Goal: Task Accomplishment & Management: Use online tool/utility

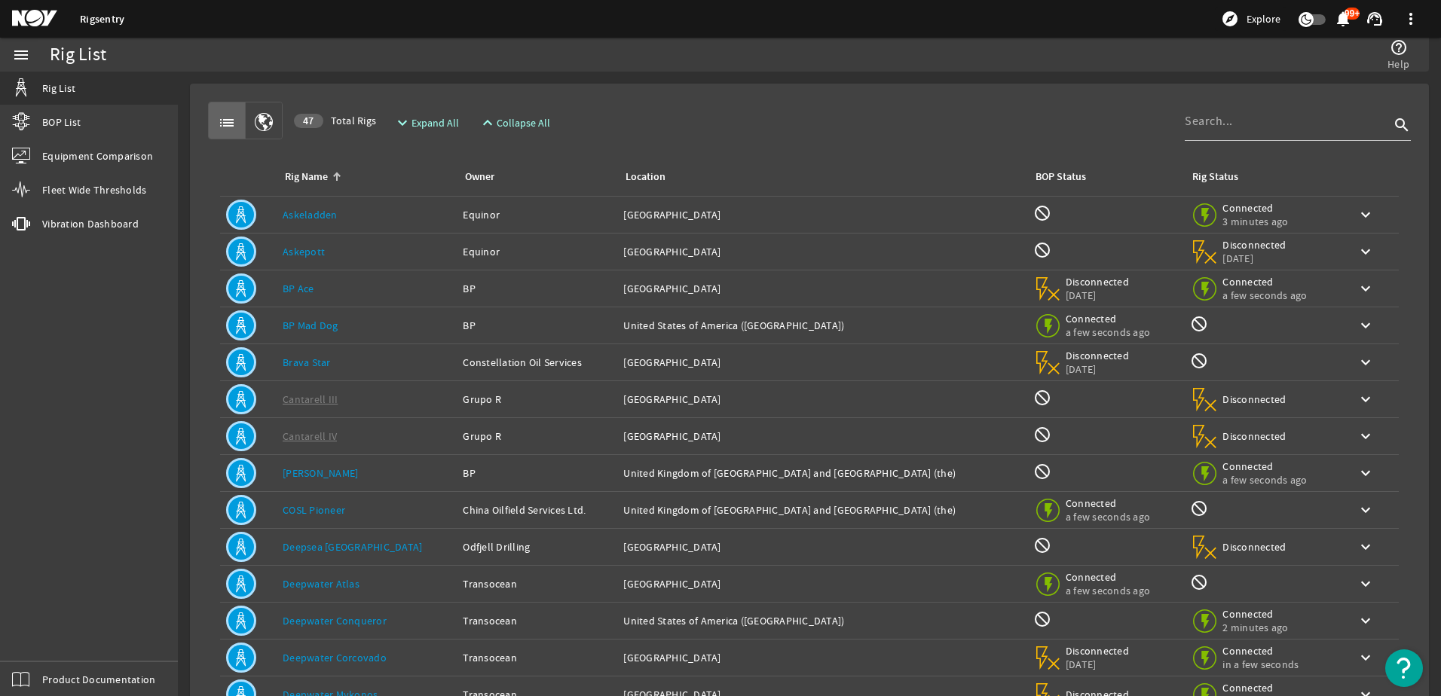
click at [309, 295] on link "BP Ace" at bounding box center [299, 289] width 32 height 14
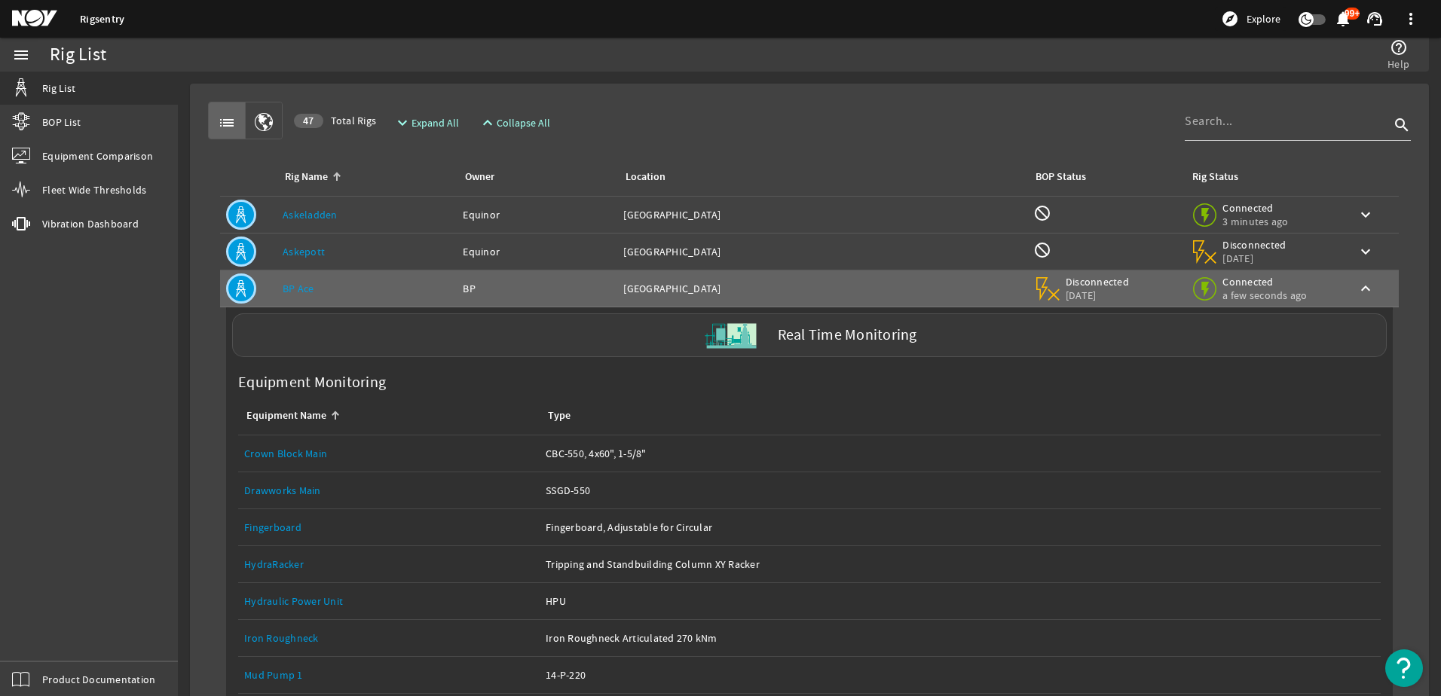
click at [828, 336] on label "Real Time Monitoring" at bounding box center [847, 336] width 139 height 16
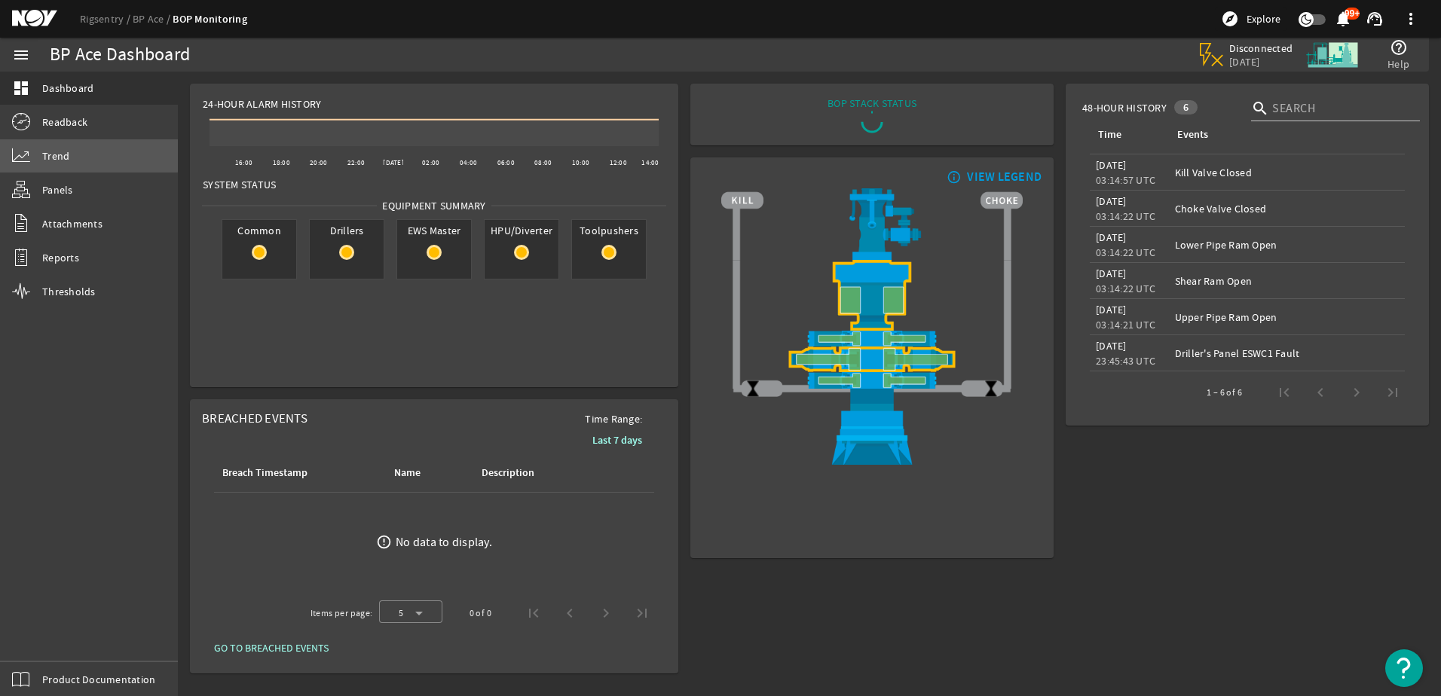
click at [75, 155] on link "Trend" at bounding box center [89, 155] width 178 height 33
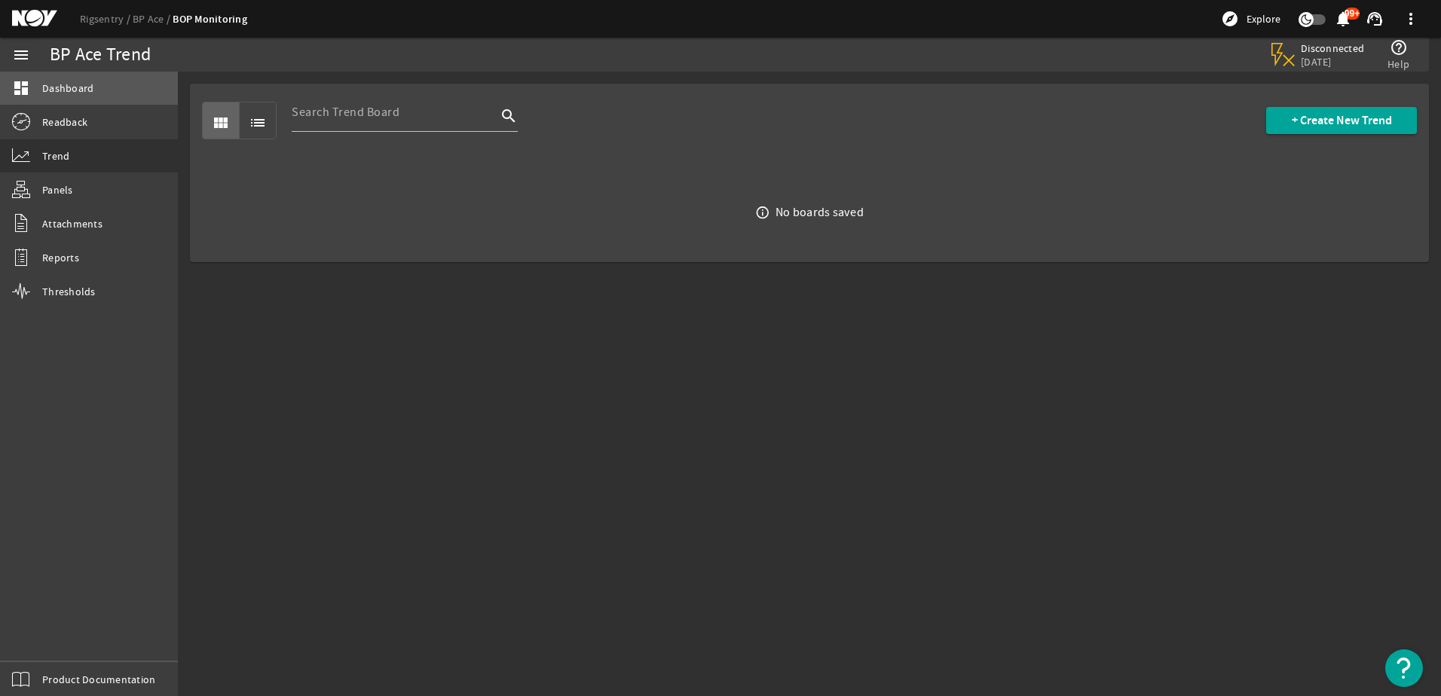
click at [54, 81] on span "Dashboard" at bounding box center [67, 88] width 51 height 15
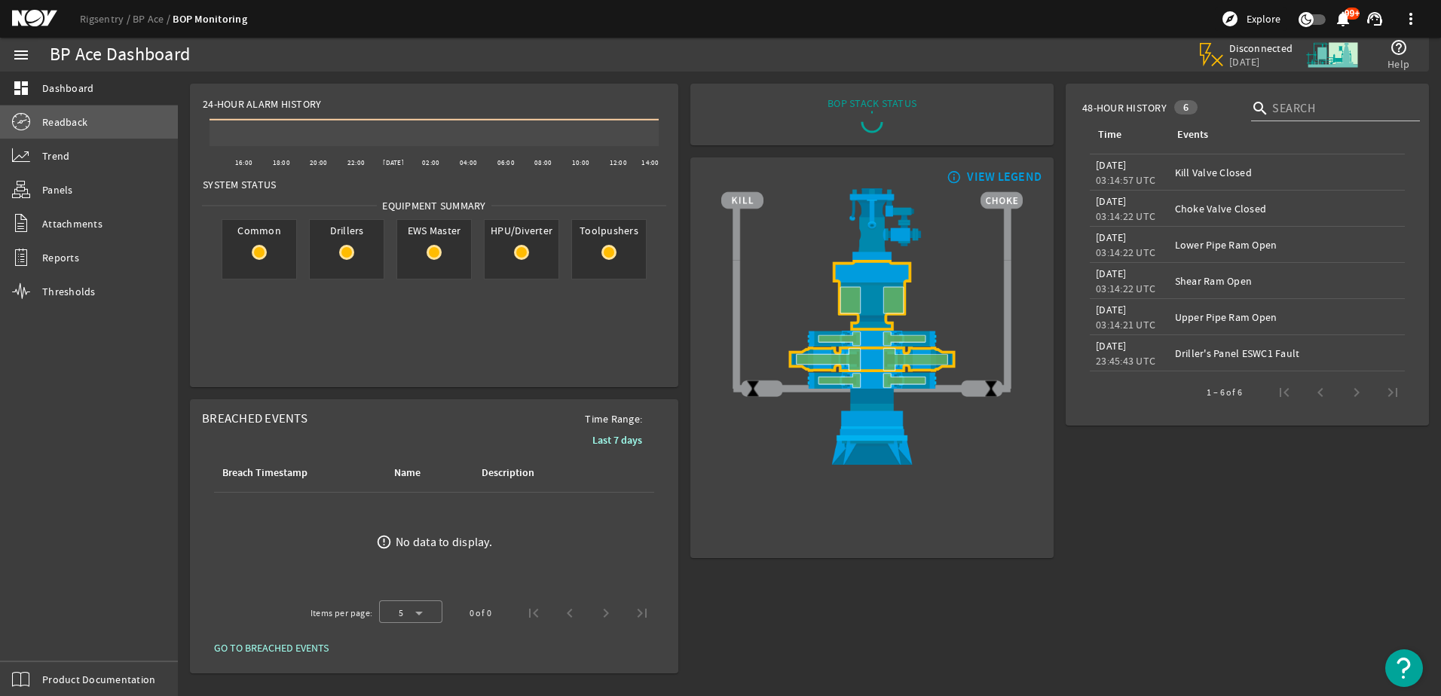
click at [54, 121] on span "Readback" at bounding box center [64, 122] width 45 height 15
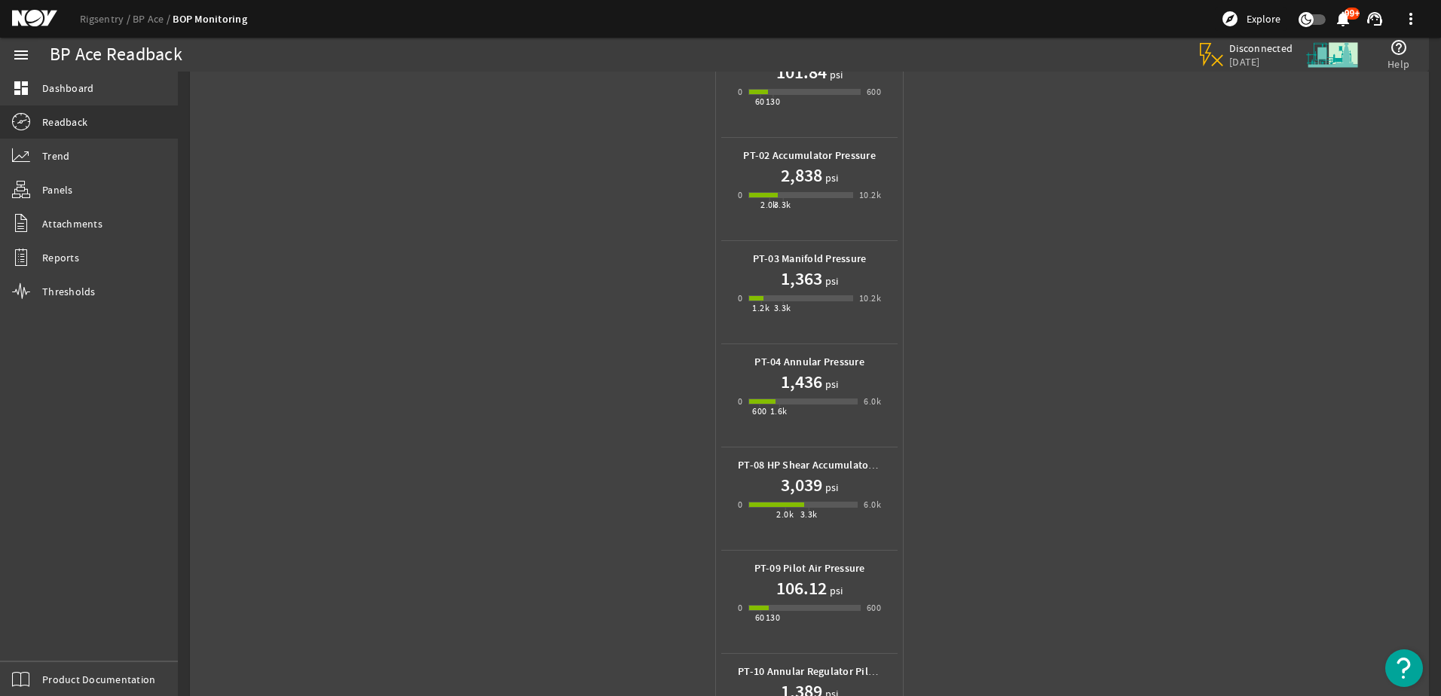
scroll to position [109, 0]
click at [807, 286] on h1 "1,363" at bounding box center [801, 280] width 41 height 24
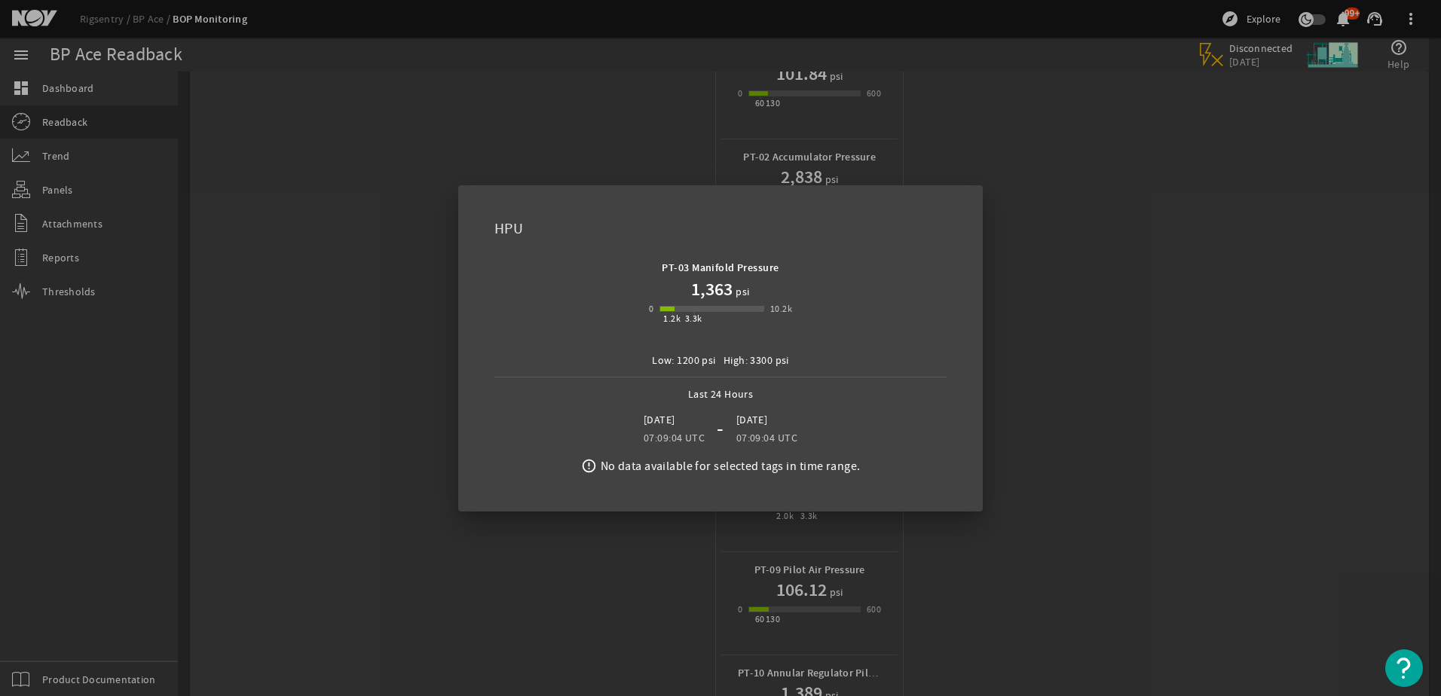
click at [309, 305] on div at bounding box center [720, 348] width 1441 height 696
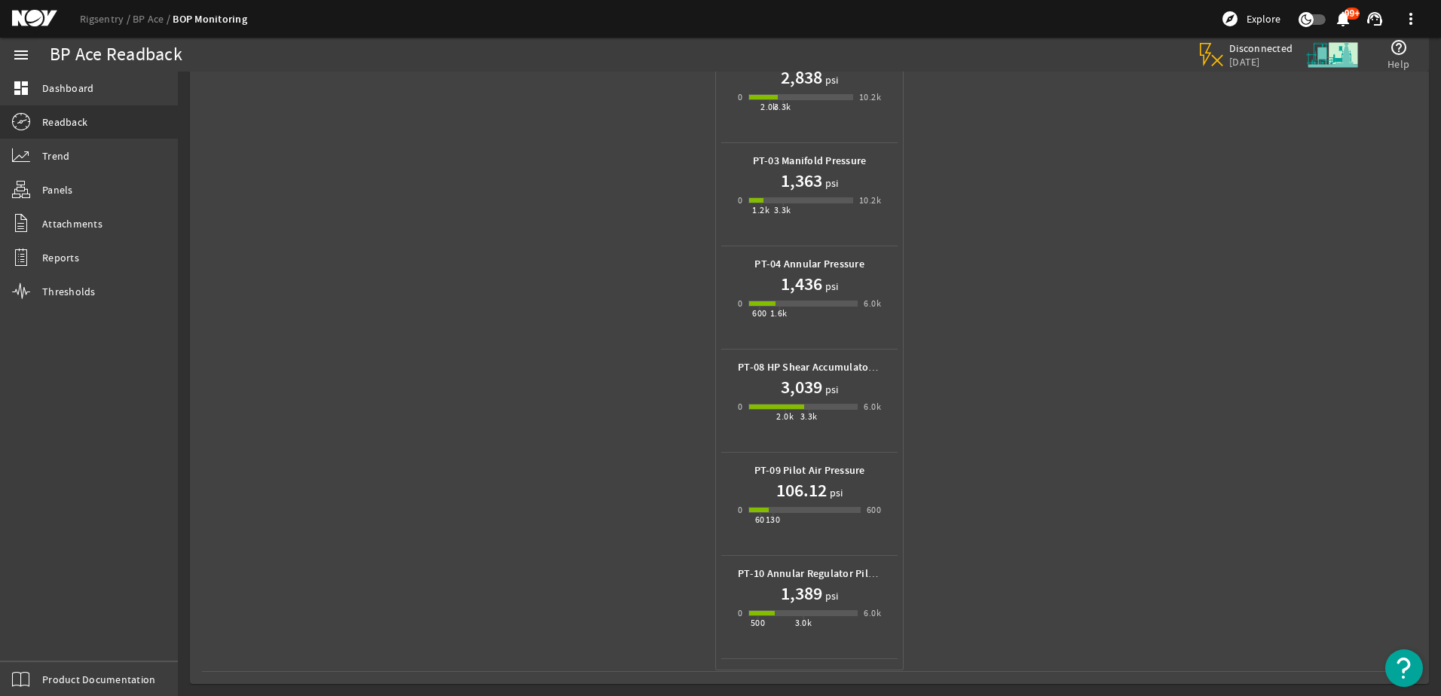
scroll to position [193, 0]
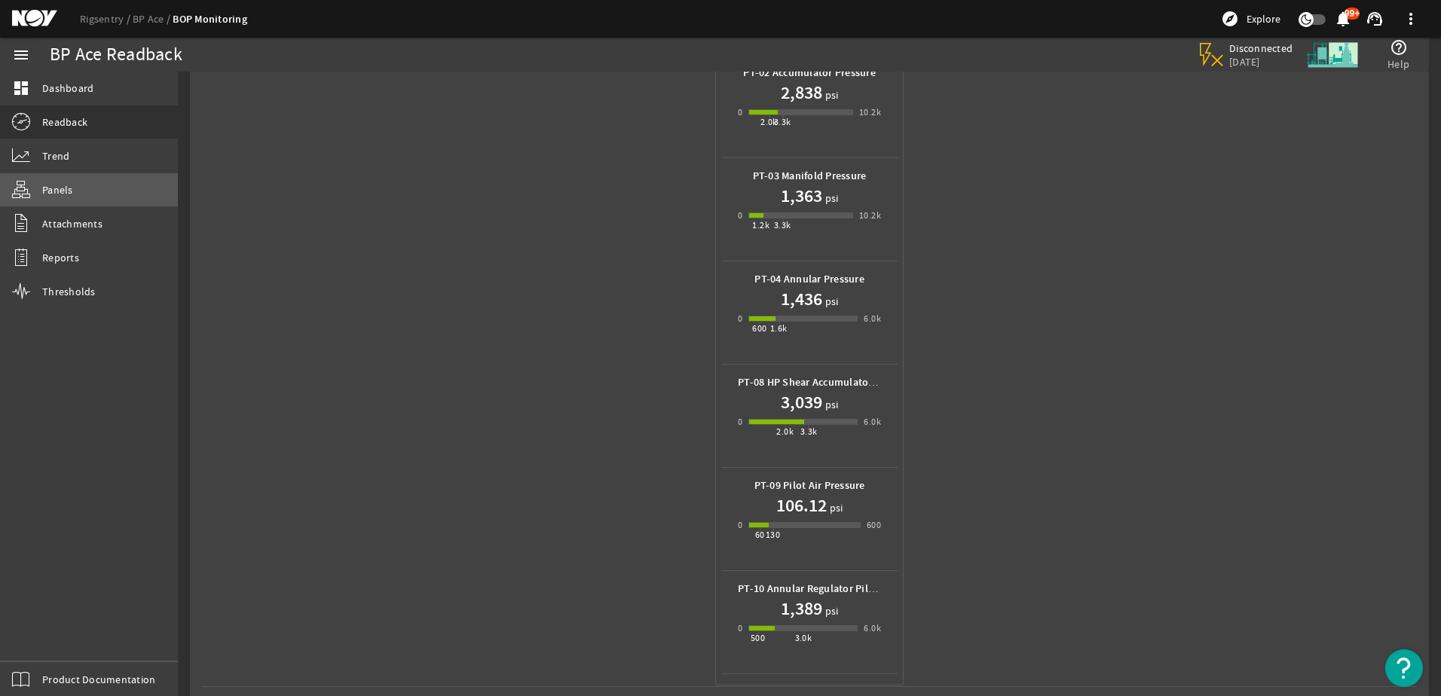
click at [59, 199] on link "Panels" at bounding box center [89, 189] width 178 height 33
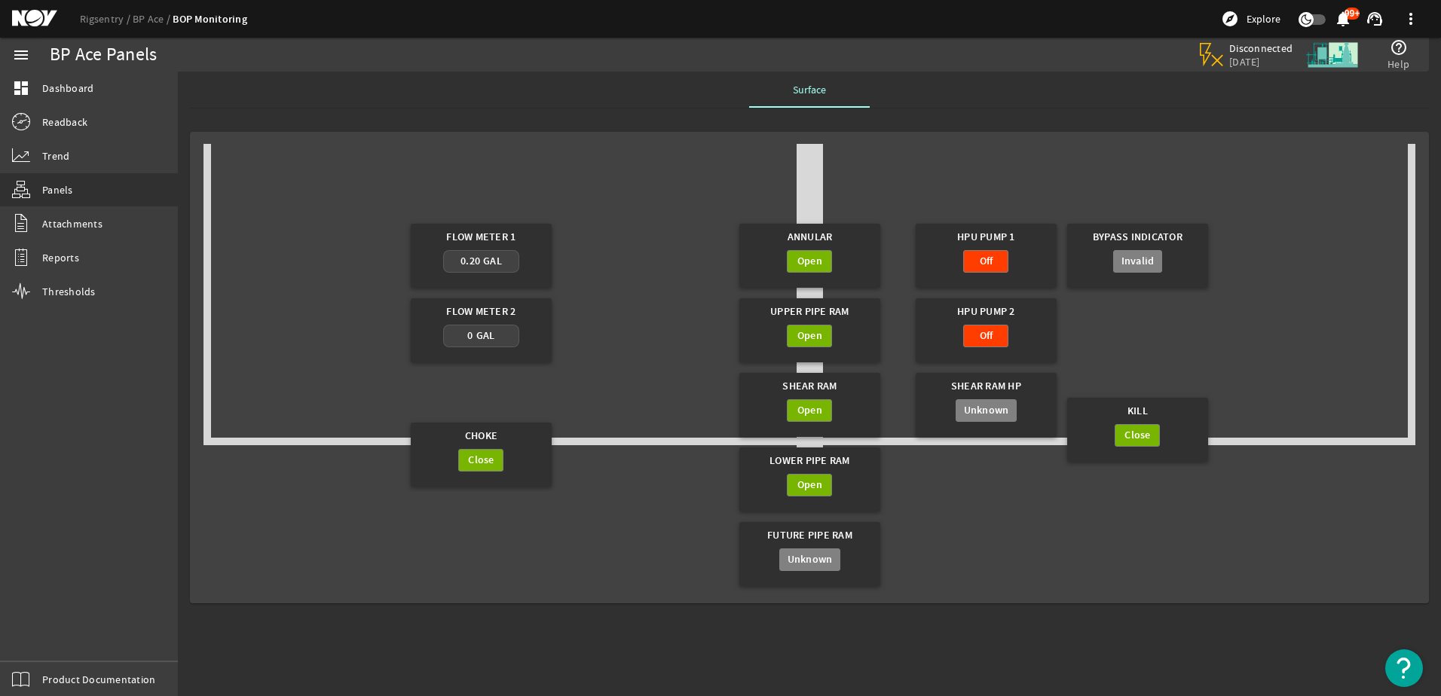
click at [848, 643] on mat-sidenav-content "BP Ace Panels Disconnected [DATE] help_outline Help Surface Flow Meter 1 0.20 G…" at bounding box center [809, 384] width 1263 height 625
click at [52, 158] on span "Trend" at bounding box center [55, 155] width 27 height 15
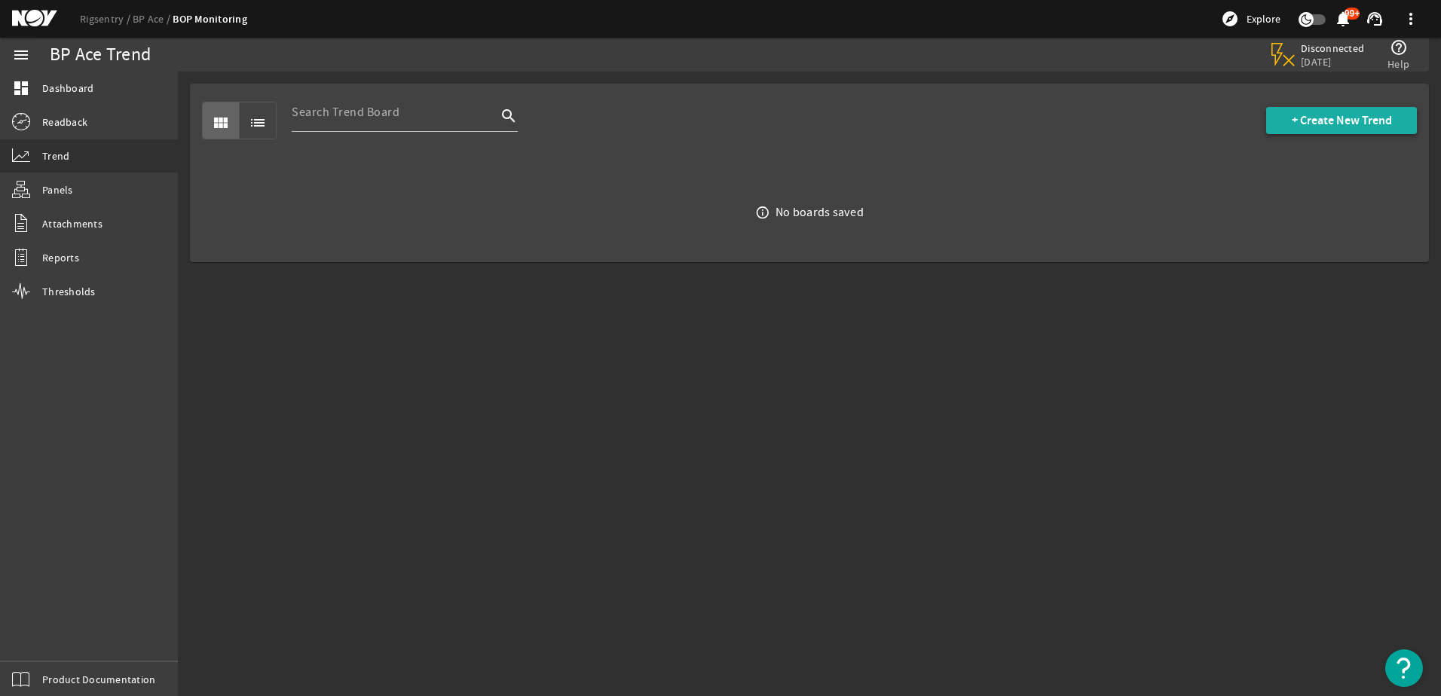
click at [1348, 116] on span "+ Create New Trend" at bounding box center [1342, 120] width 100 height 15
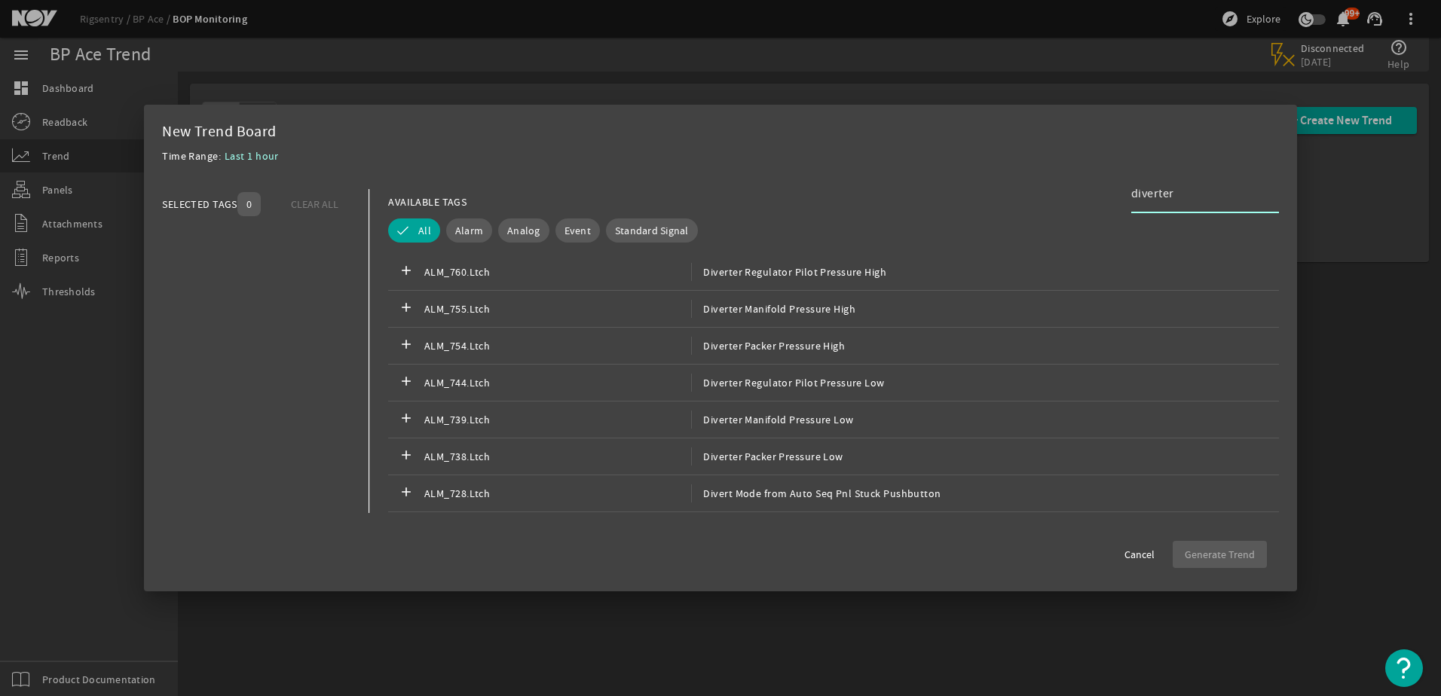
type input "diverter"
click at [1131, 664] on div at bounding box center [720, 348] width 1441 height 696
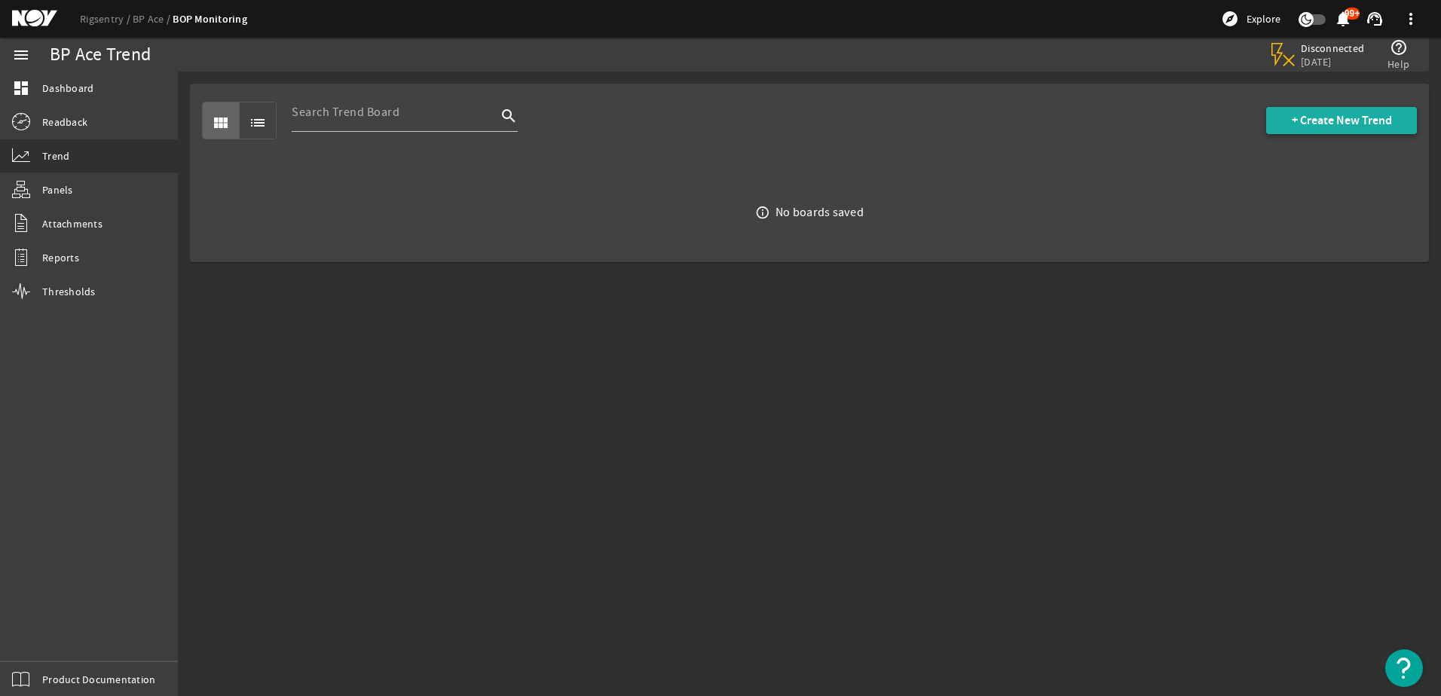
click at [1306, 118] on span "+ Create New Trend" at bounding box center [1342, 120] width 100 height 15
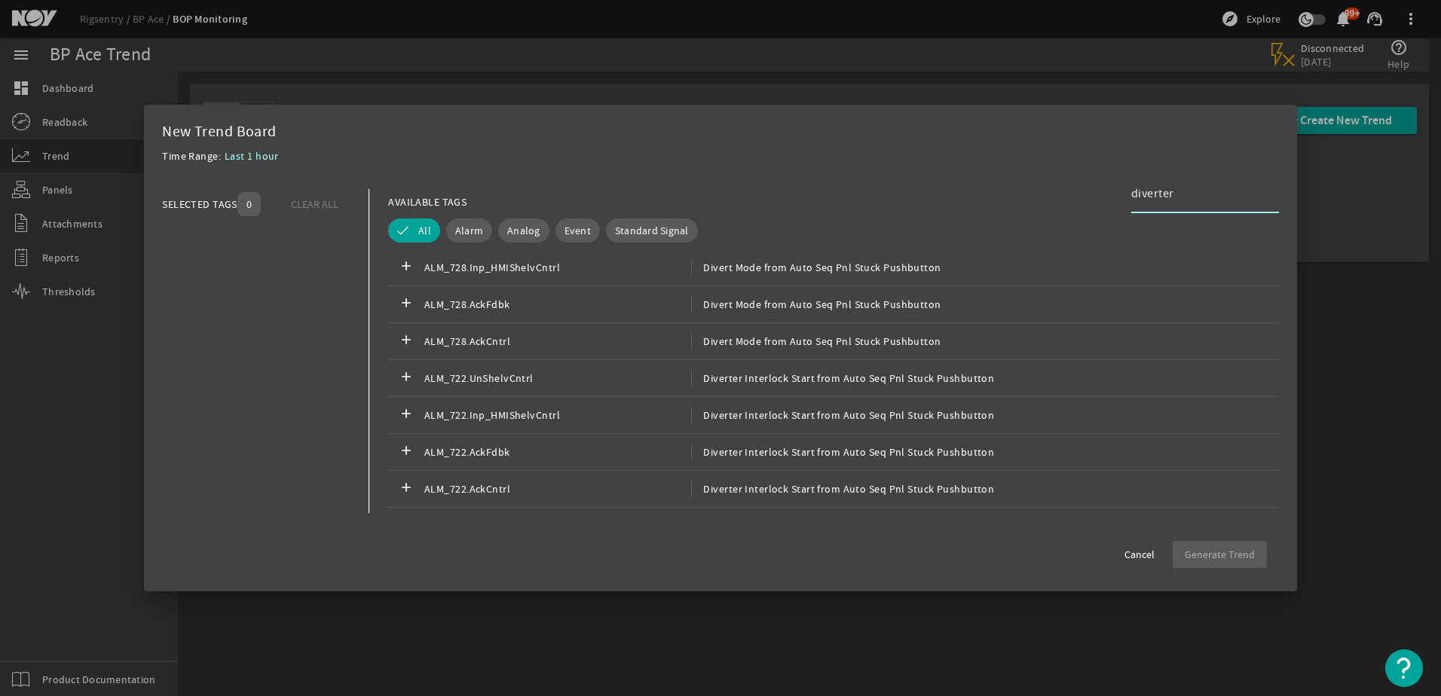
scroll to position [591, 0]
type input "diverter"
click at [510, 229] on span "Analog" at bounding box center [523, 230] width 33 height 15
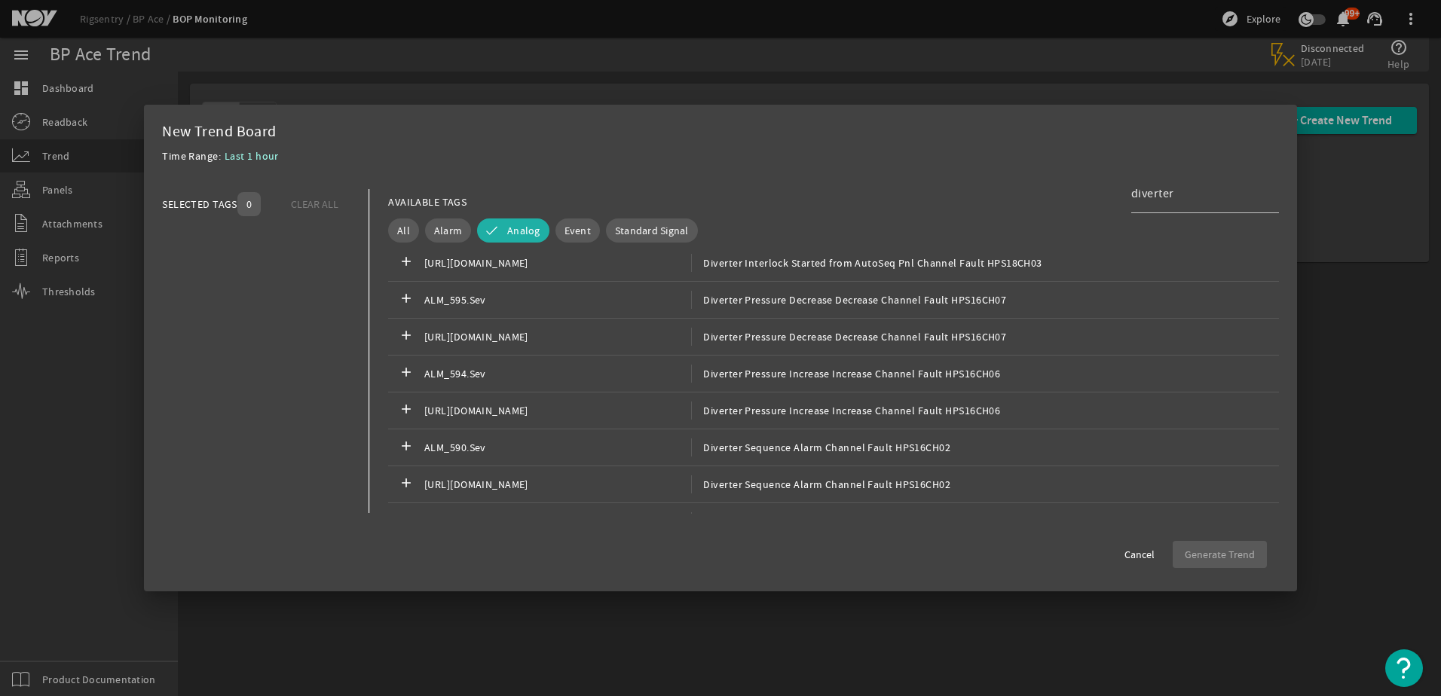
scroll to position [2073, 0]
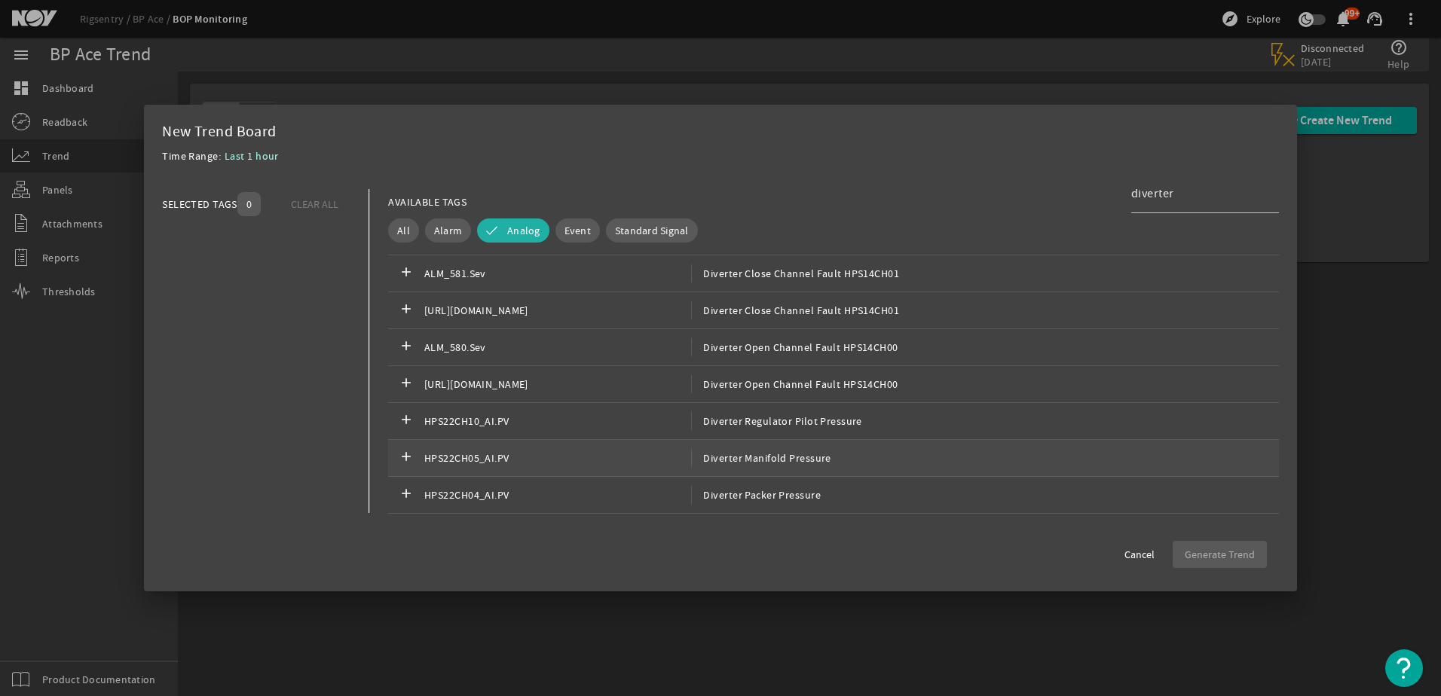
click at [800, 462] on span "Diverter Manifold Pressure" at bounding box center [761, 458] width 139 height 18
click at [1198, 562] on span "Generate Trend" at bounding box center [1220, 554] width 70 height 15
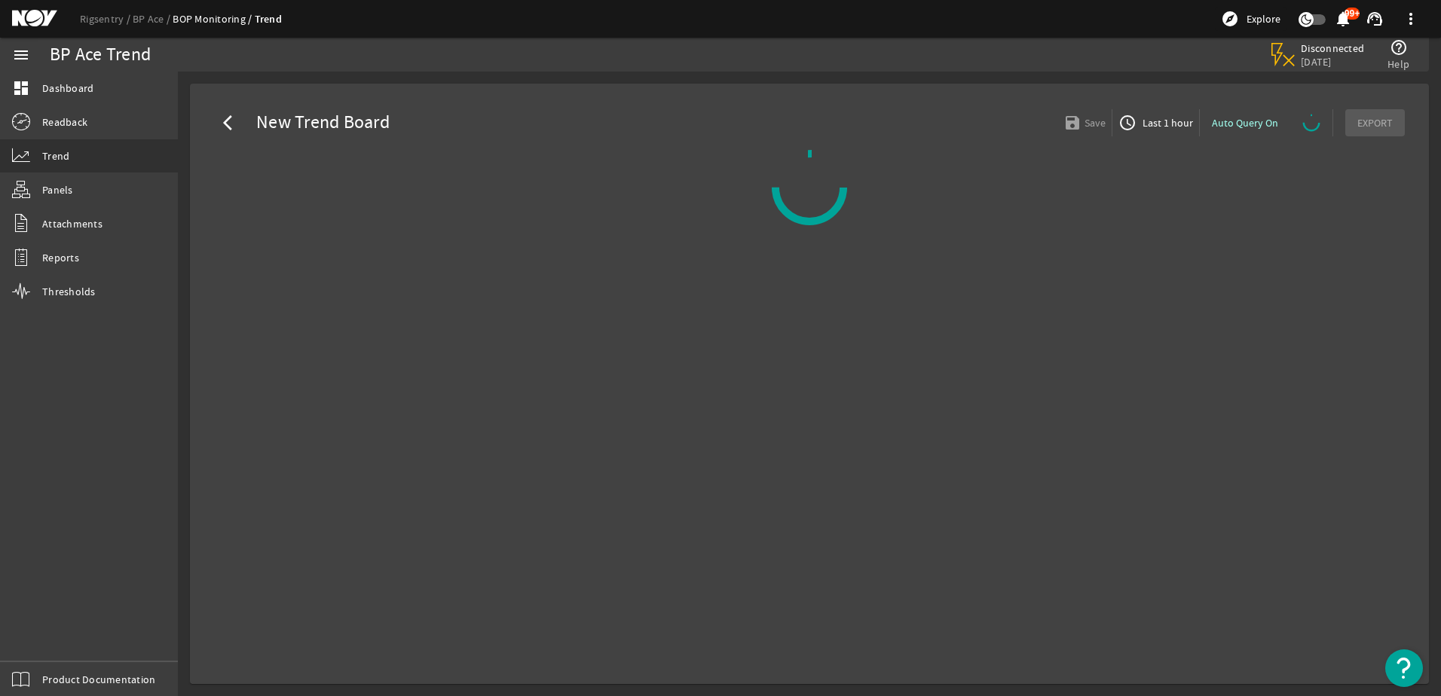
click at [1351, 227] on mat-card "arrow_back_ios New Trend Board save Save access_time Last 1 hour Auto Query On …" at bounding box center [809, 384] width 1239 height 601
click at [1163, 121] on span "Last 1 hour" at bounding box center [1167, 122] width 54 height 15
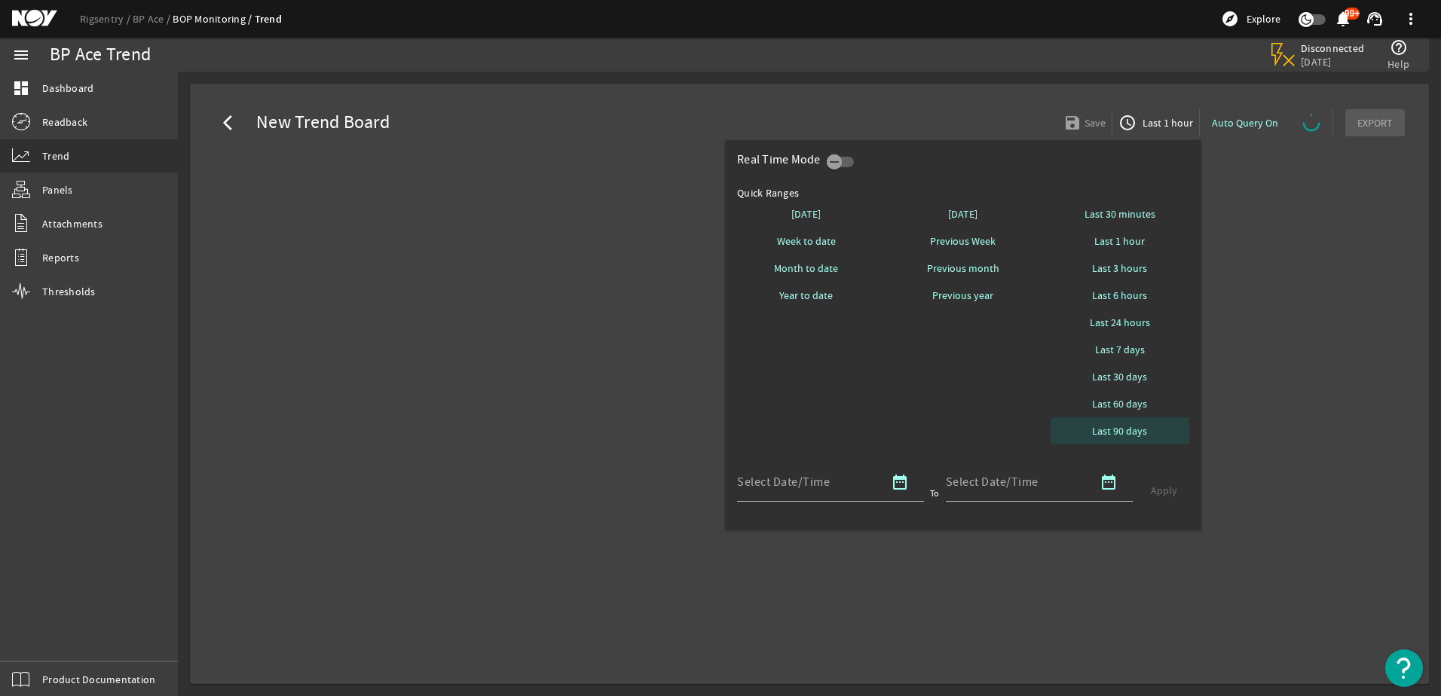
click at [1129, 439] on span "Last 90 days" at bounding box center [1119, 431] width 55 height 15
click at [1370, 378] on div at bounding box center [720, 348] width 1441 height 696
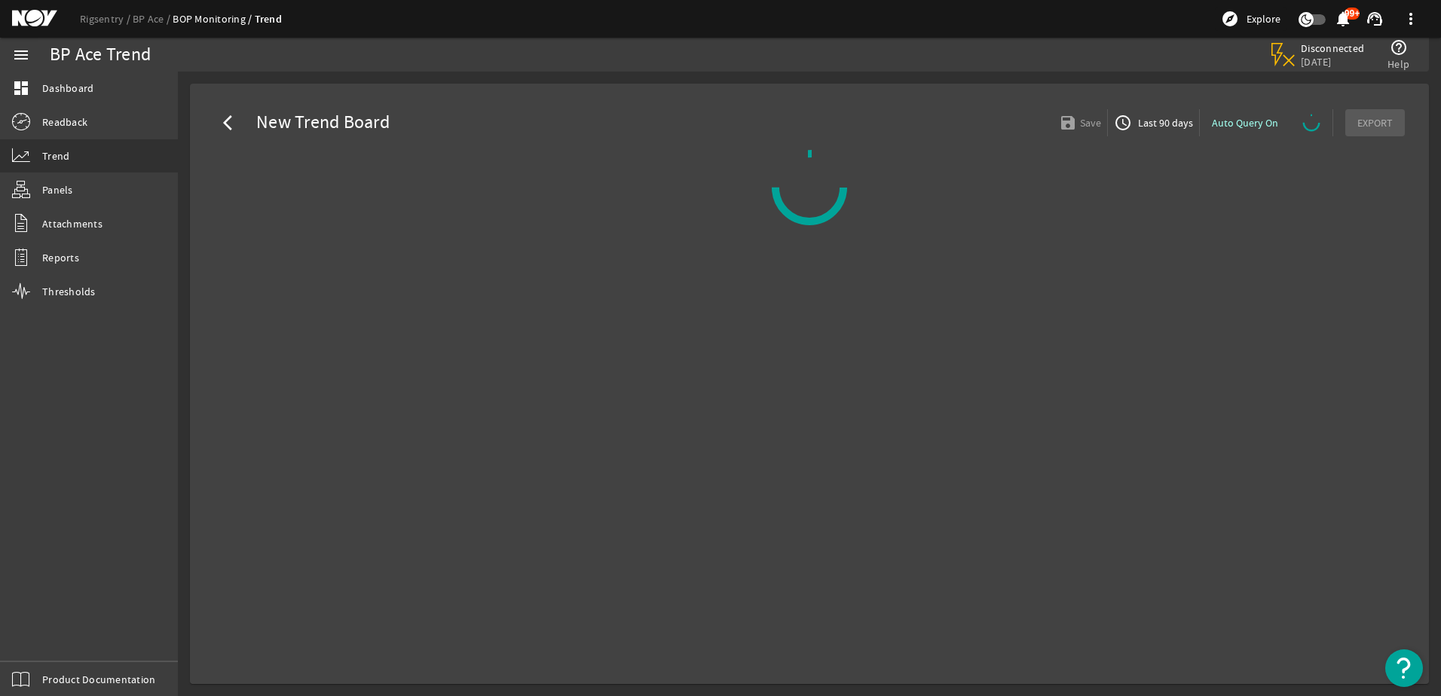
select select "10M"
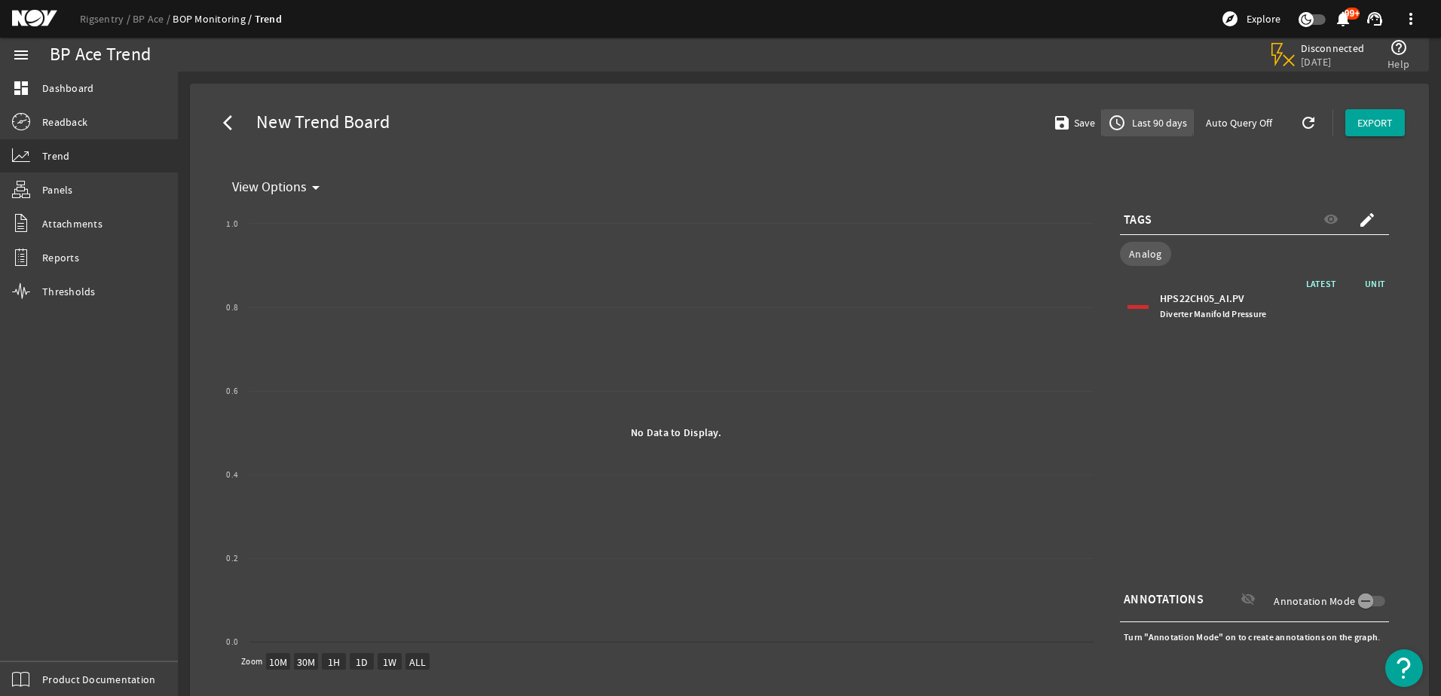
click at [1131, 119] on span "Last 90 days" at bounding box center [1158, 122] width 58 height 15
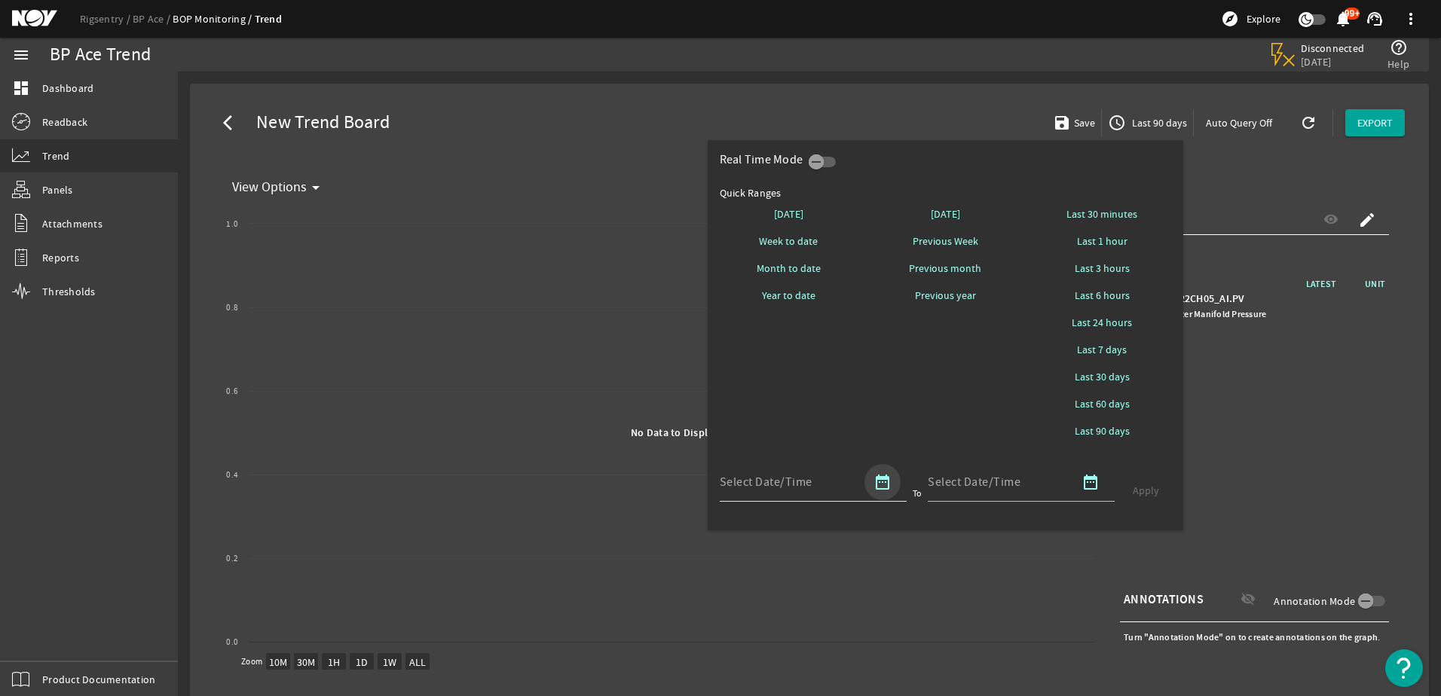
click at [877, 482] on mat-icon "date_range" at bounding box center [883, 482] width 18 height 18
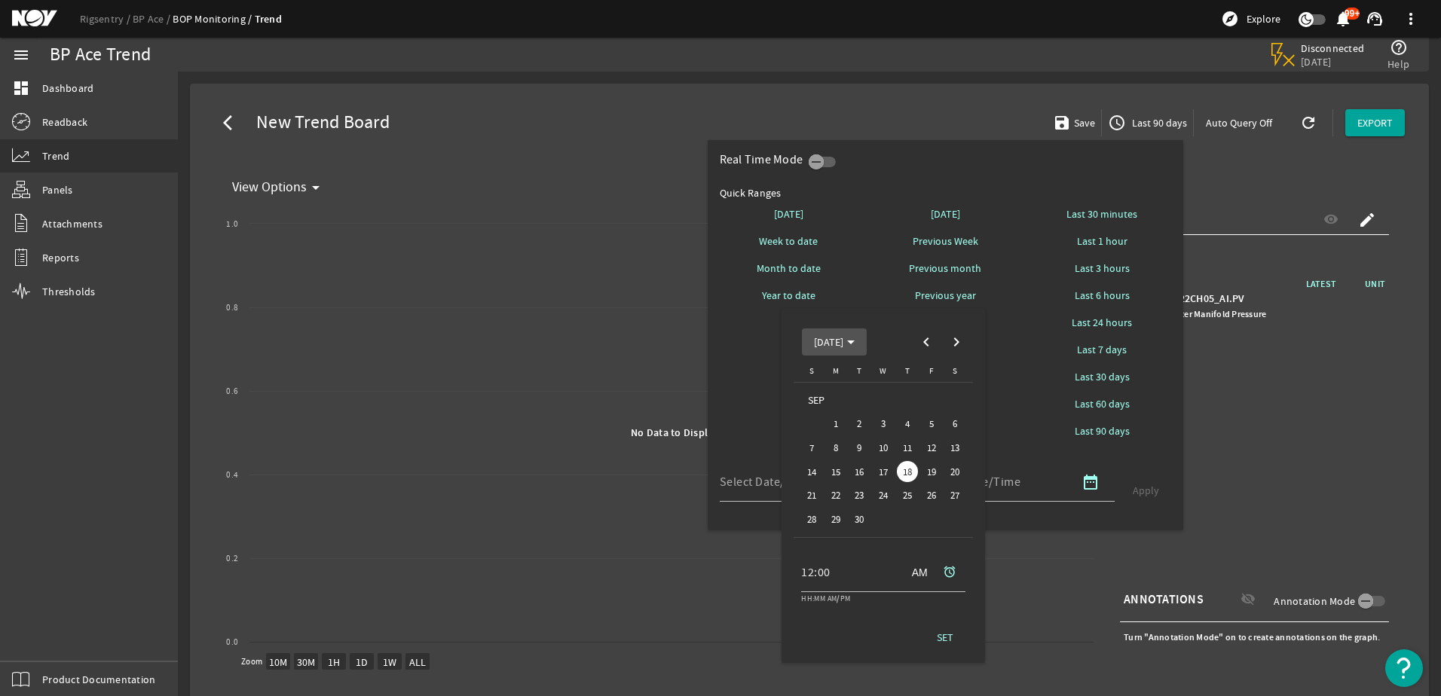
click at [855, 342] on span "[DATE]" at bounding box center [834, 342] width 41 height 14
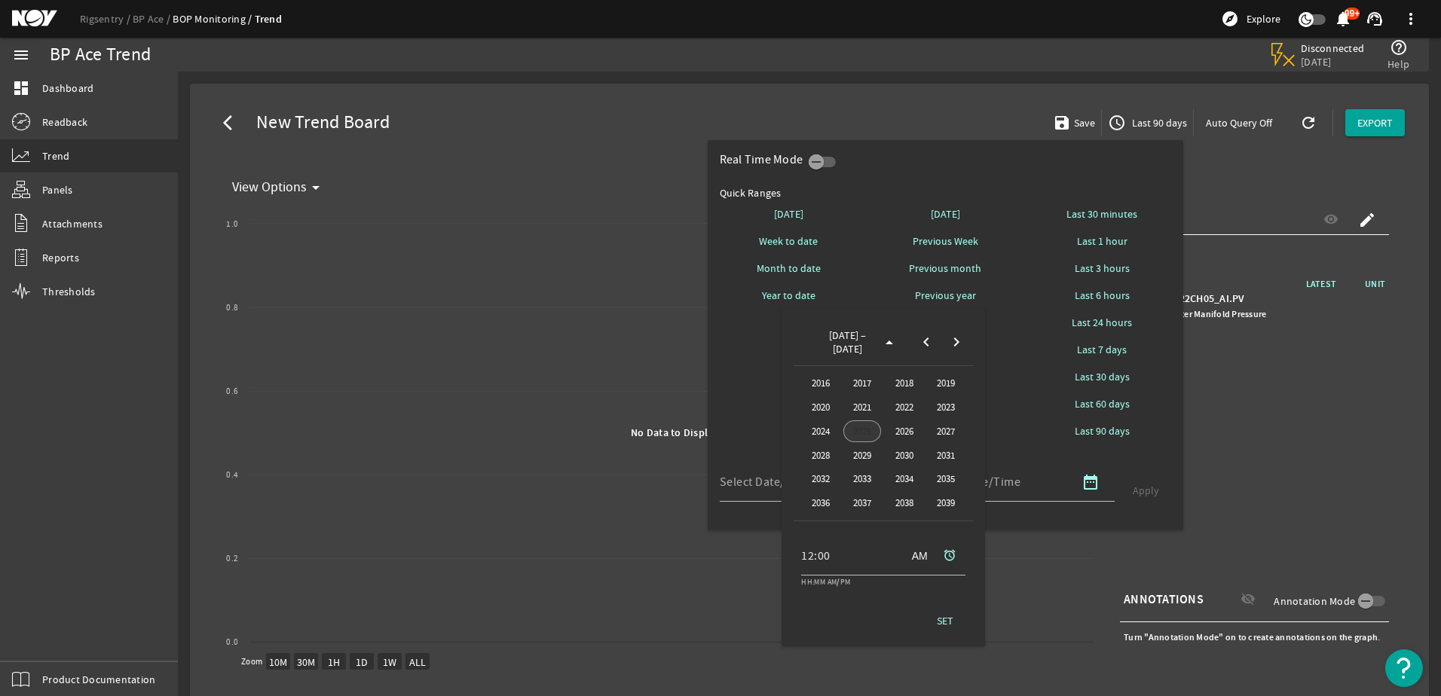
click at [852, 434] on span "2025" at bounding box center [862, 432] width 38 height 22
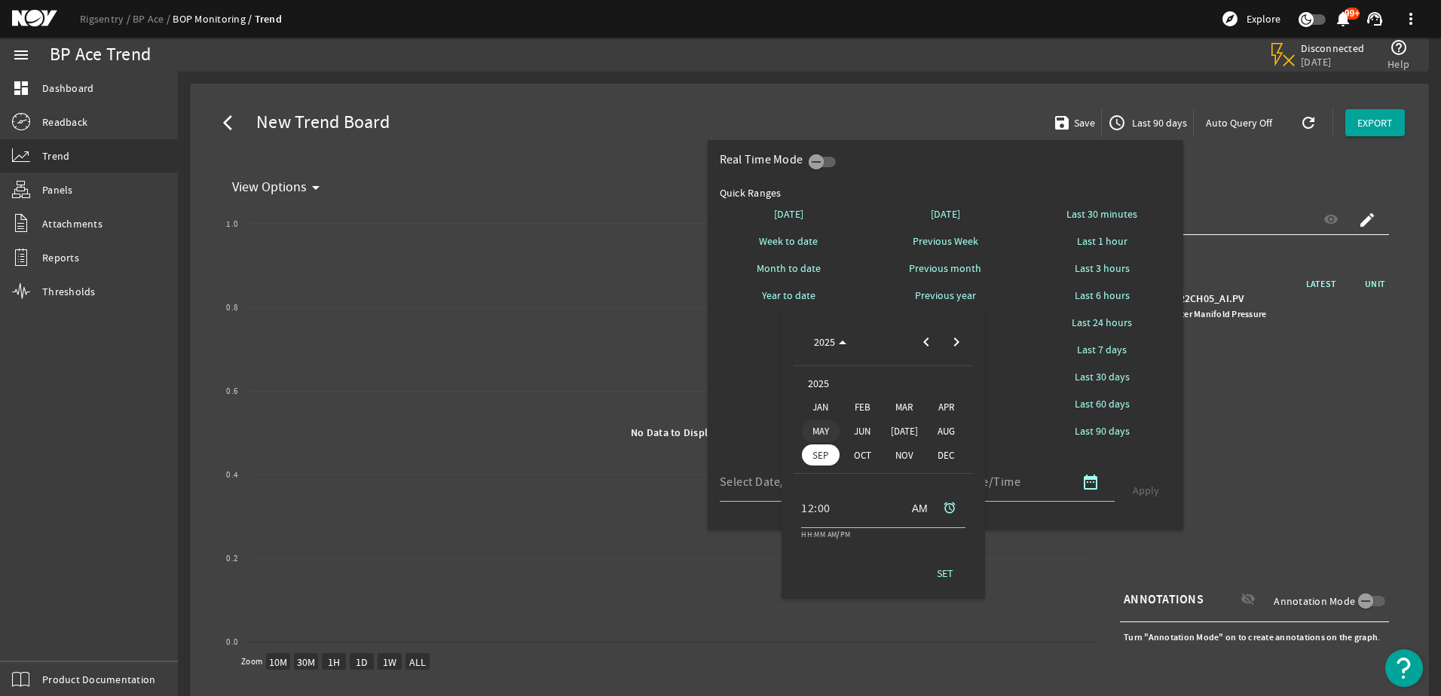
click at [828, 432] on span "MAY" at bounding box center [821, 432] width 38 height 22
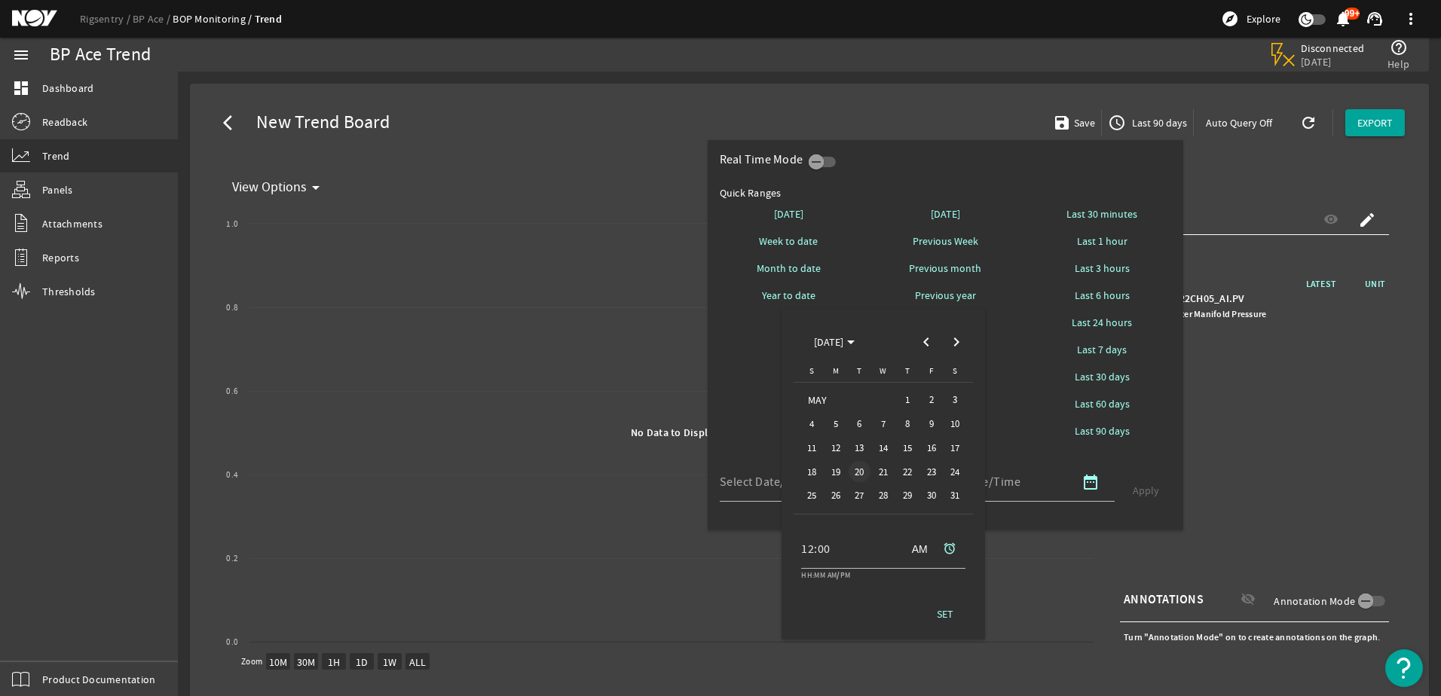
click at [861, 467] on span "20" at bounding box center [860, 472] width 22 height 22
click at [812, 500] on span "25" at bounding box center [812, 496] width 22 height 22
click at [911, 474] on span "22" at bounding box center [908, 472] width 22 height 22
click at [958, 616] on span at bounding box center [945, 614] width 48 height 36
type input "[DATE] 12:00 AM [GEOGRAPHIC_DATA]/[GEOGRAPHIC_DATA]"
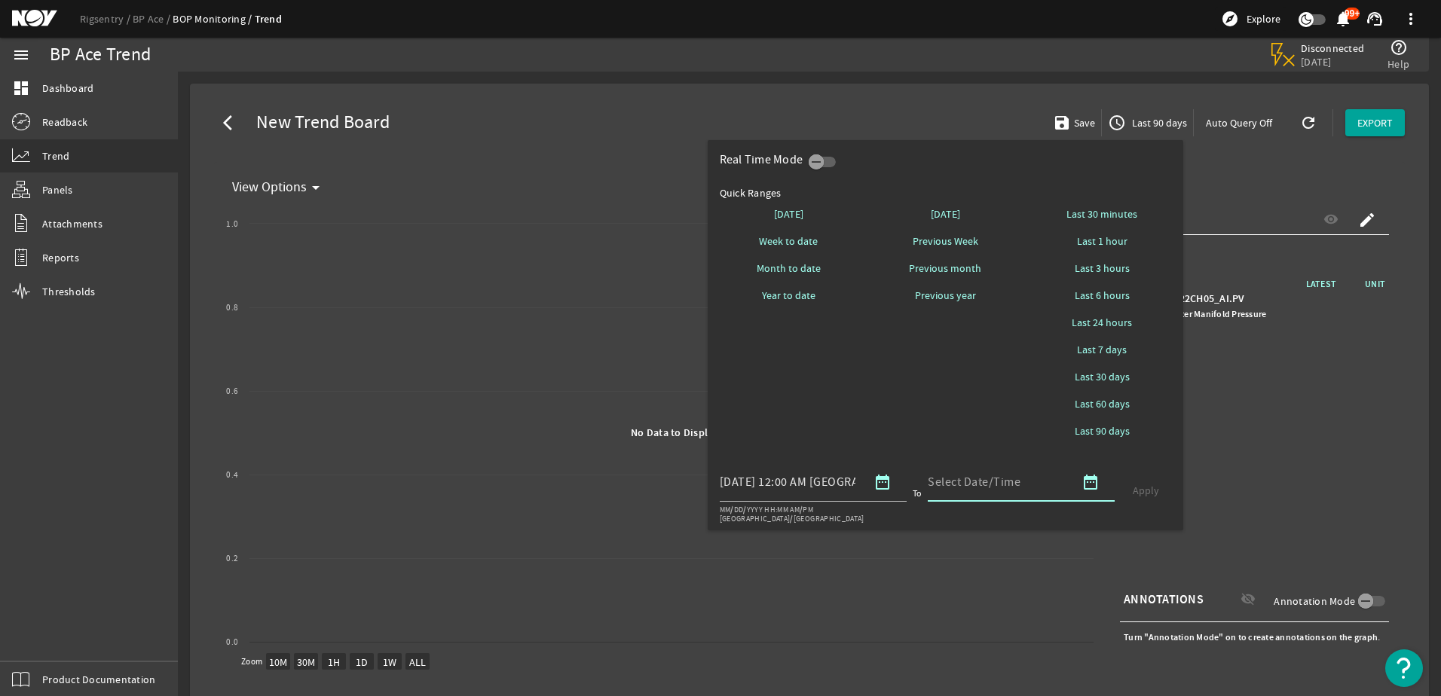
click at [997, 482] on input at bounding box center [996, 482] width 136 height 18
click at [1090, 482] on mat-icon "date_range" at bounding box center [1091, 482] width 18 height 18
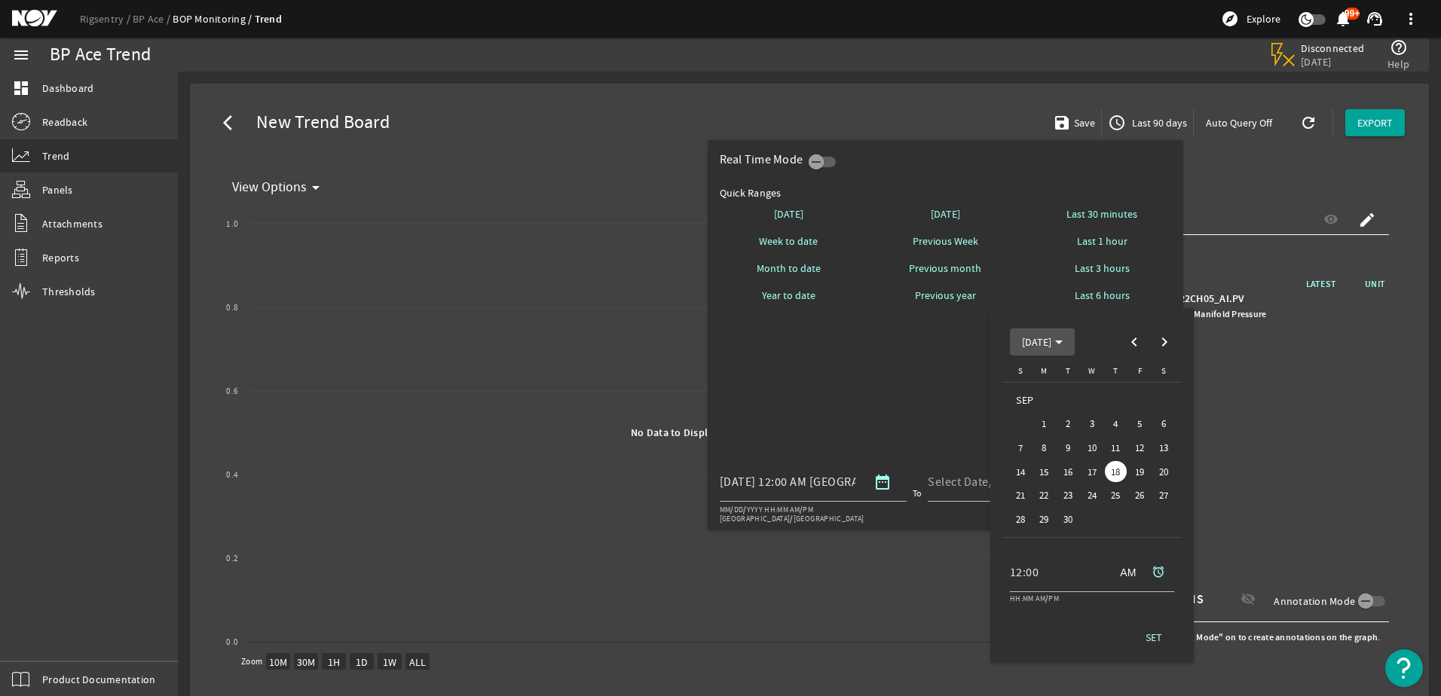
click at [1047, 343] on span "[DATE]" at bounding box center [1036, 342] width 29 height 14
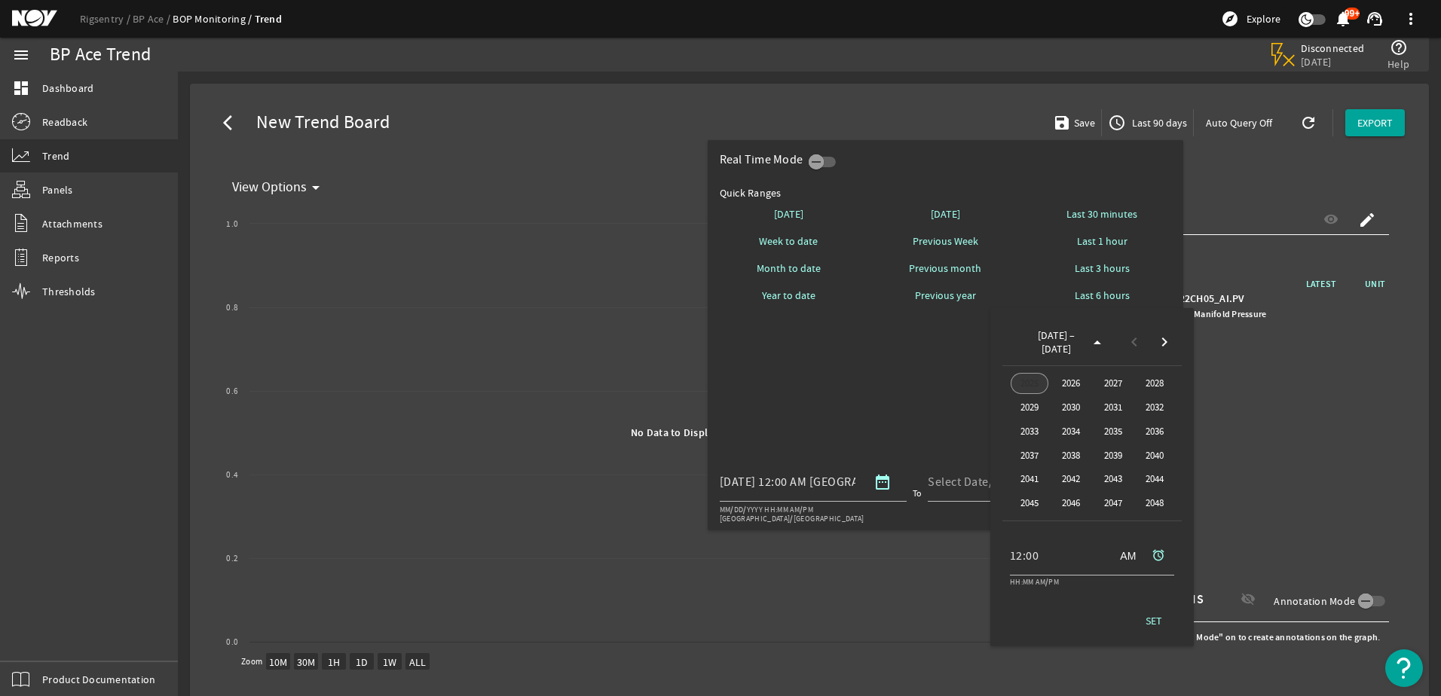
click at [1033, 387] on span "2025" at bounding box center [1030, 384] width 38 height 22
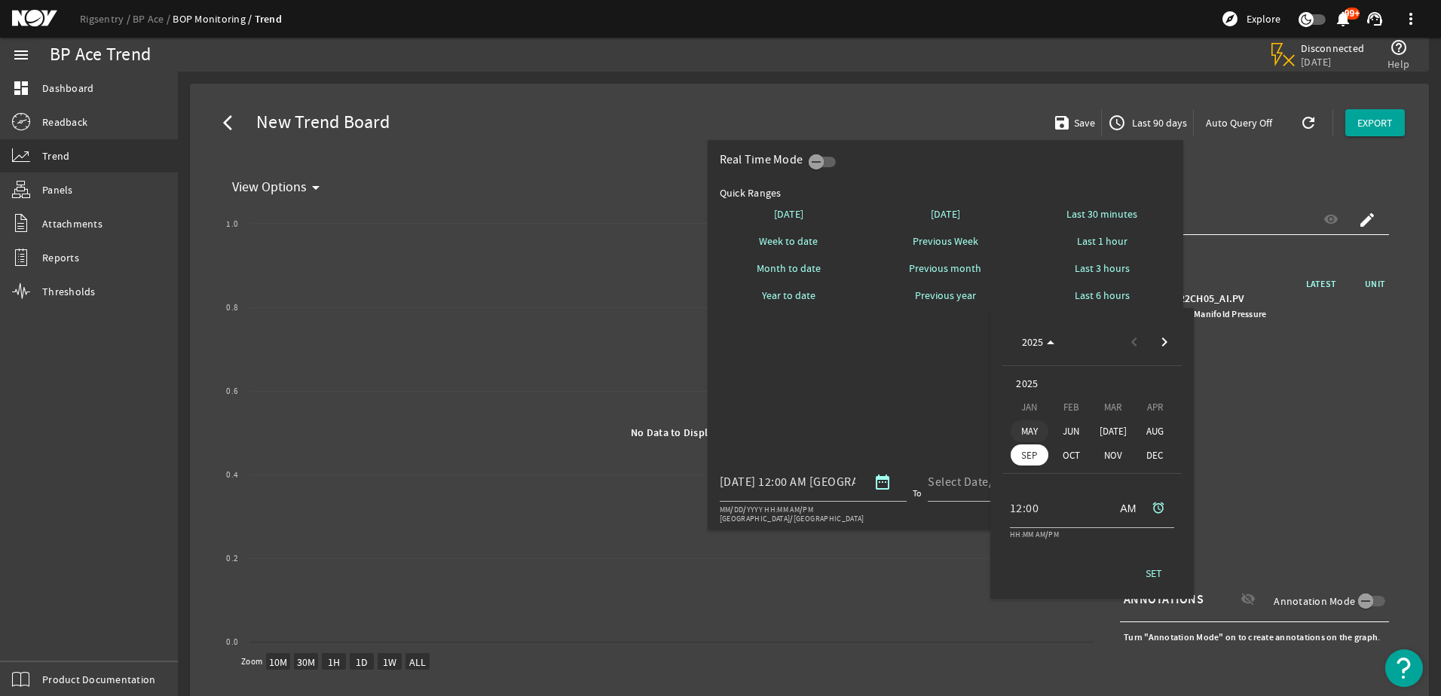
click at [1021, 428] on span "MAY" at bounding box center [1030, 432] width 38 height 22
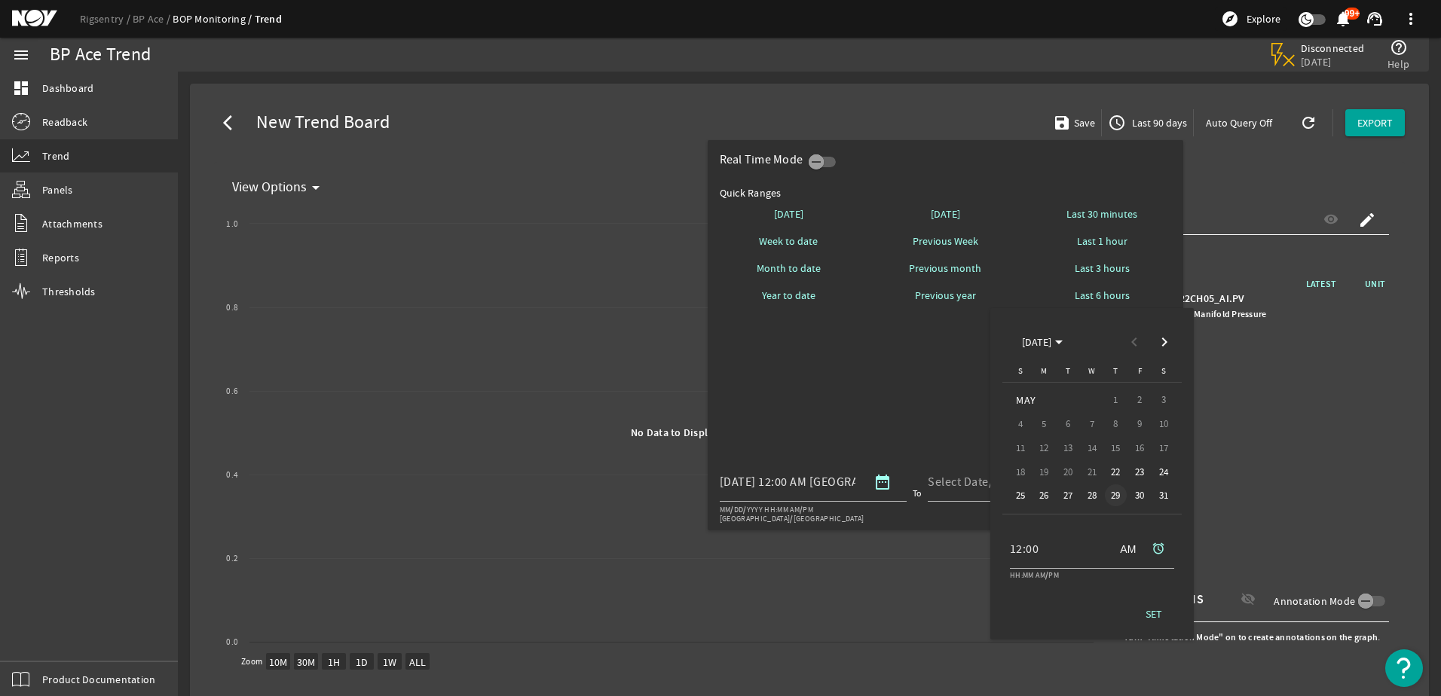
click at [1118, 492] on span "29" at bounding box center [1116, 496] width 22 height 22
click at [1155, 605] on span at bounding box center [1154, 614] width 48 height 36
type input "[DATE] 12:00 AM [GEOGRAPHIC_DATA]/[GEOGRAPHIC_DATA]"
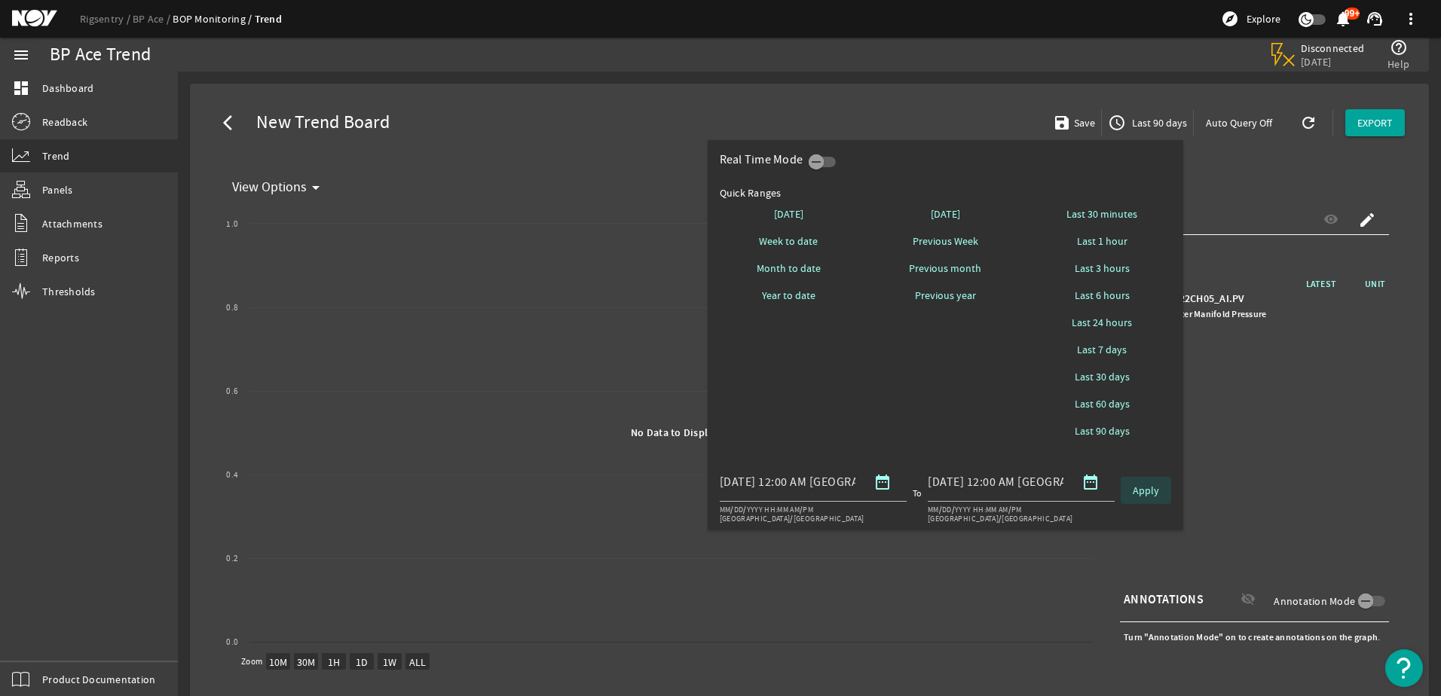
click at [1149, 483] on span at bounding box center [1146, 491] width 51 height 36
select select "10M"
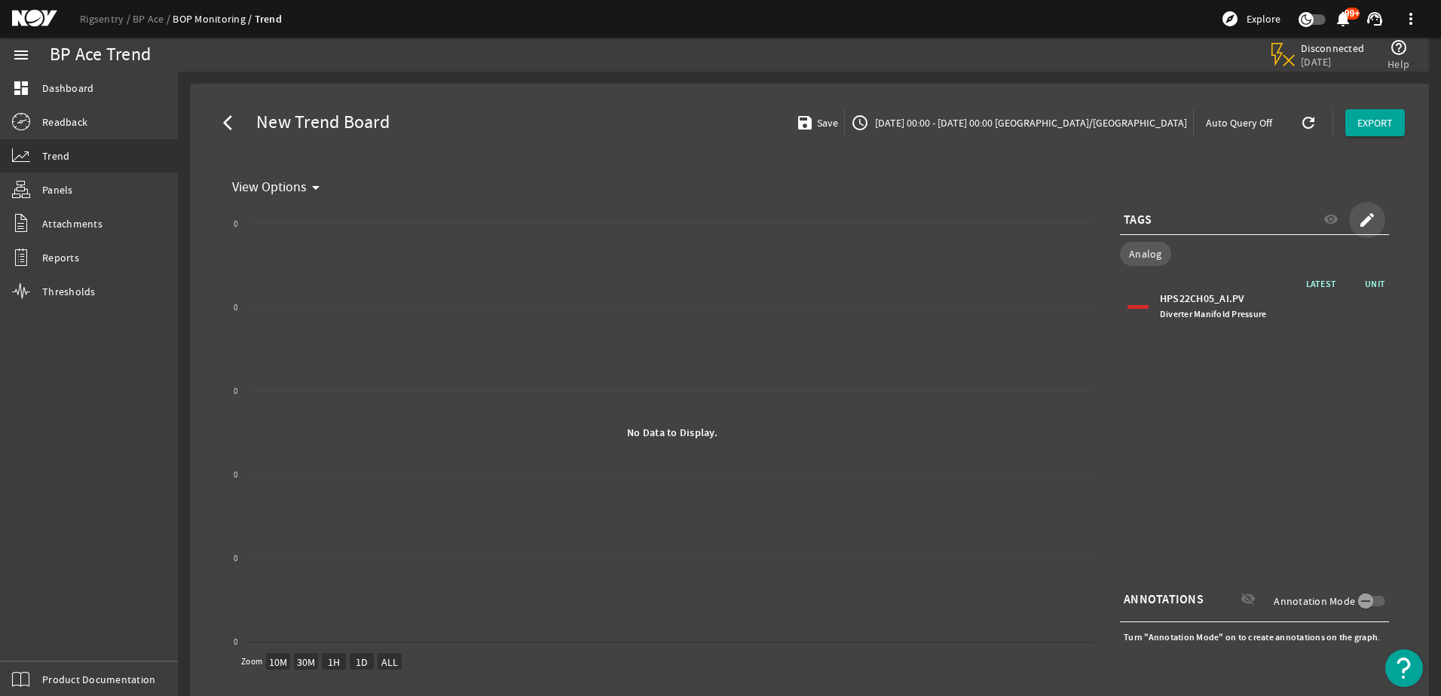
click at [1358, 215] on mat-icon "create" at bounding box center [1367, 220] width 18 height 18
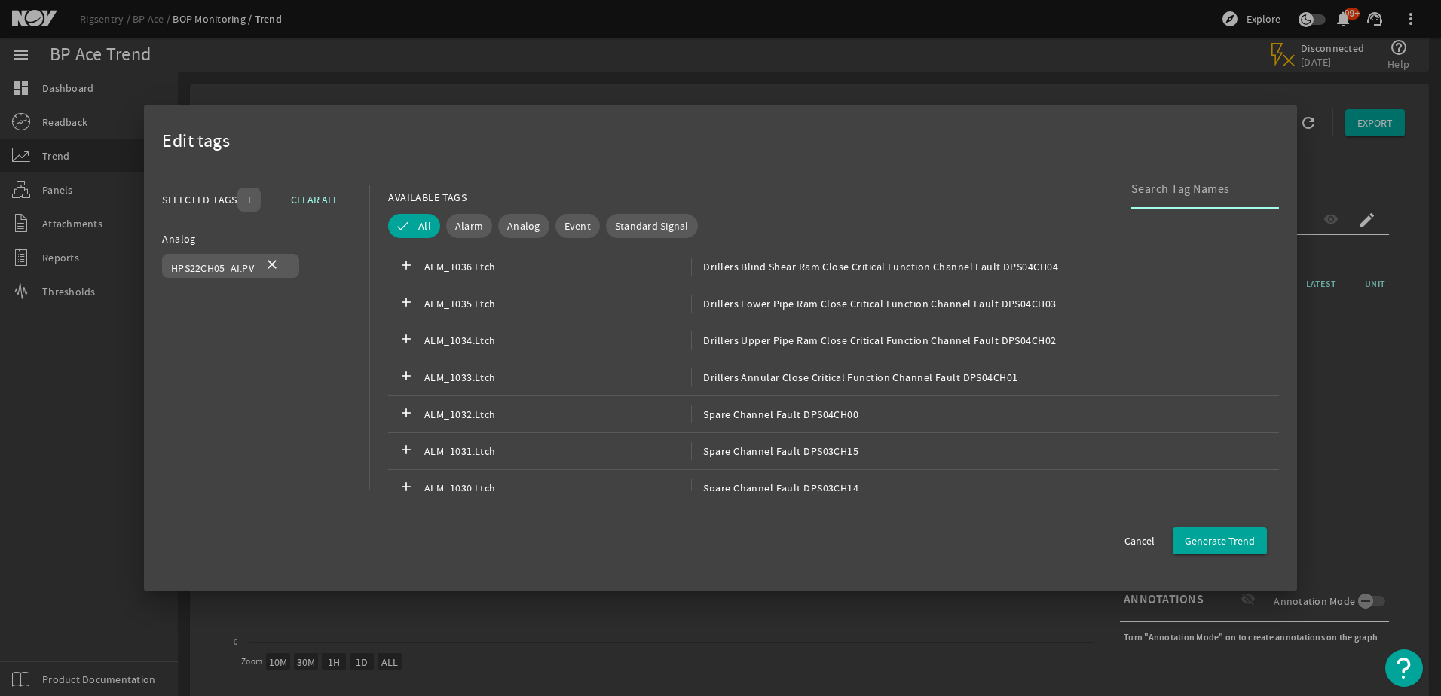
click at [1145, 182] on input at bounding box center [1199, 189] width 136 height 18
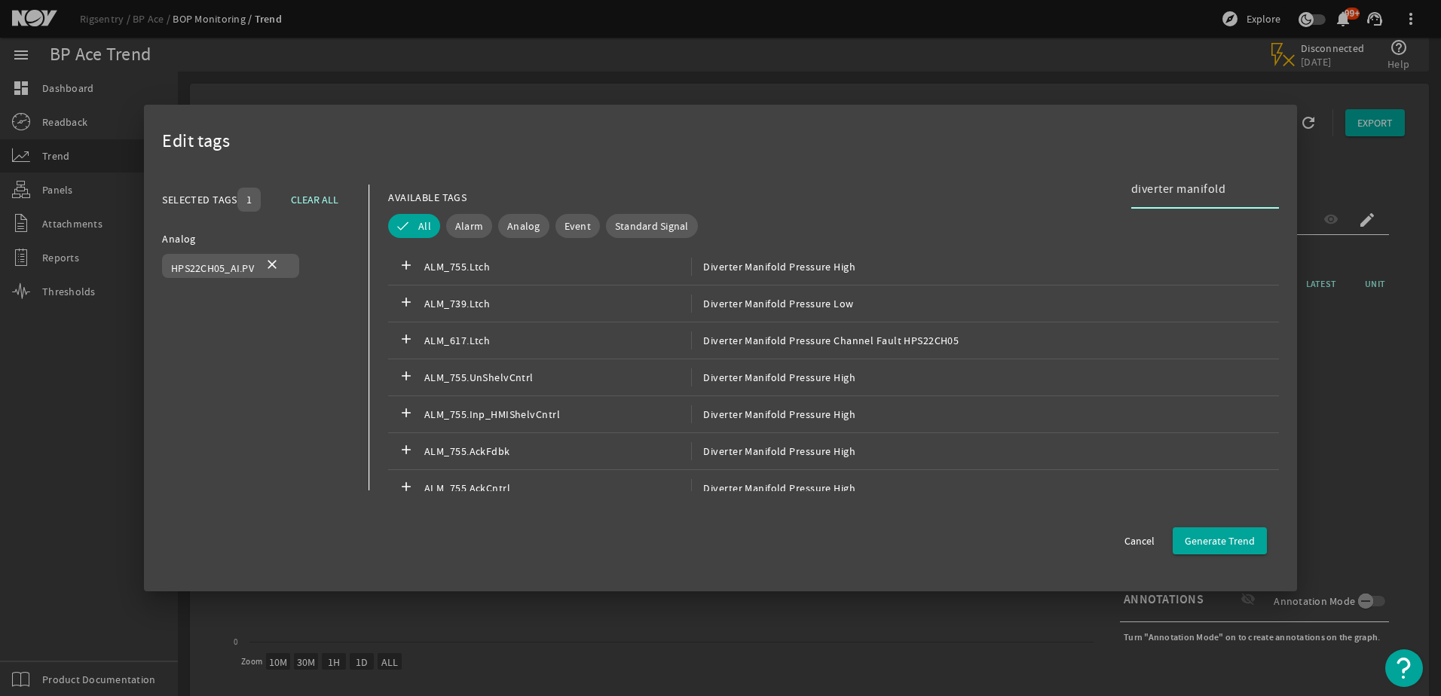
type input "diverter manifold"
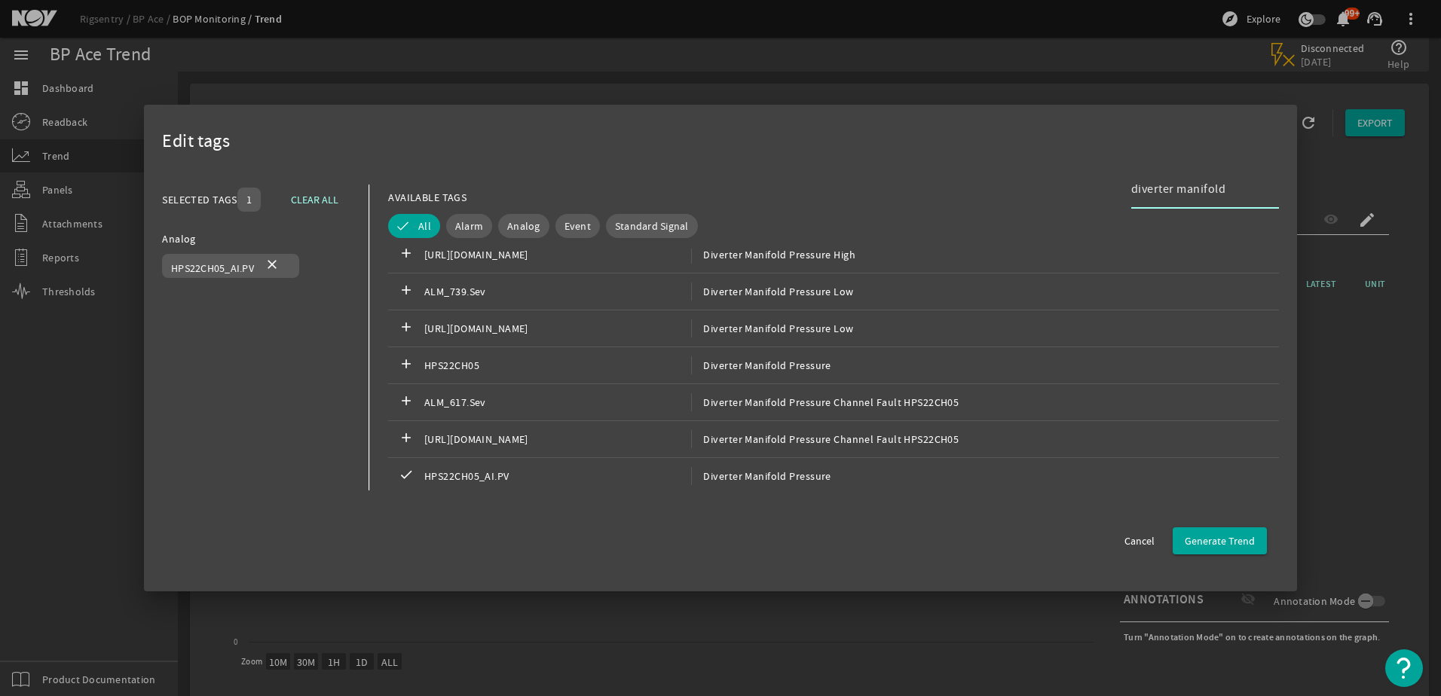
scroll to position [549, 0]
click at [776, 372] on span "Diverter Manifold Pressure" at bounding box center [761, 365] width 139 height 18
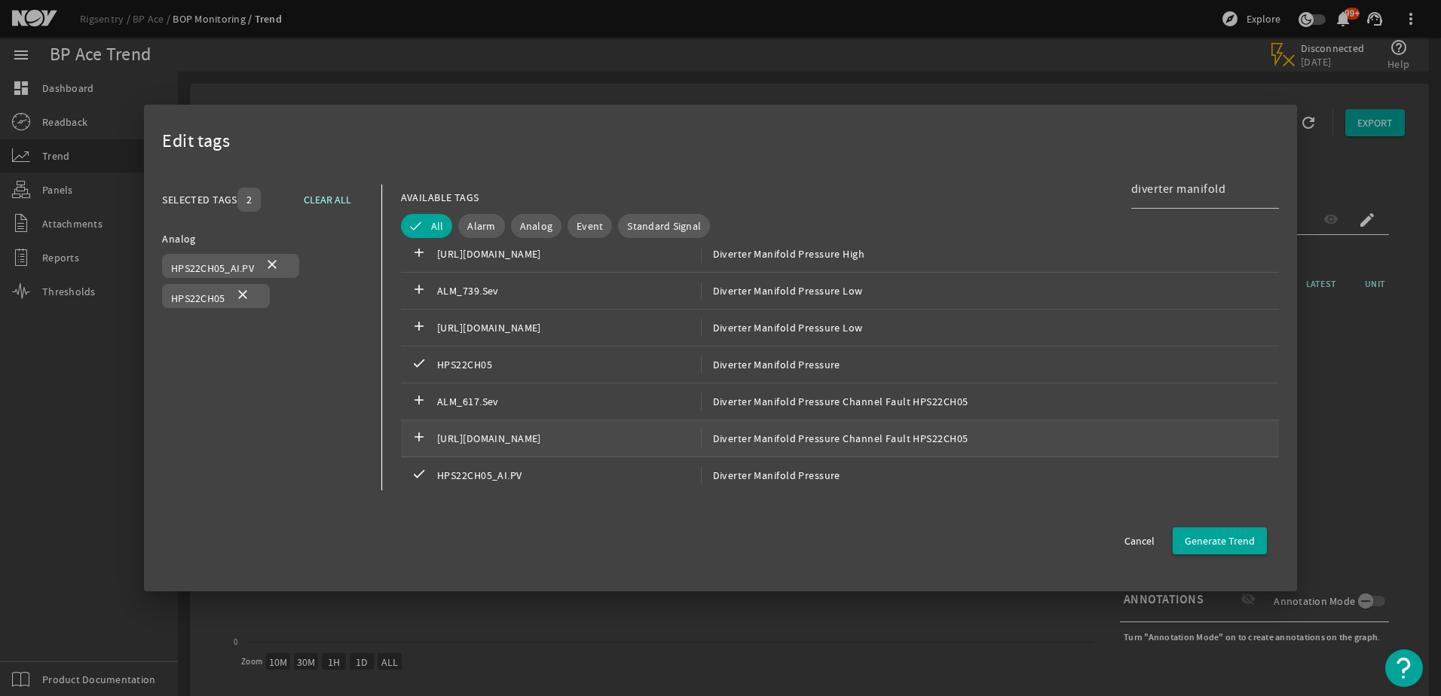
scroll to position [552, 0]
click at [1226, 549] on span "Generate Trend" at bounding box center [1220, 541] width 70 height 15
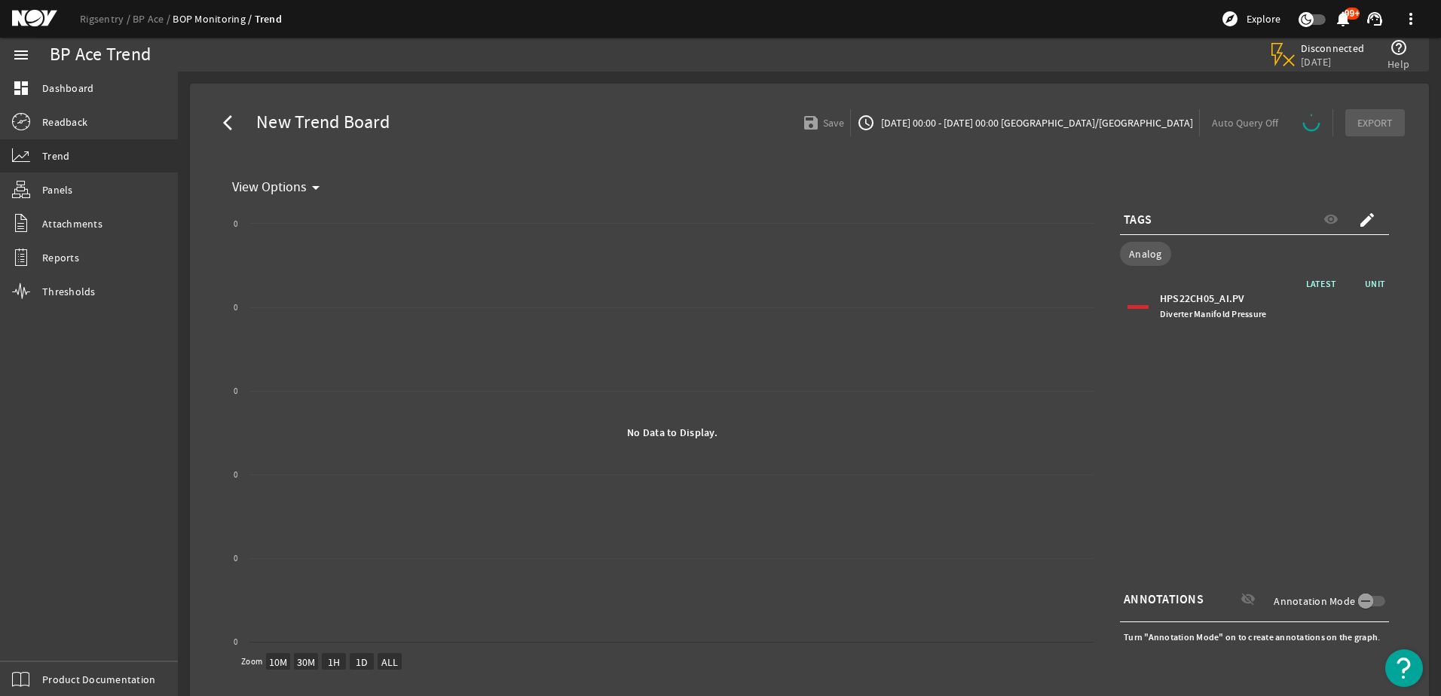
select select "ALL"
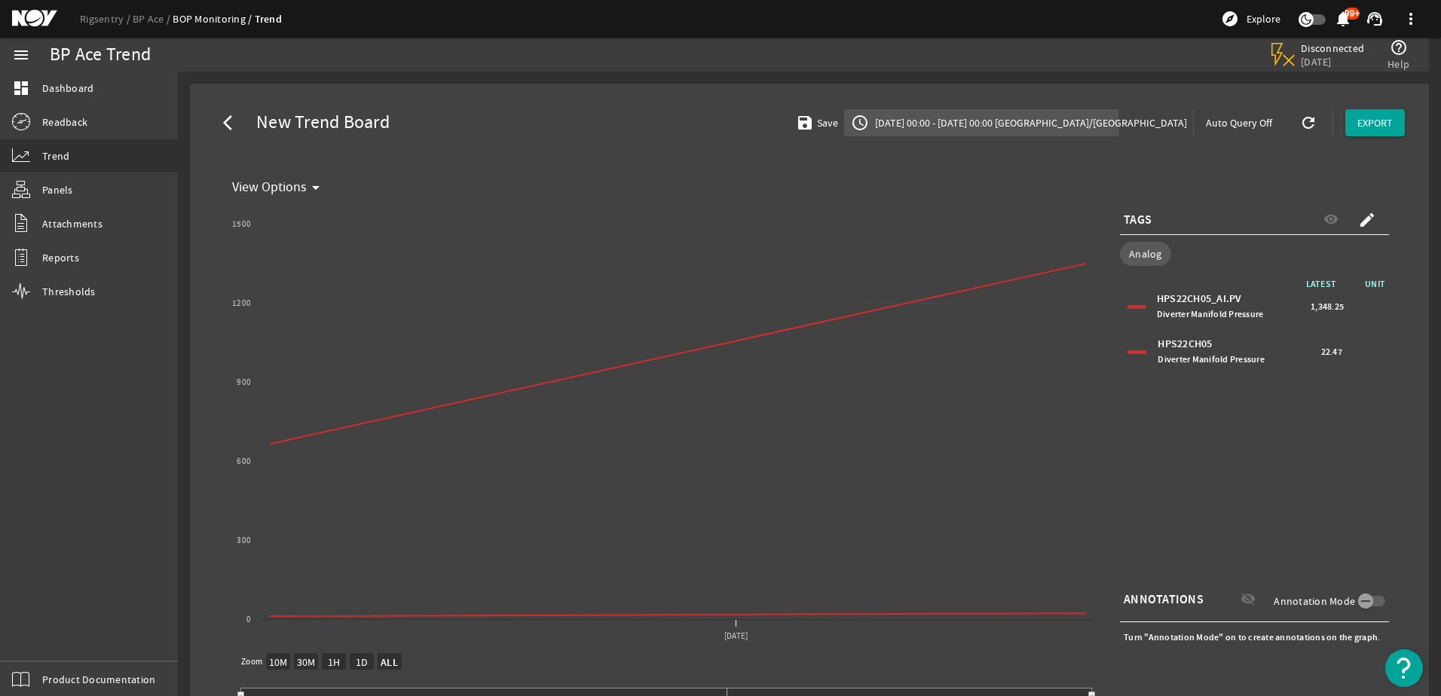
click at [1055, 124] on span "[DATE] 00:00 - [DATE] 00:00 [GEOGRAPHIC_DATA]/[GEOGRAPHIC_DATA]" at bounding box center [1029, 122] width 315 height 15
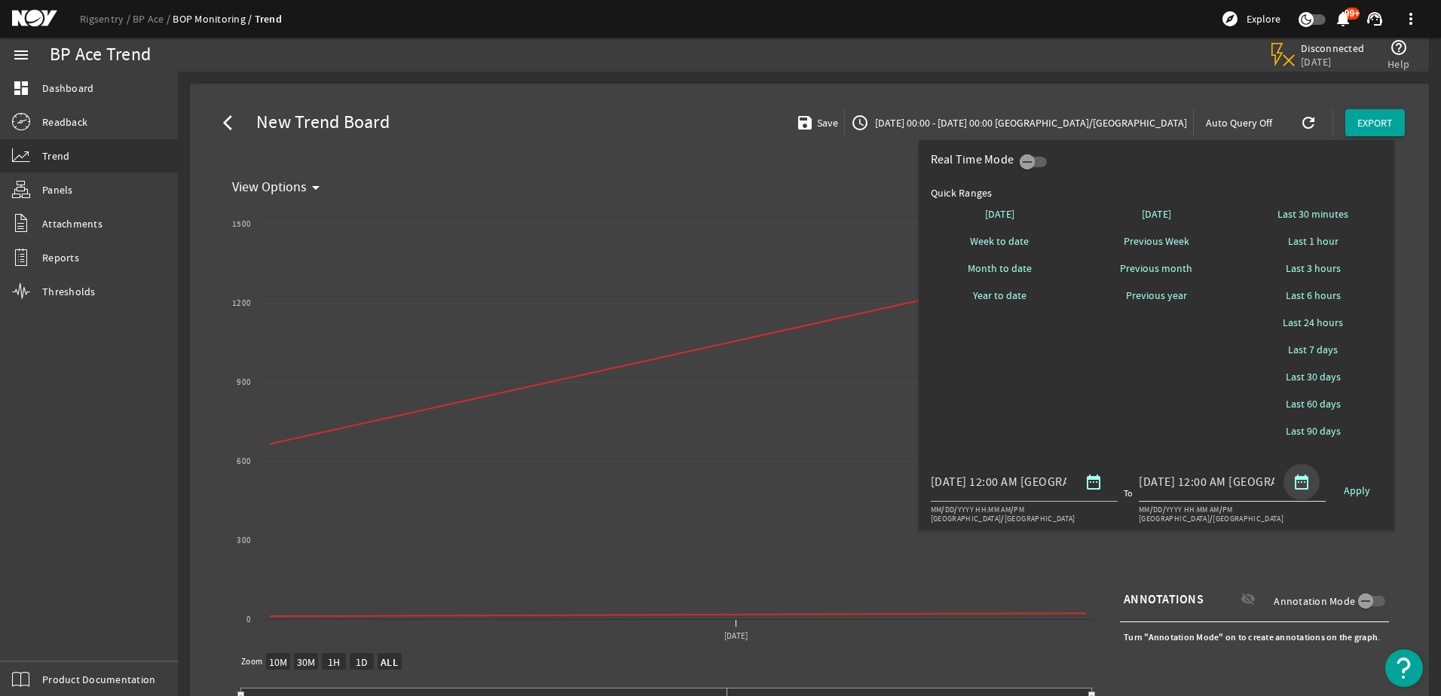
click at [1299, 479] on mat-icon "date_range" at bounding box center [1302, 482] width 18 height 18
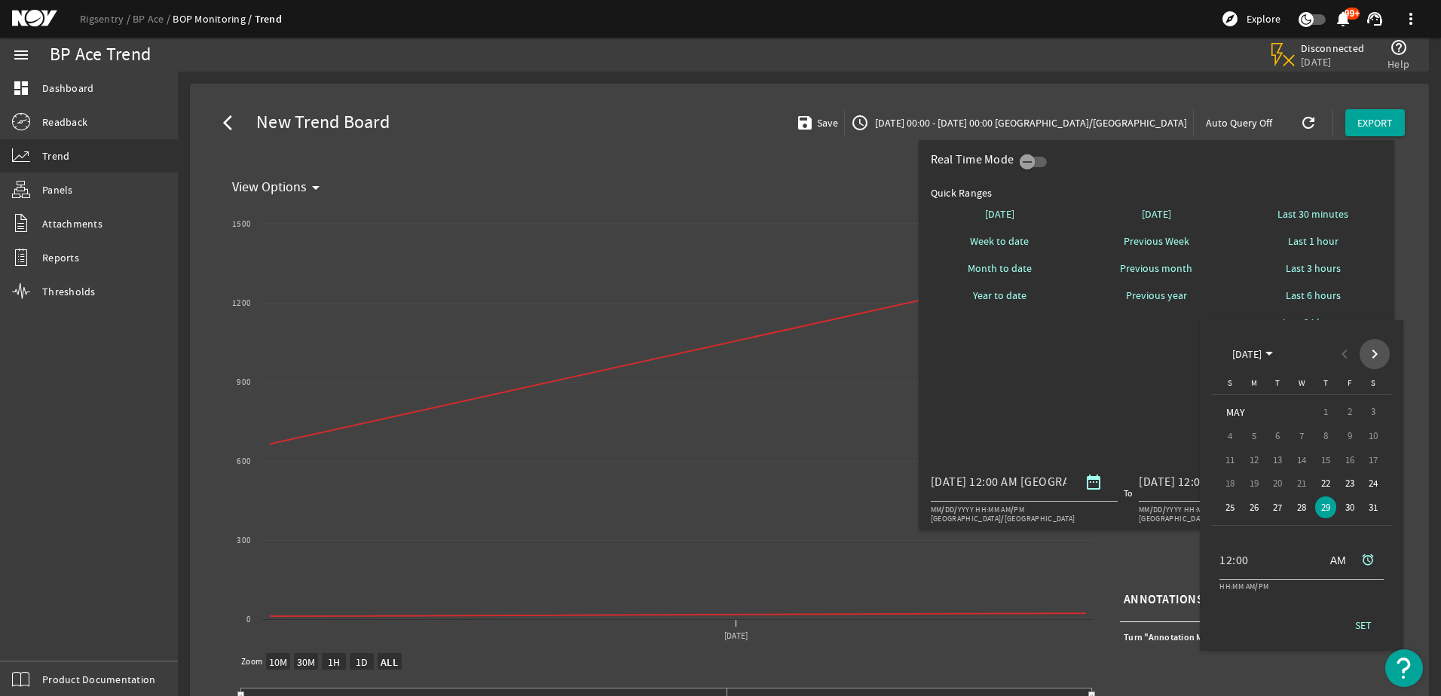
click at [1376, 350] on span "Next month" at bounding box center [1375, 354] width 30 height 30
click at [1235, 455] on span "8" at bounding box center [1231, 460] width 22 height 22
click at [1359, 650] on span "SET" at bounding box center [1363, 649] width 17 height 15
type input "[DATE] 12:00 AM [GEOGRAPHIC_DATA]/[GEOGRAPHIC_DATA]"
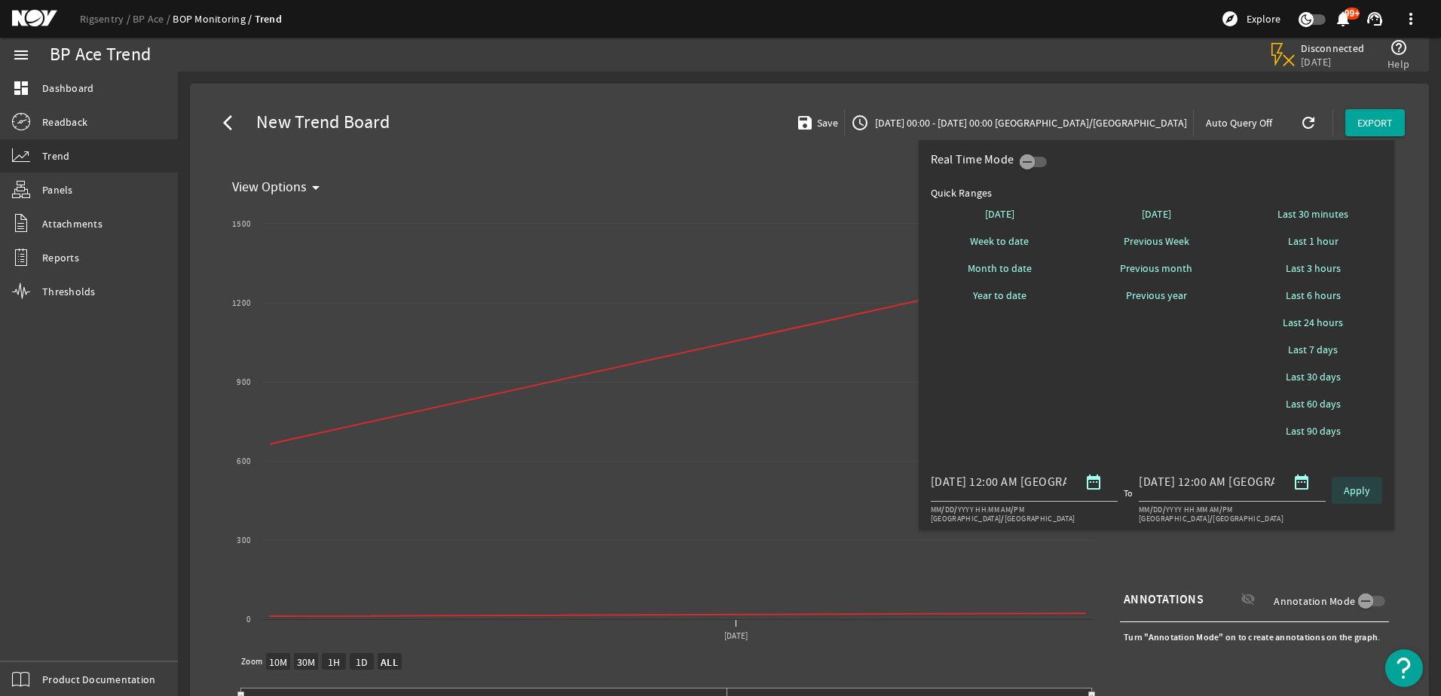
click at [1364, 488] on span "Apply" at bounding box center [1357, 490] width 26 height 15
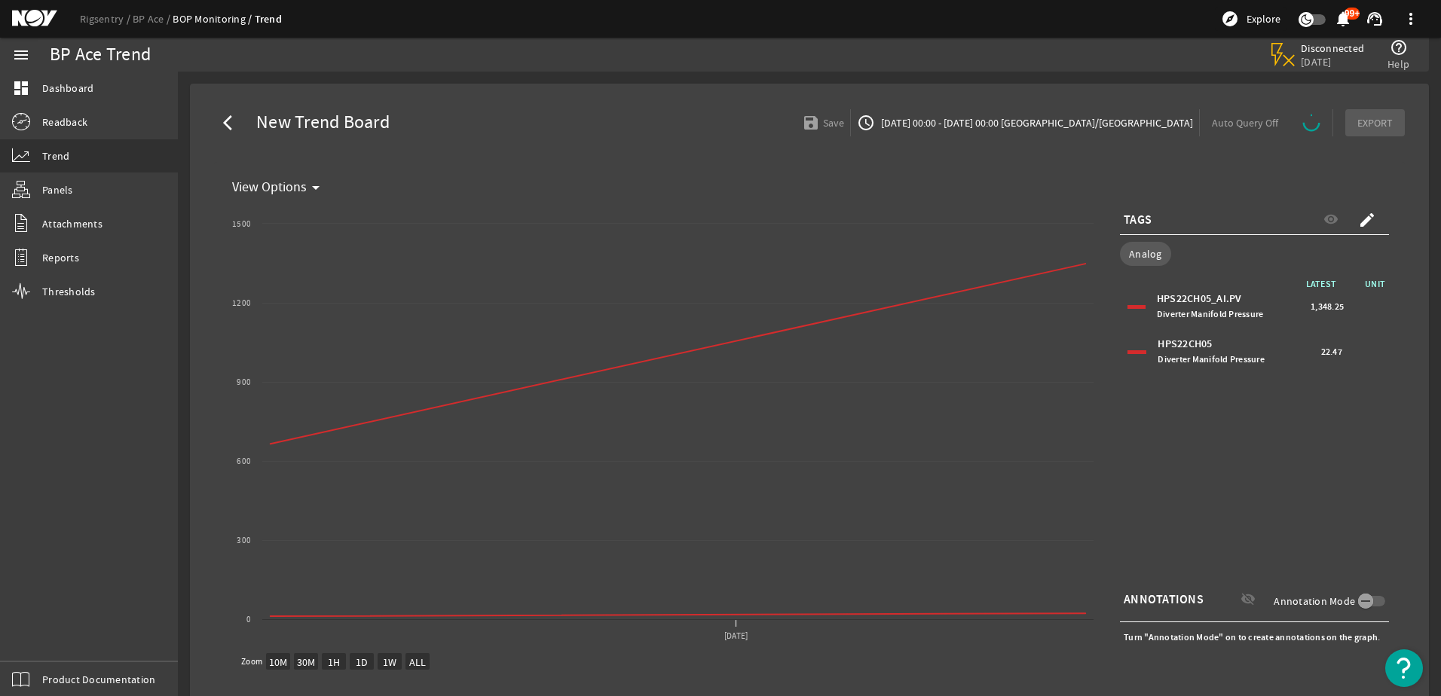
select select "ALL"
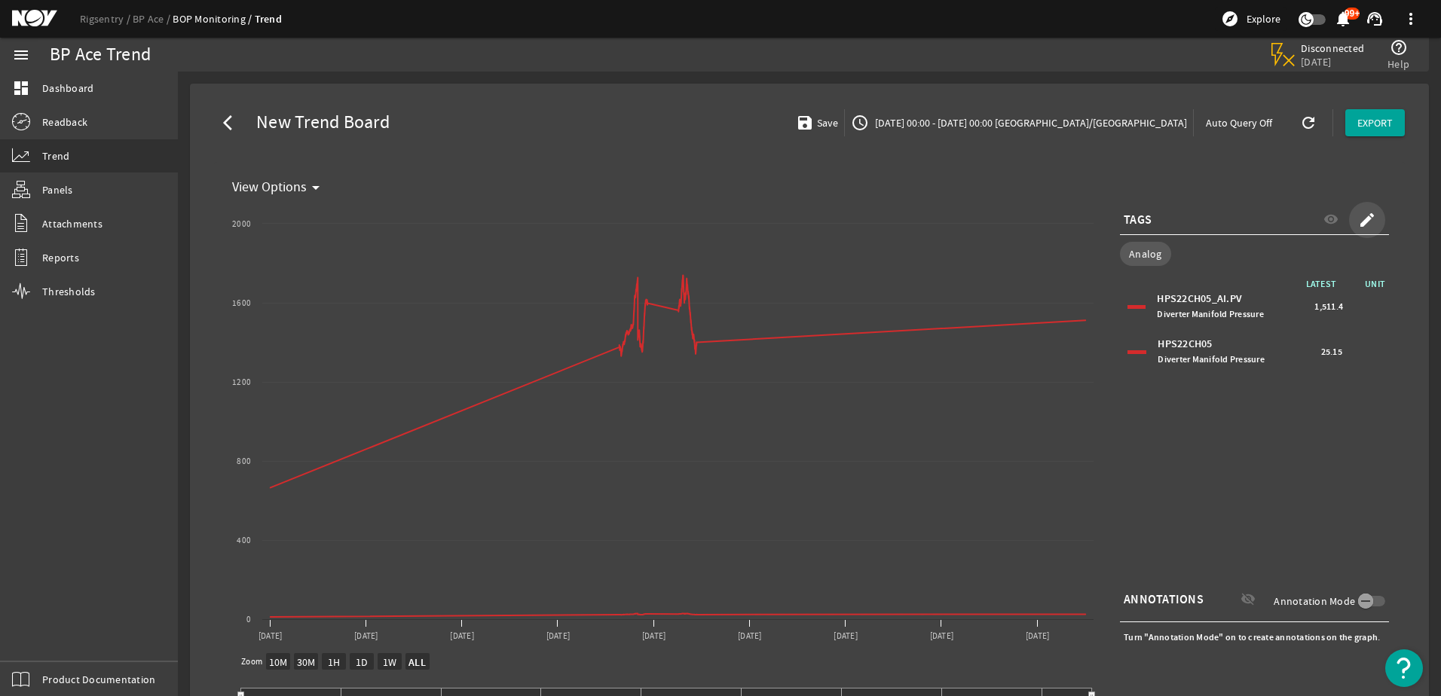
click at [1358, 219] on mat-icon "create" at bounding box center [1367, 220] width 18 height 18
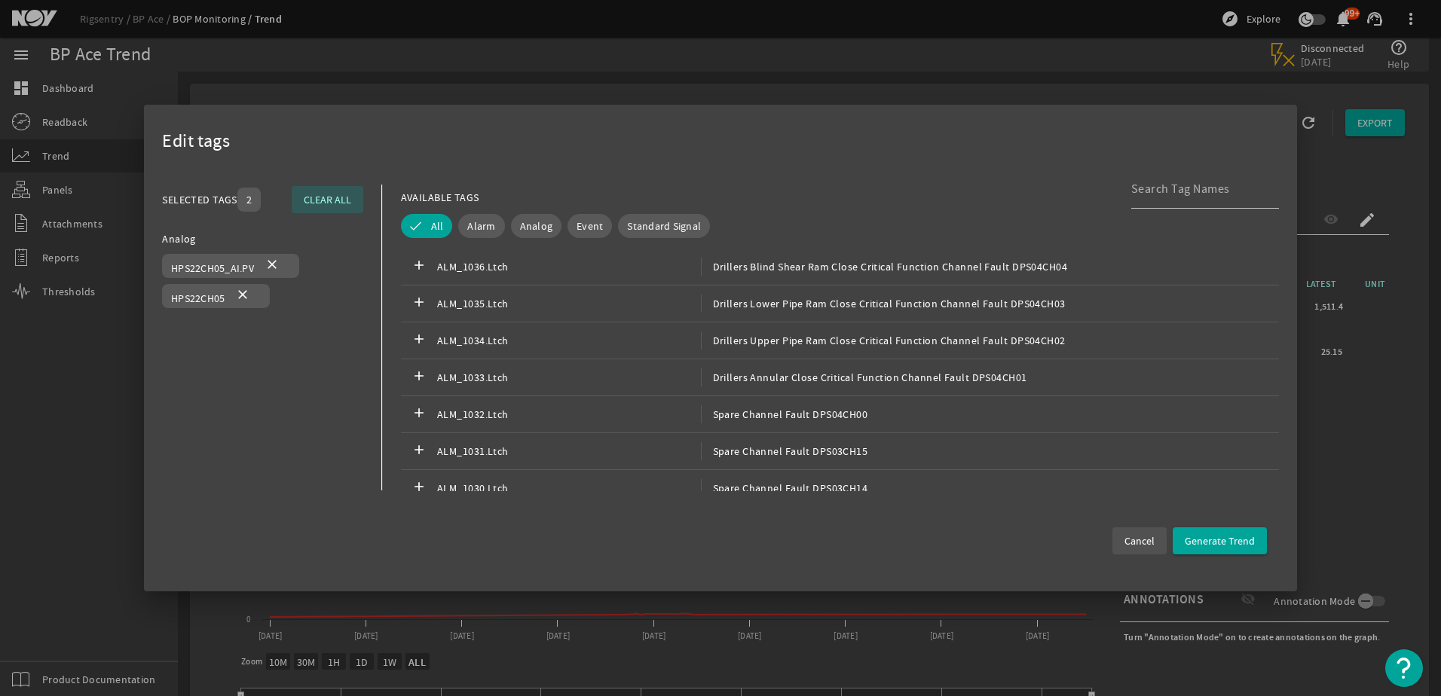
click at [1137, 541] on span "Cancel" at bounding box center [1140, 541] width 30 height 15
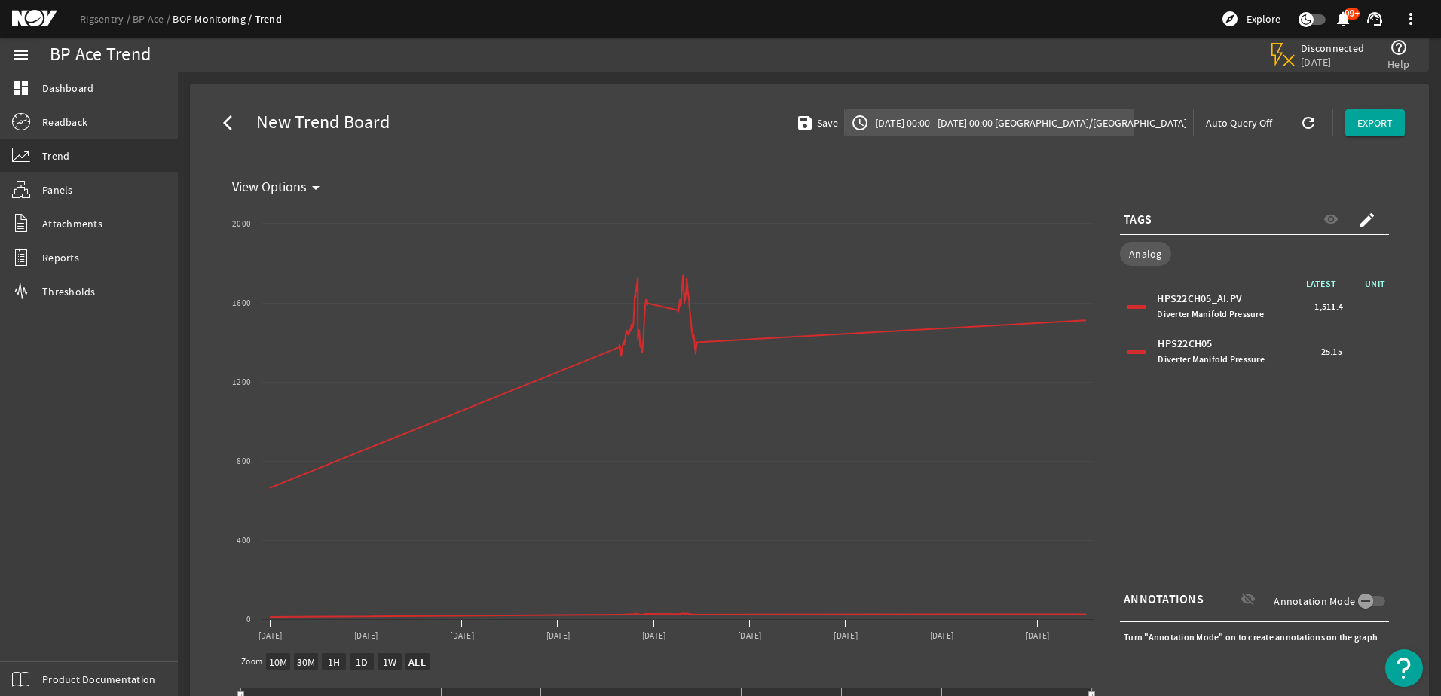
click at [1063, 124] on span "[DATE] 00:00 - [DATE] 00:00 [GEOGRAPHIC_DATA]/[GEOGRAPHIC_DATA]" at bounding box center [1029, 122] width 315 height 15
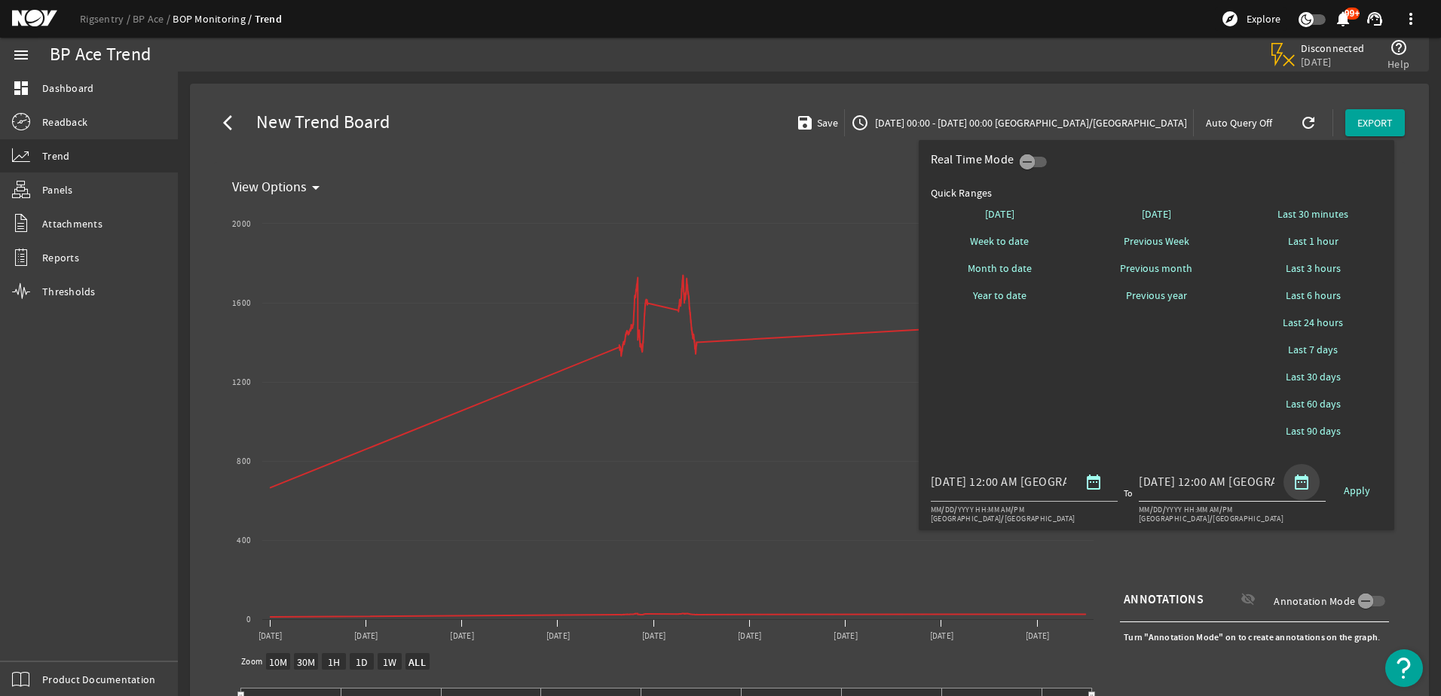
click at [1305, 476] on mat-icon "date_range" at bounding box center [1302, 482] width 18 height 18
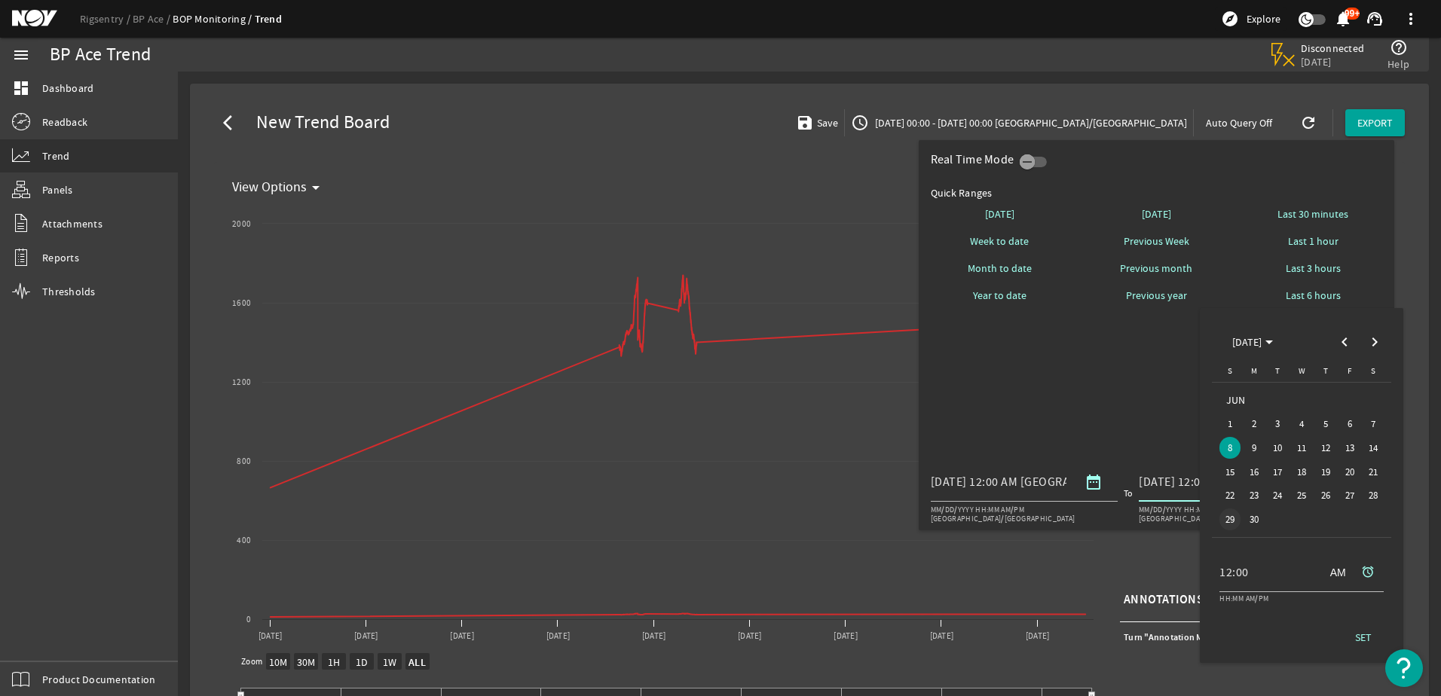
click at [1231, 519] on span "29" at bounding box center [1231, 520] width 22 height 22
click at [1366, 635] on span "SET" at bounding box center [1363, 637] width 17 height 15
type input "[DATE] 12:00 AM [GEOGRAPHIC_DATA]/[GEOGRAPHIC_DATA]"
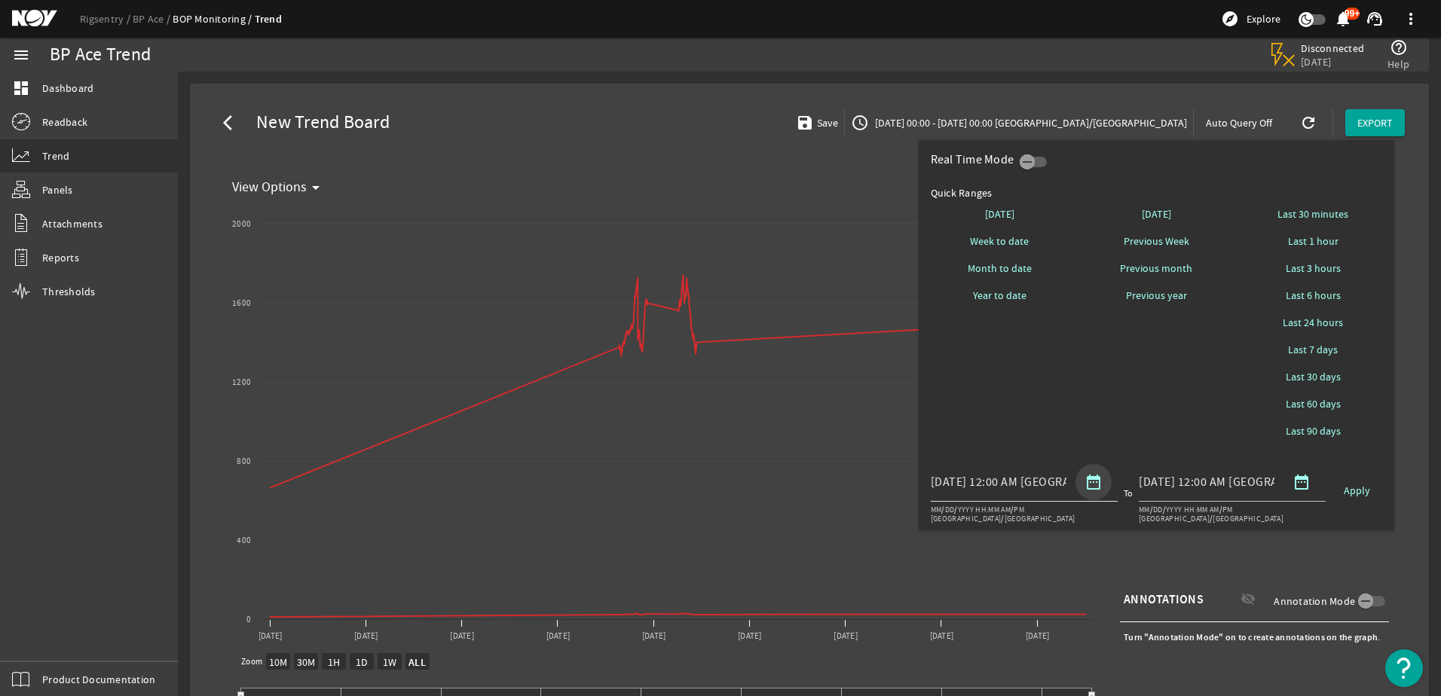
click at [1088, 484] on mat-icon "date_range" at bounding box center [1094, 482] width 18 height 18
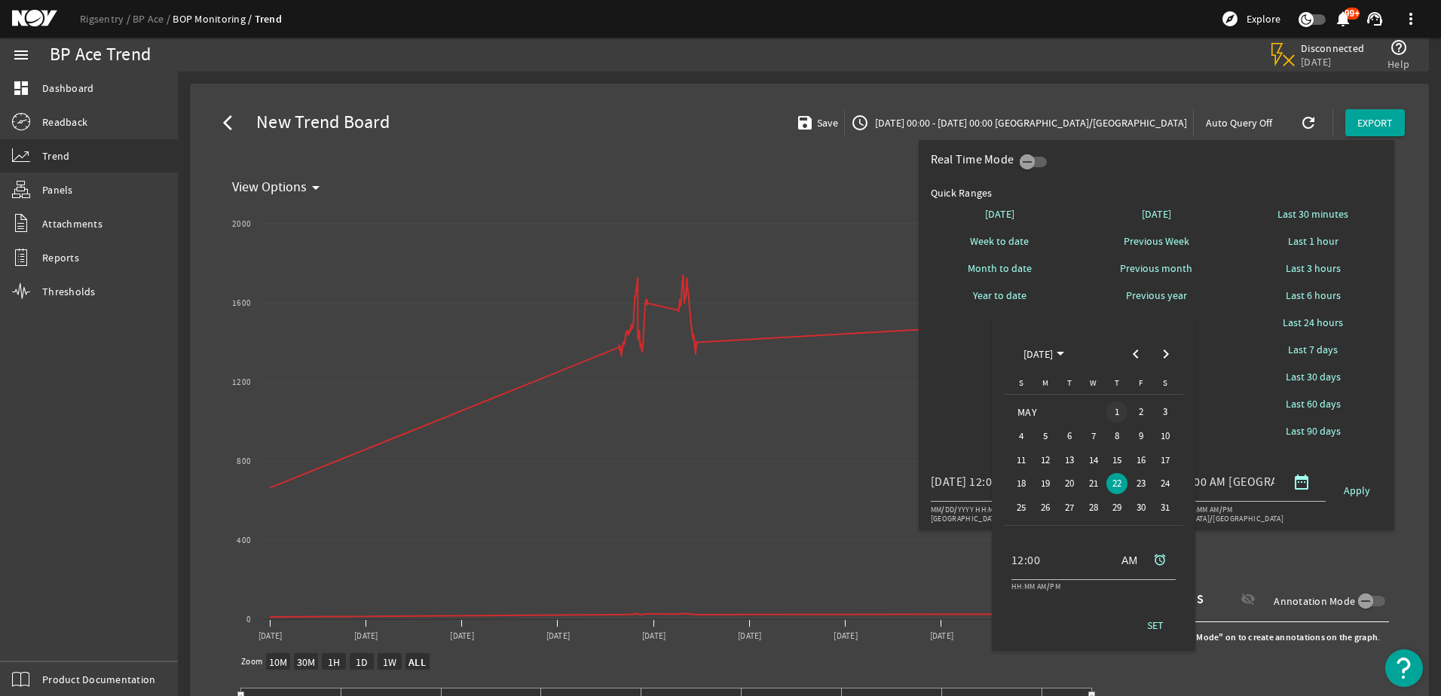
click at [1113, 415] on span "1" at bounding box center [1118, 413] width 22 height 22
click at [1159, 626] on span "SET" at bounding box center [1155, 625] width 17 height 15
type input "[DATE] 12:00 AM [GEOGRAPHIC_DATA]/[GEOGRAPHIC_DATA]"
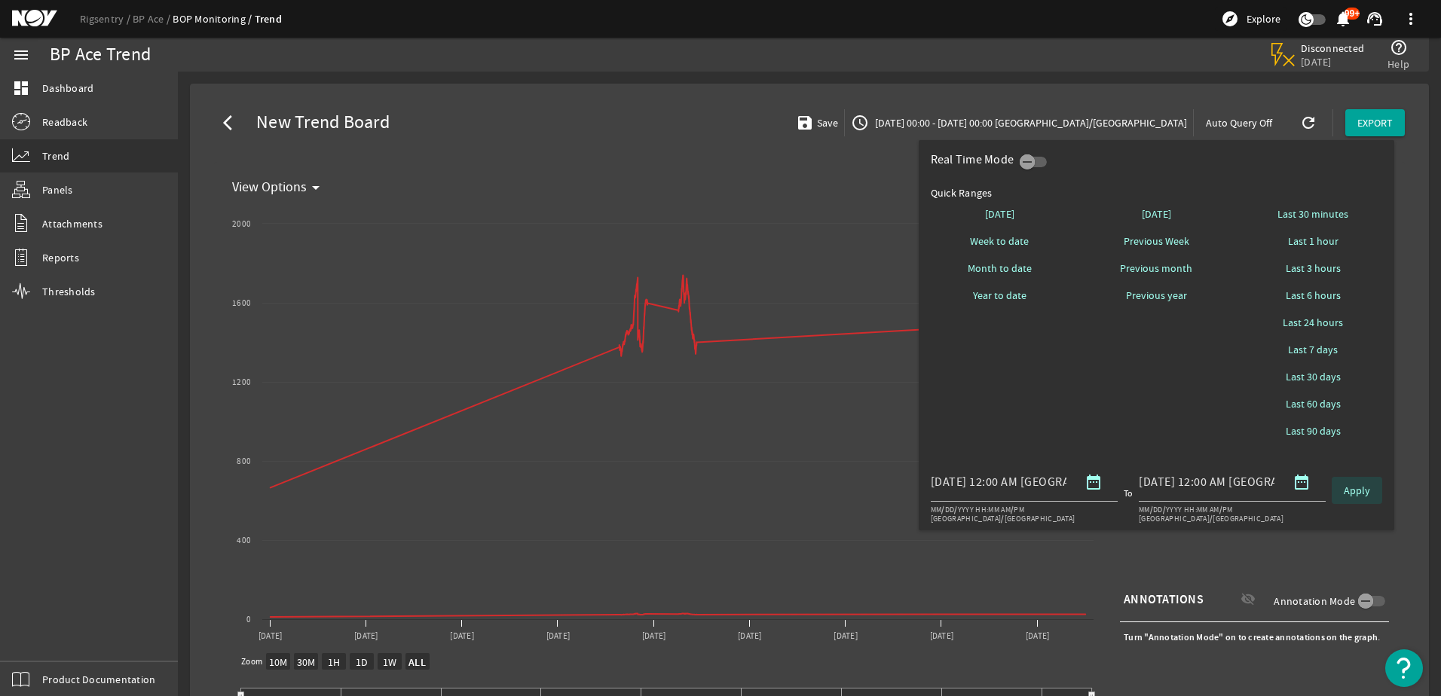
click at [1361, 491] on span "Apply" at bounding box center [1357, 490] width 26 height 15
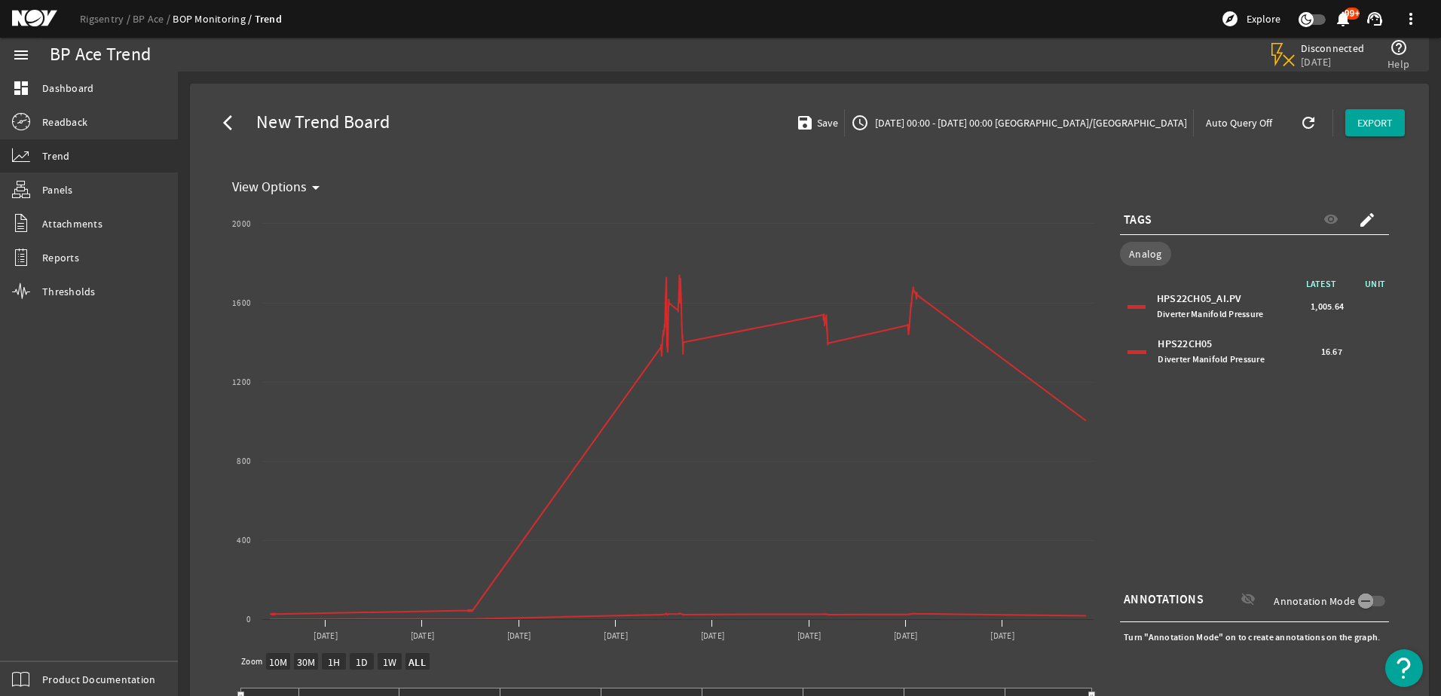
select select "ALL"
click at [1122, 126] on span "[DATE] 00:00 - [DATE] 00:00 [GEOGRAPHIC_DATA]/[GEOGRAPHIC_DATA]" at bounding box center [1029, 122] width 315 height 15
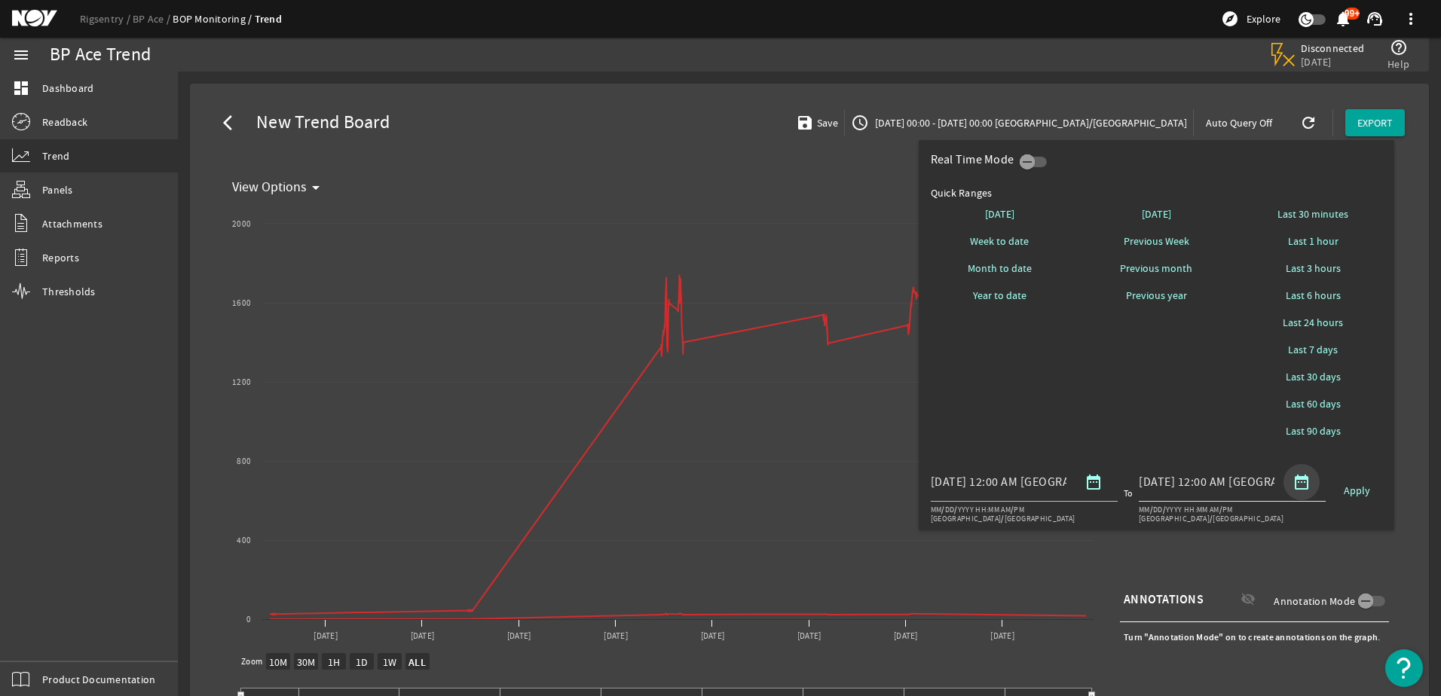
click at [1299, 485] on mat-icon "date_range" at bounding box center [1302, 482] width 18 height 18
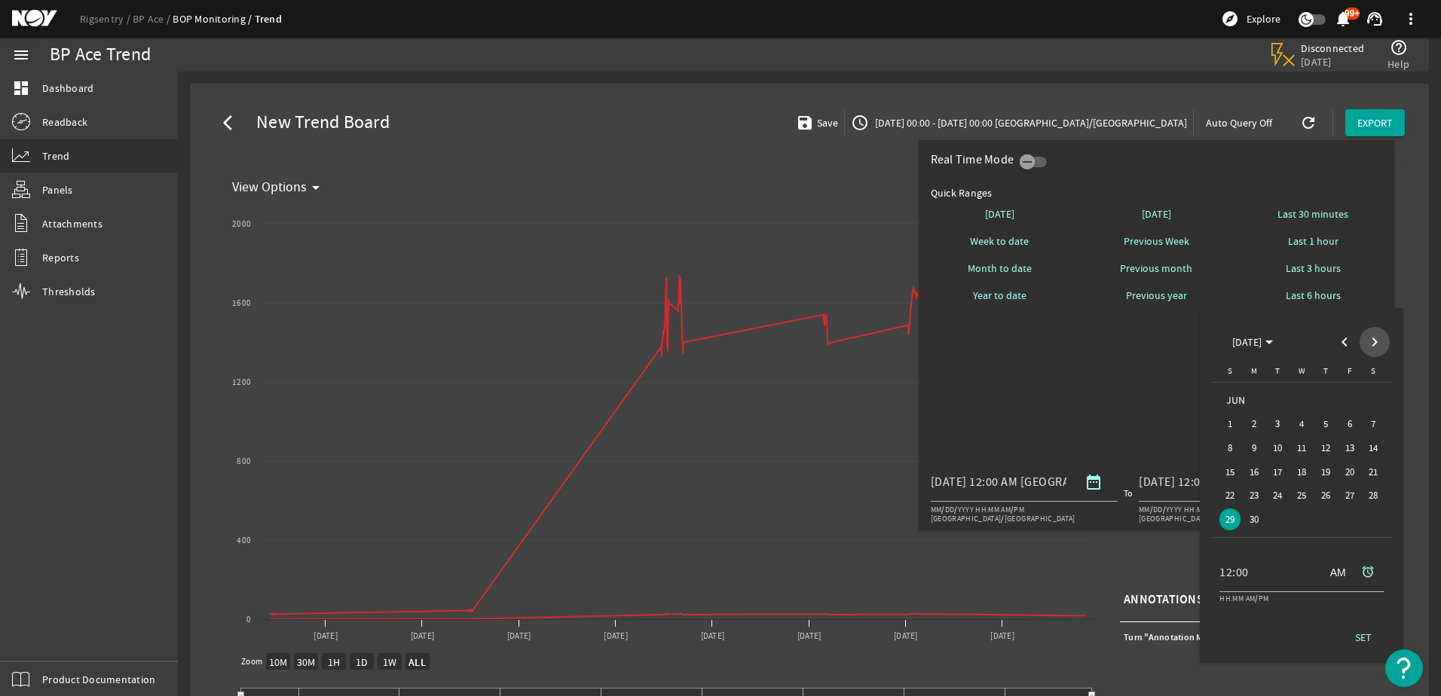
click at [1381, 347] on span "Next month" at bounding box center [1375, 342] width 30 height 30
click at [1226, 497] on span "20" at bounding box center [1231, 496] width 22 height 22
click at [1361, 635] on span "SET" at bounding box center [1363, 637] width 17 height 15
type input "[DATE] 12:00 AM [GEOGRAPHIC_DATA]/[GEOGRAPHIC_DATA]"
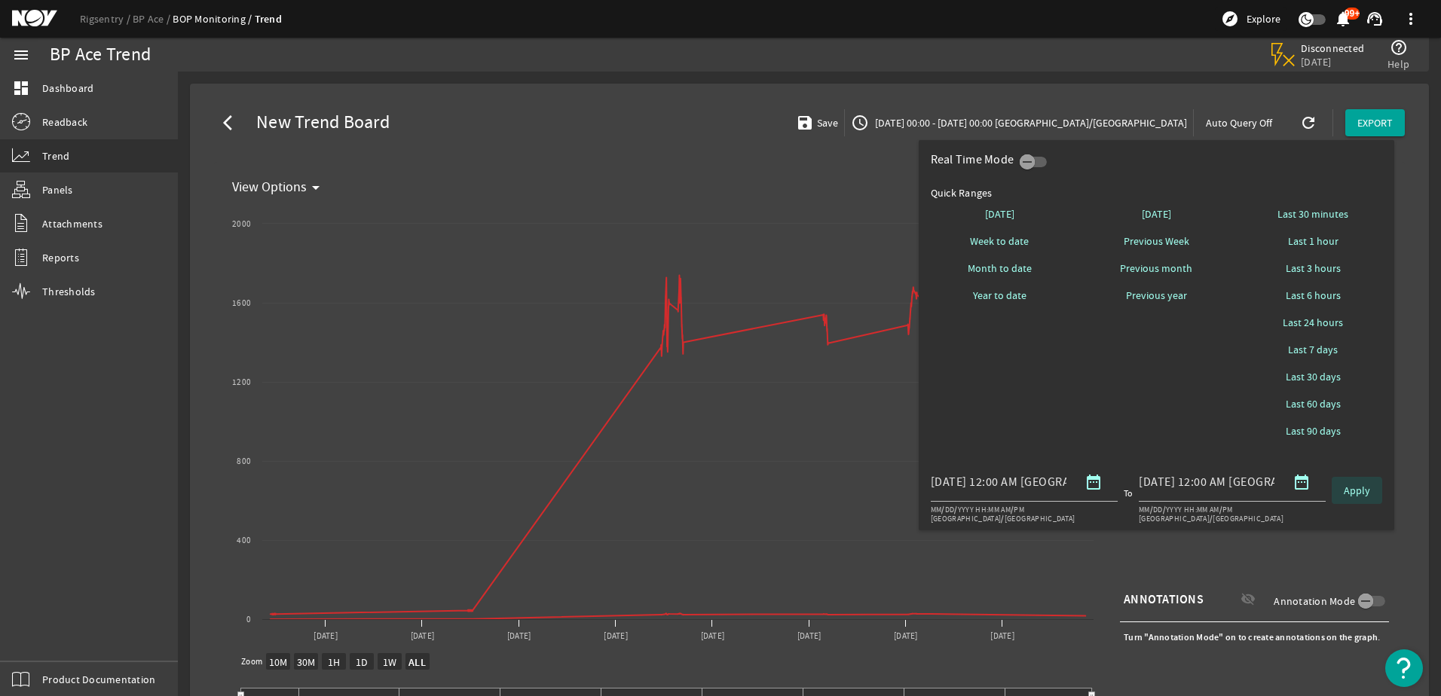
click at [1354, 494] on span "Apply" at bounding box center [1357, 490] width 26 height 15
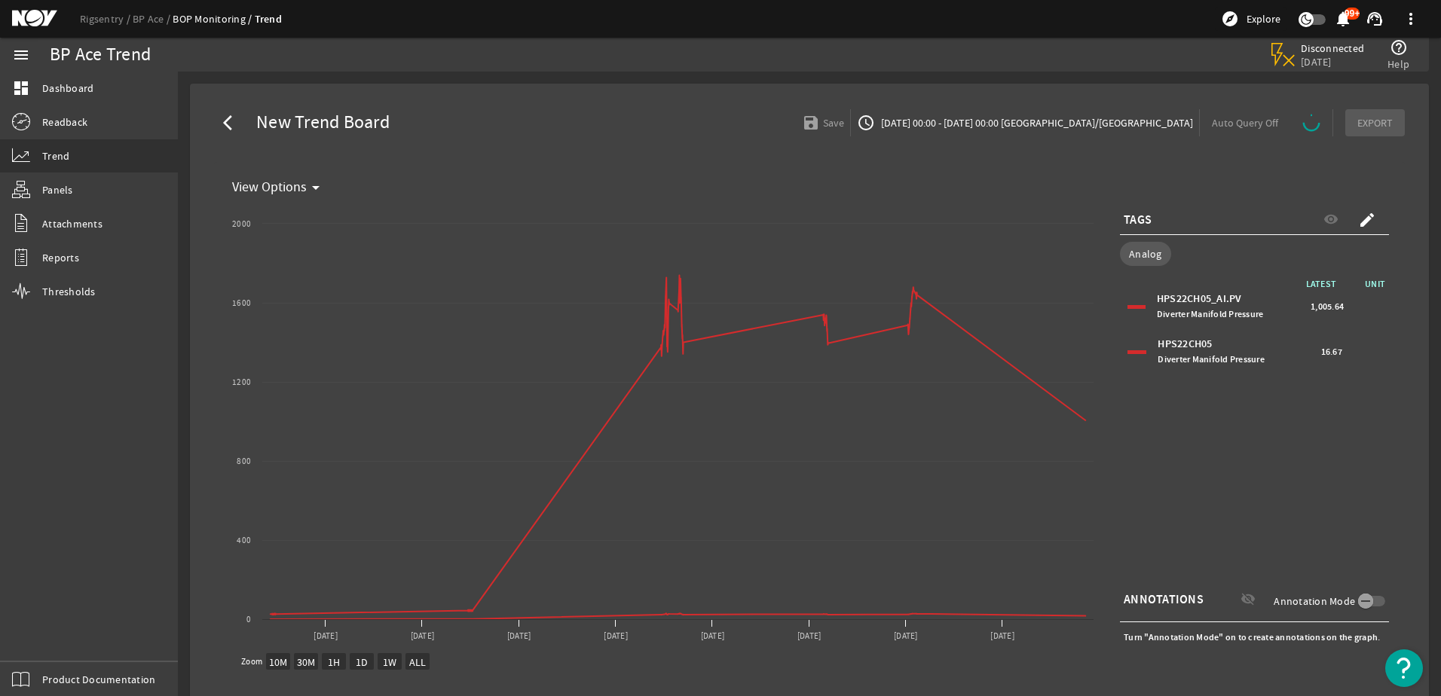
select select "ALL"
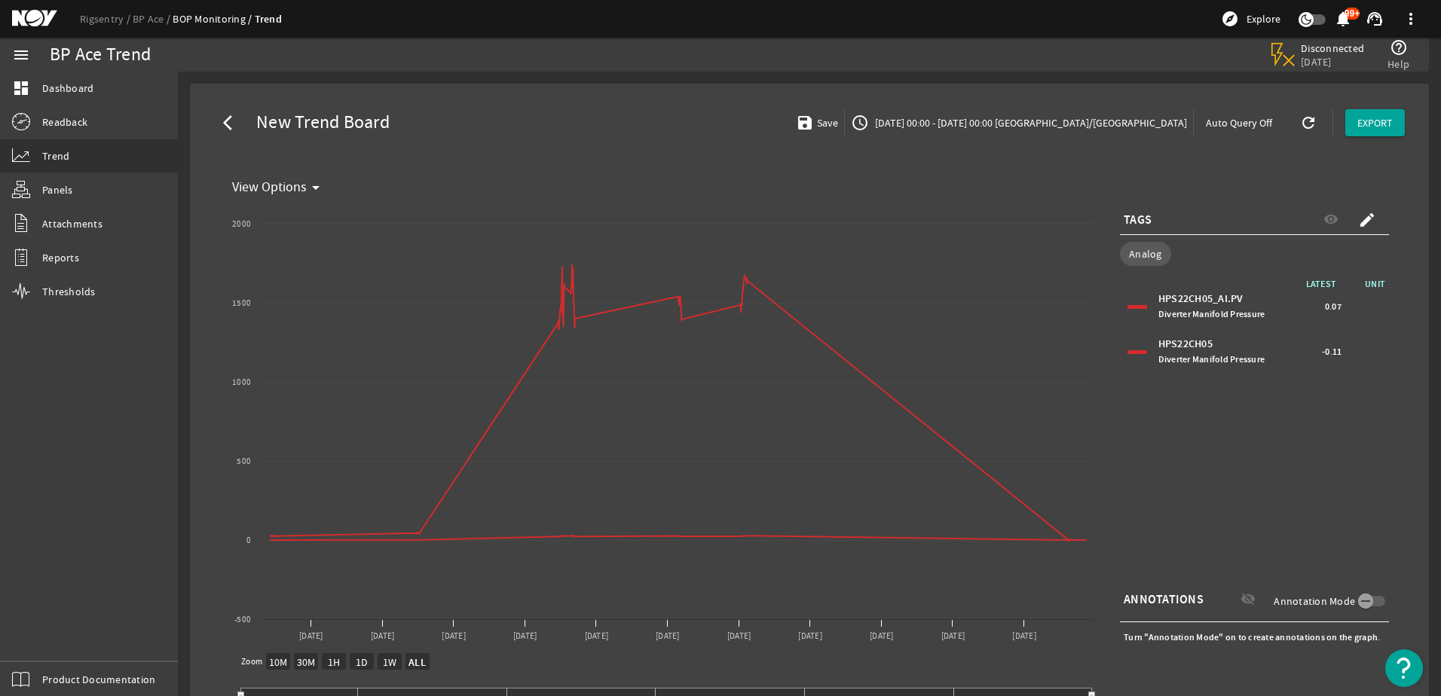
click at [1150, 637] on div "Turn "Annotation Mode" on to create annotations on the graph." at bounding box center [1254, 637] width 269 height 23
click at [838, 121] on span "Save" at bounding box center [826, 122] width 24 height 15
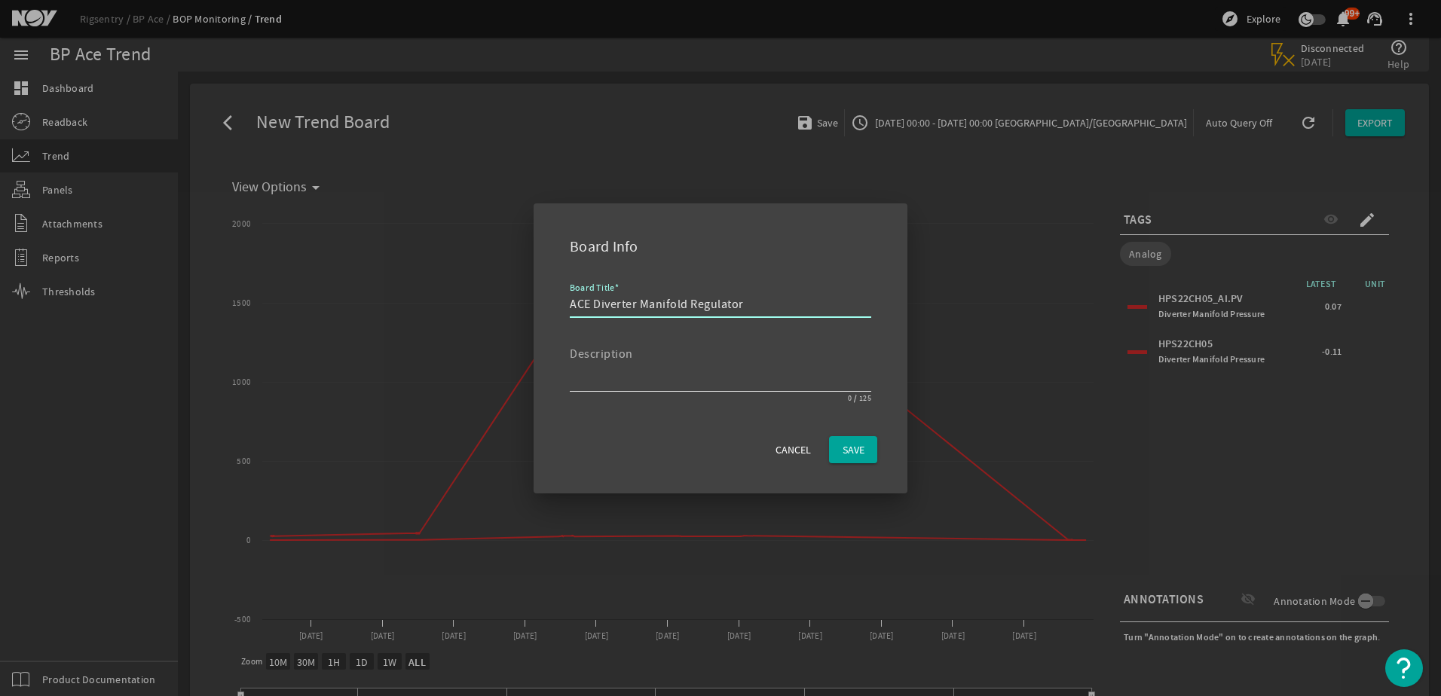
type input "ACE Diverter Manifold Regulator"
click at [626, 383] on textarea "Description" at bounding box center [714, 369] width 289 height 36
type textarea "Event from May"
click at [856, 447] on span "SAVE" at bounding box center [854, 449] width 22 height 15
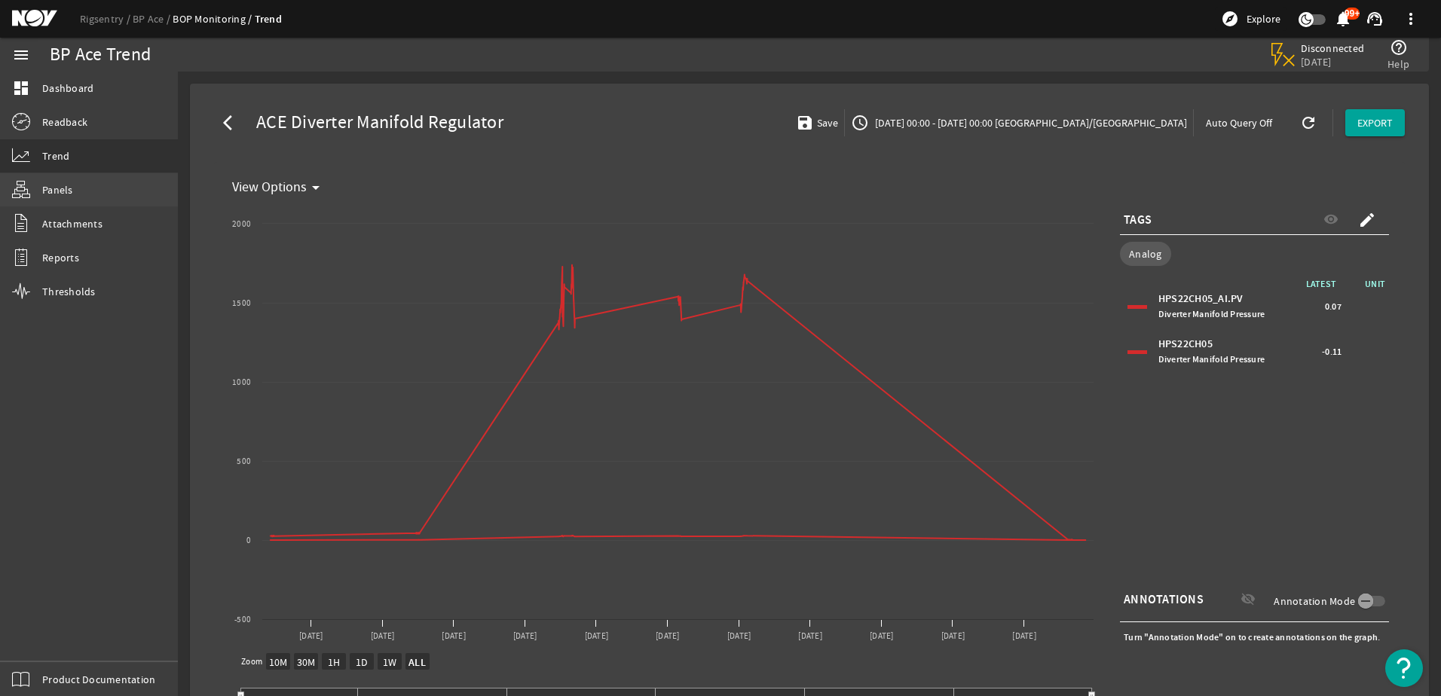
click at [62, 191] on span "Panels" at bounding box center [57, 189] width 31 height 15
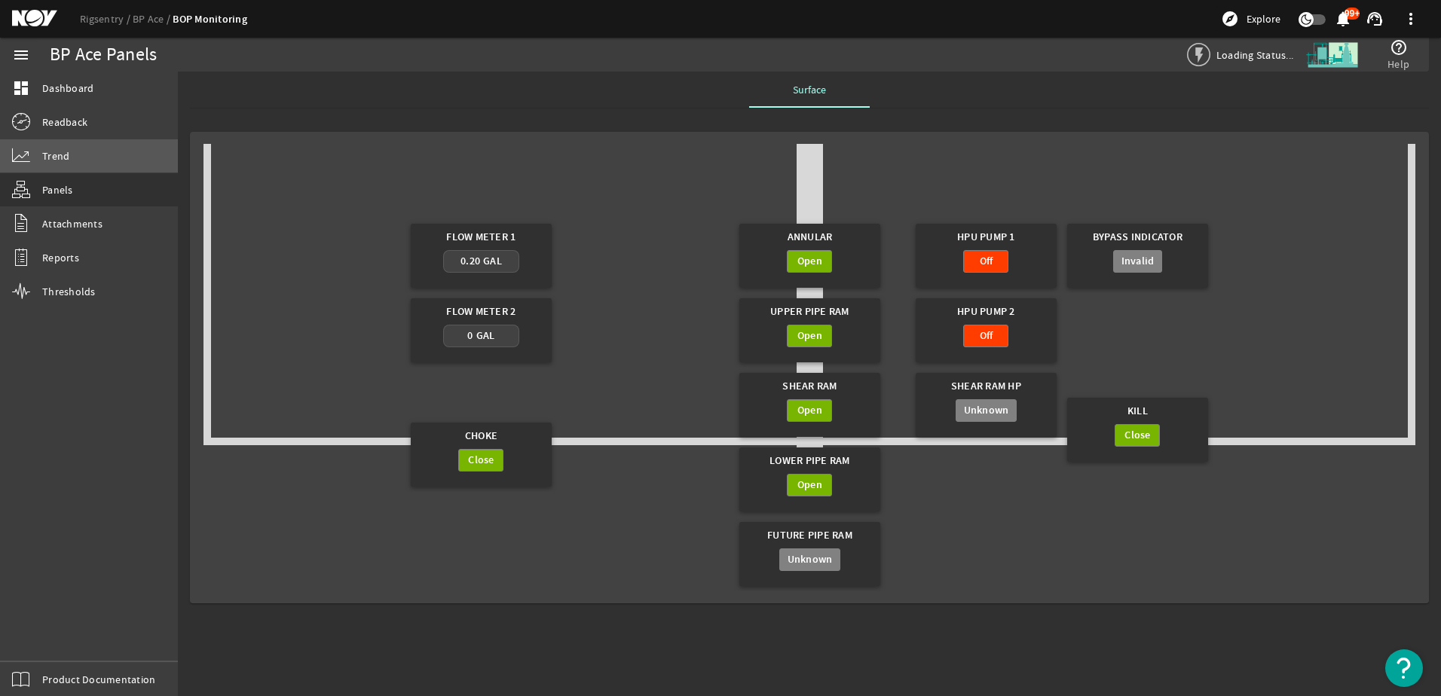
click at [61, 158] on span "Trend" at bounding box center [55, 155] width 27 height 15
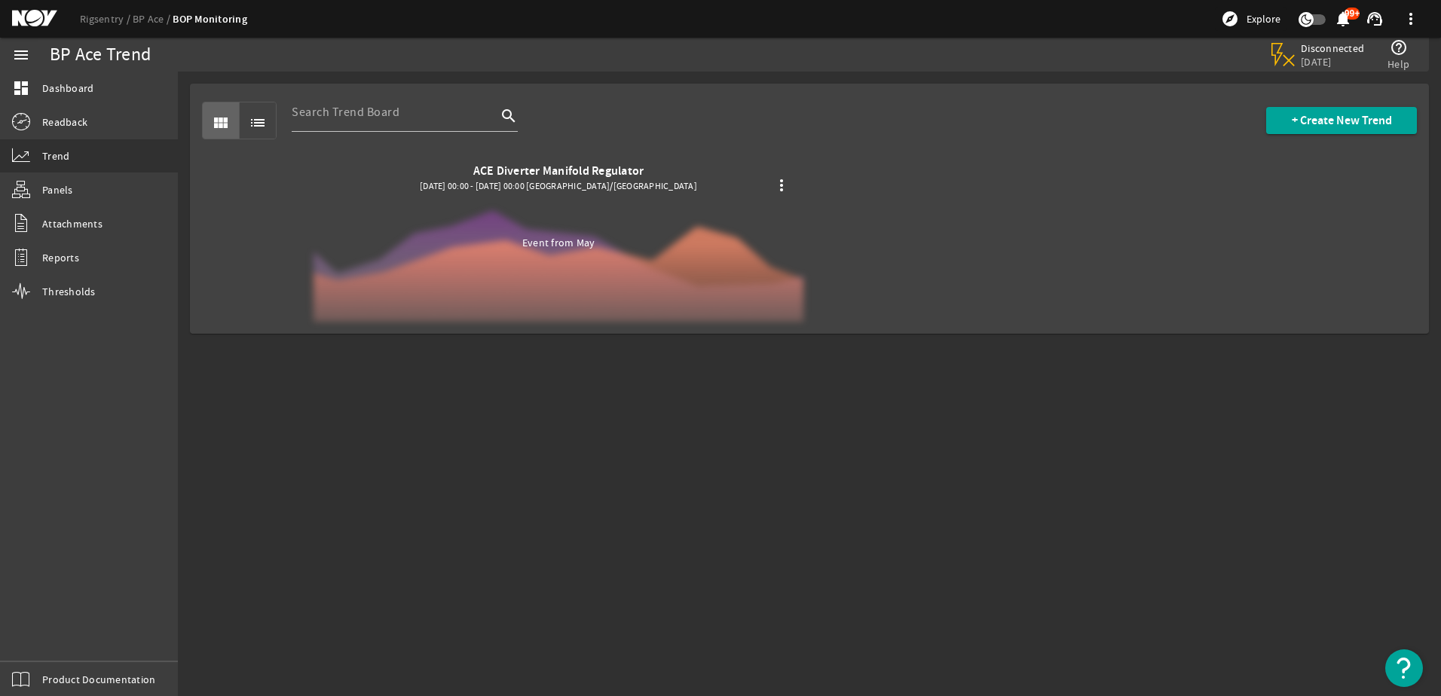
click at [584, 237] on div "Event from May" at bounding box center [559, 242] width 490 height 15
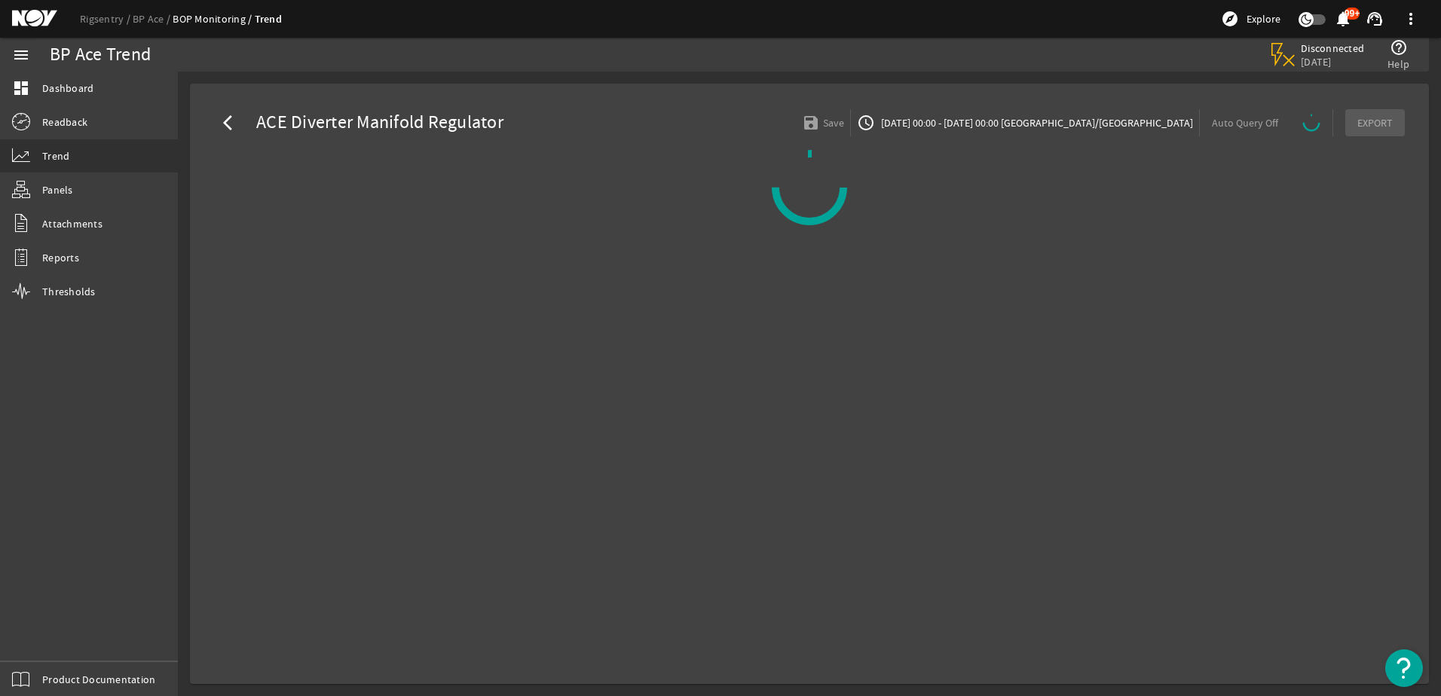
select select "ALL"
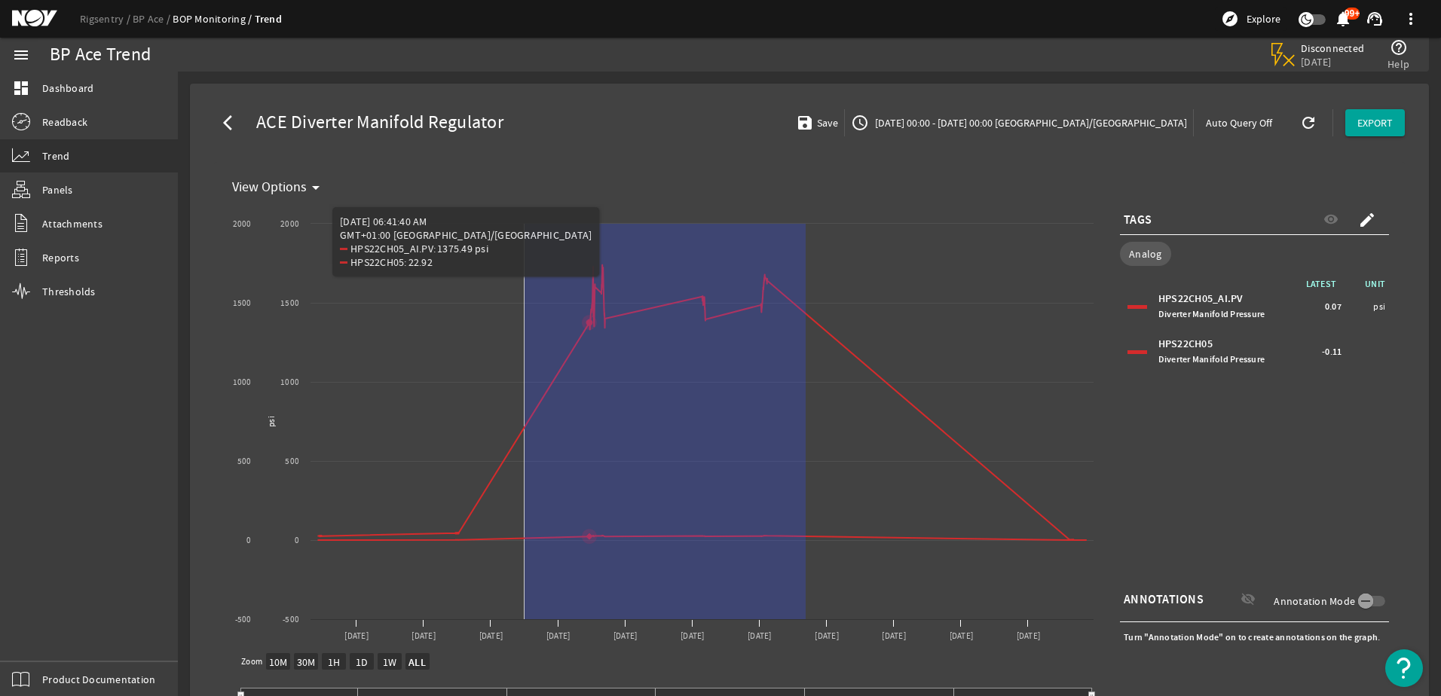
drag, startPoint x: 806, startPoint y: 238, endPoint x: 525, endPoint y: 355, distance: 304.5
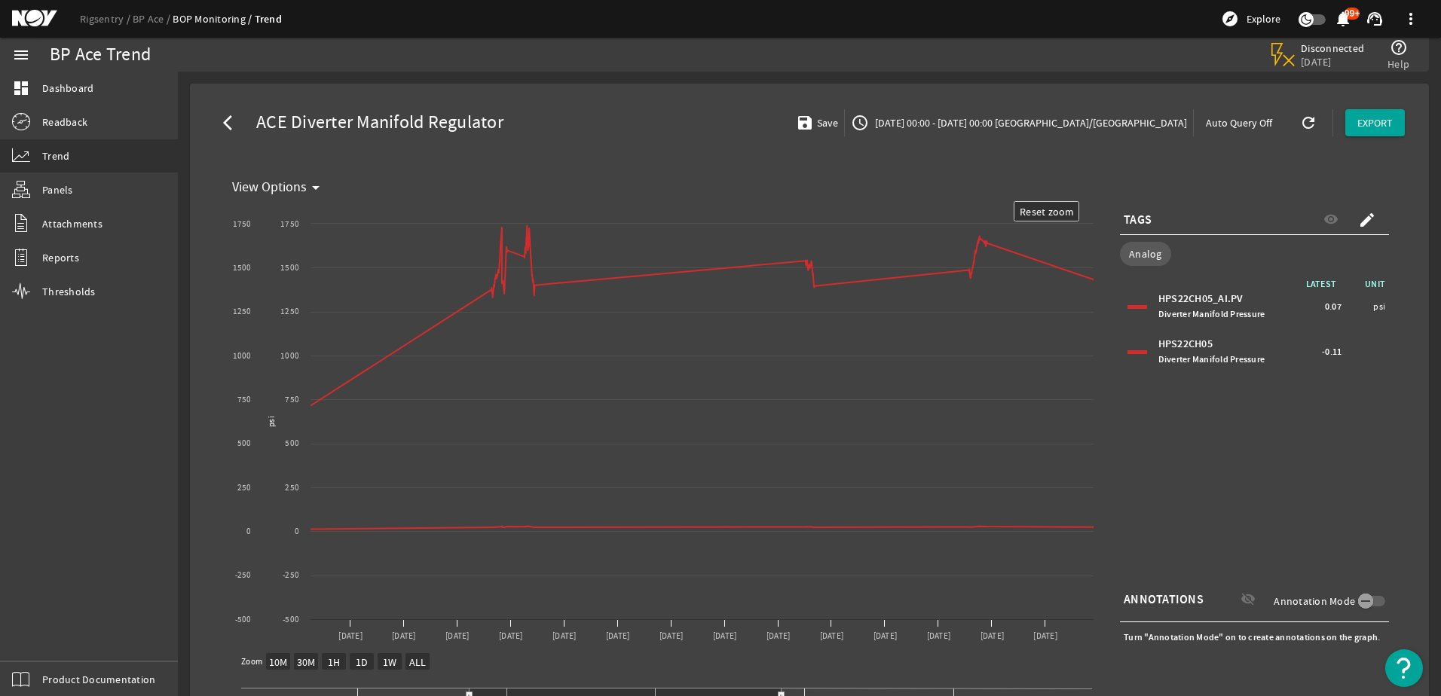
click at [1164, 225] on div "TAGS visibility create" at bounding box center [1254, 220] width 269 height 30
click at [1358, 221] on mat-icon "create" at bounding box center [1367, 220] width 18 height 18
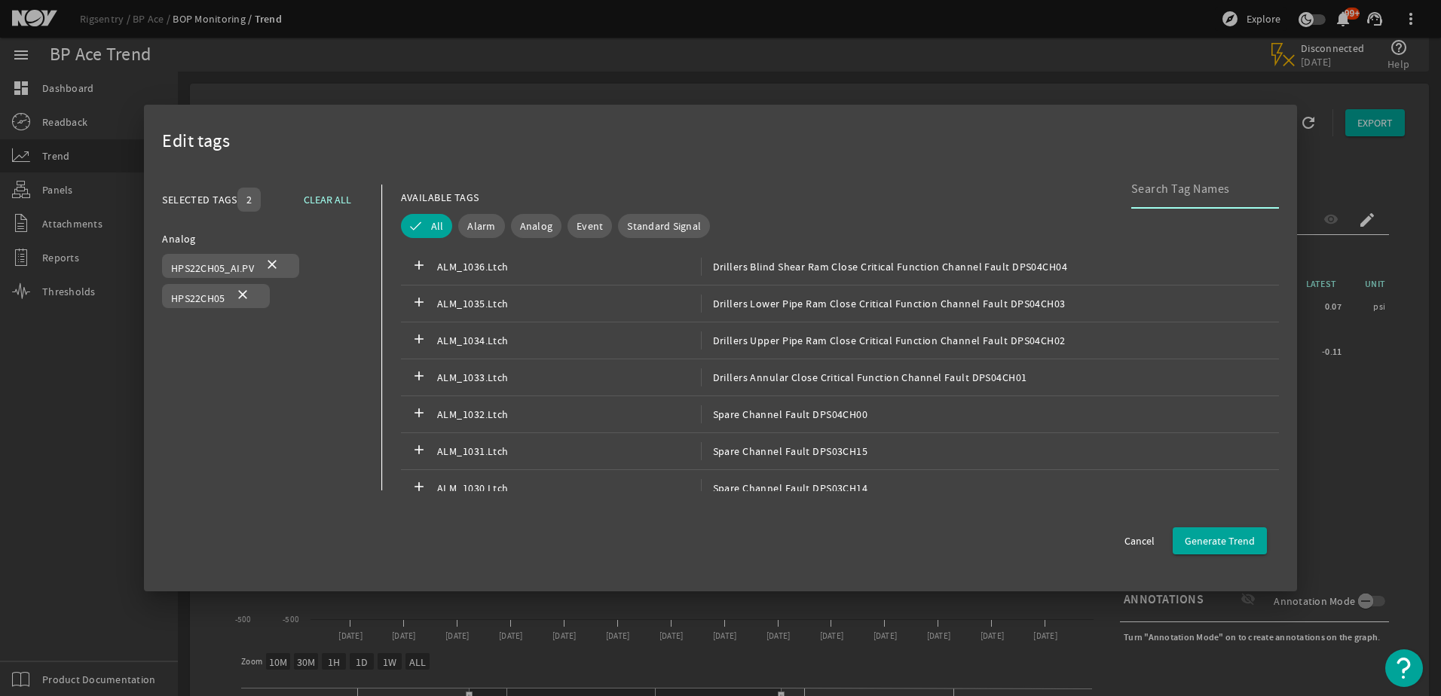
click at [1168, 193] on input at bounding box center [1199, 189] width 136 height 18
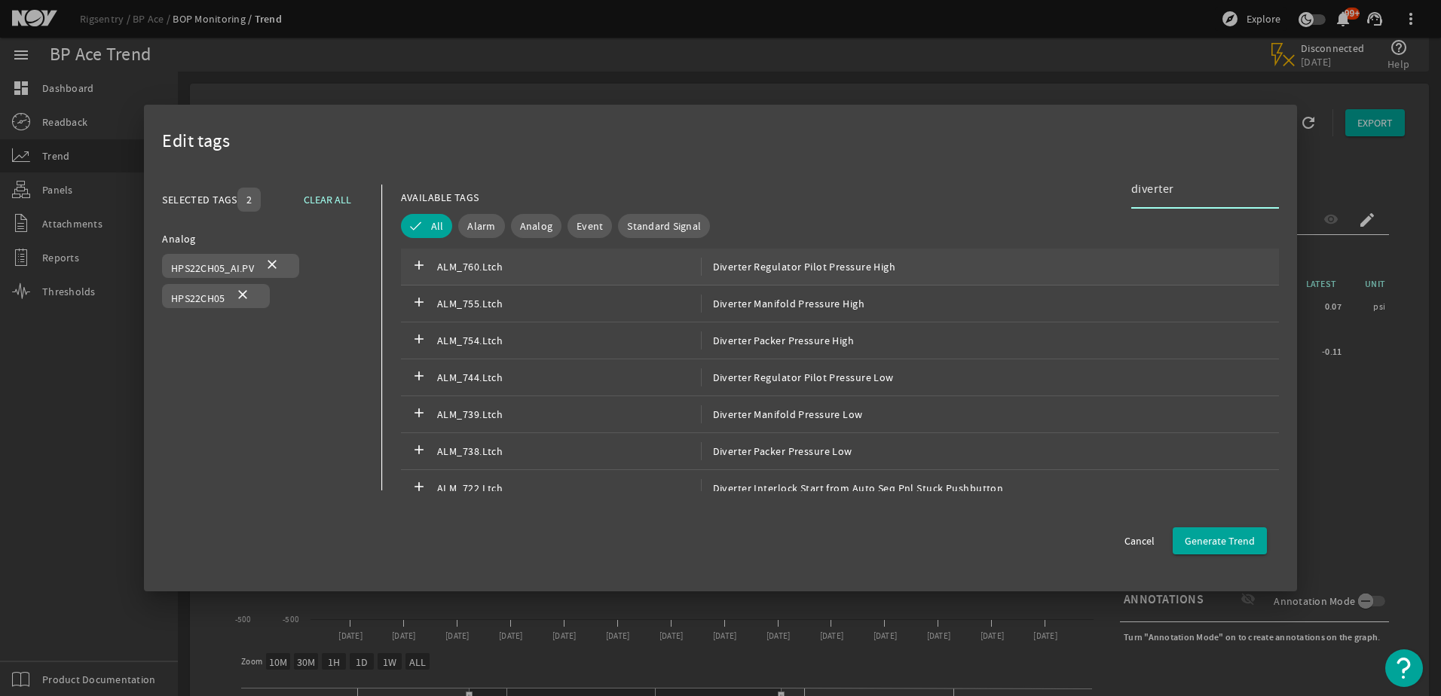
type input "diverter"
click at [845, 268] on span "Diverter Regulator Pilot Pressure High" at bounding box center [797, 267] width 195 height 18
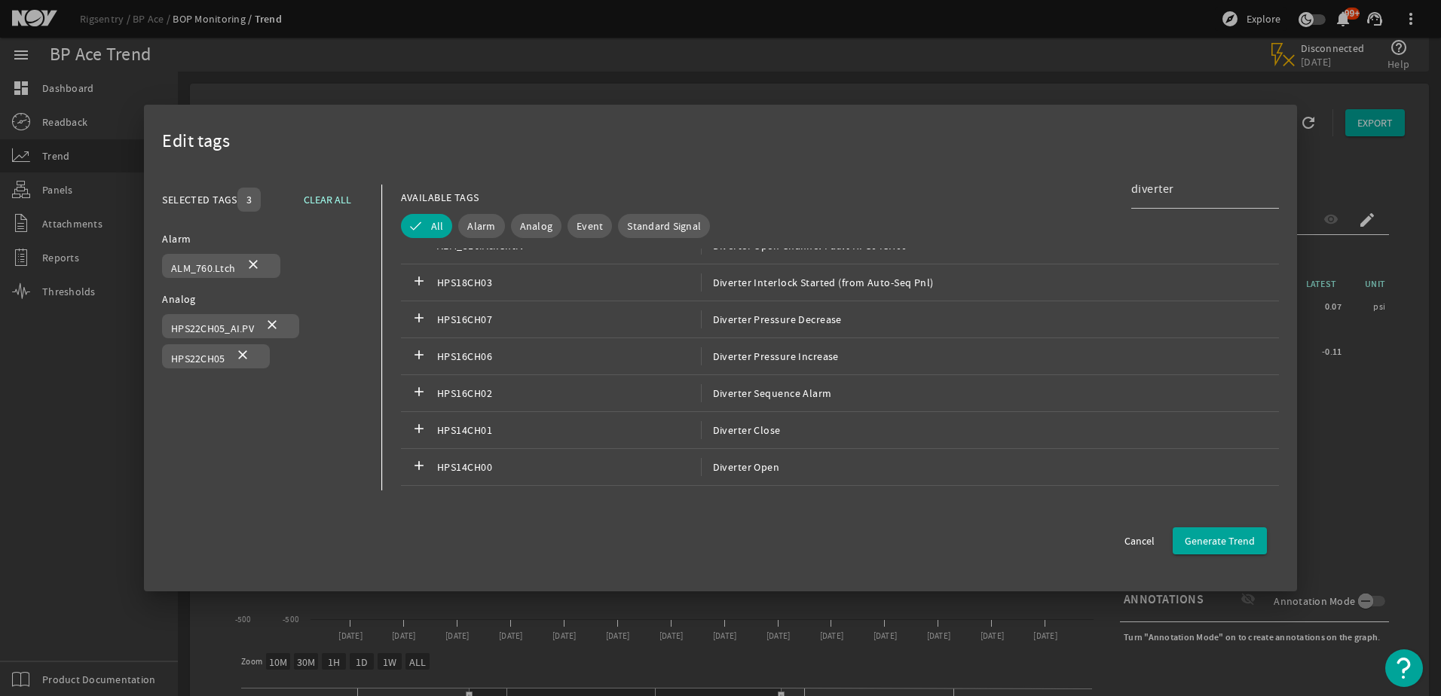
scroll to position [4813, 0]
click at [833, 332] on div "add HPS16CH06 Diverter Pressure Increase" at bounding box center [840, 348] width 878 height 37
click at [860, 316] on div "add HPS16CH07 Diverter Pressure Decrease" at bounding box center [840, 311] width 878 height 37
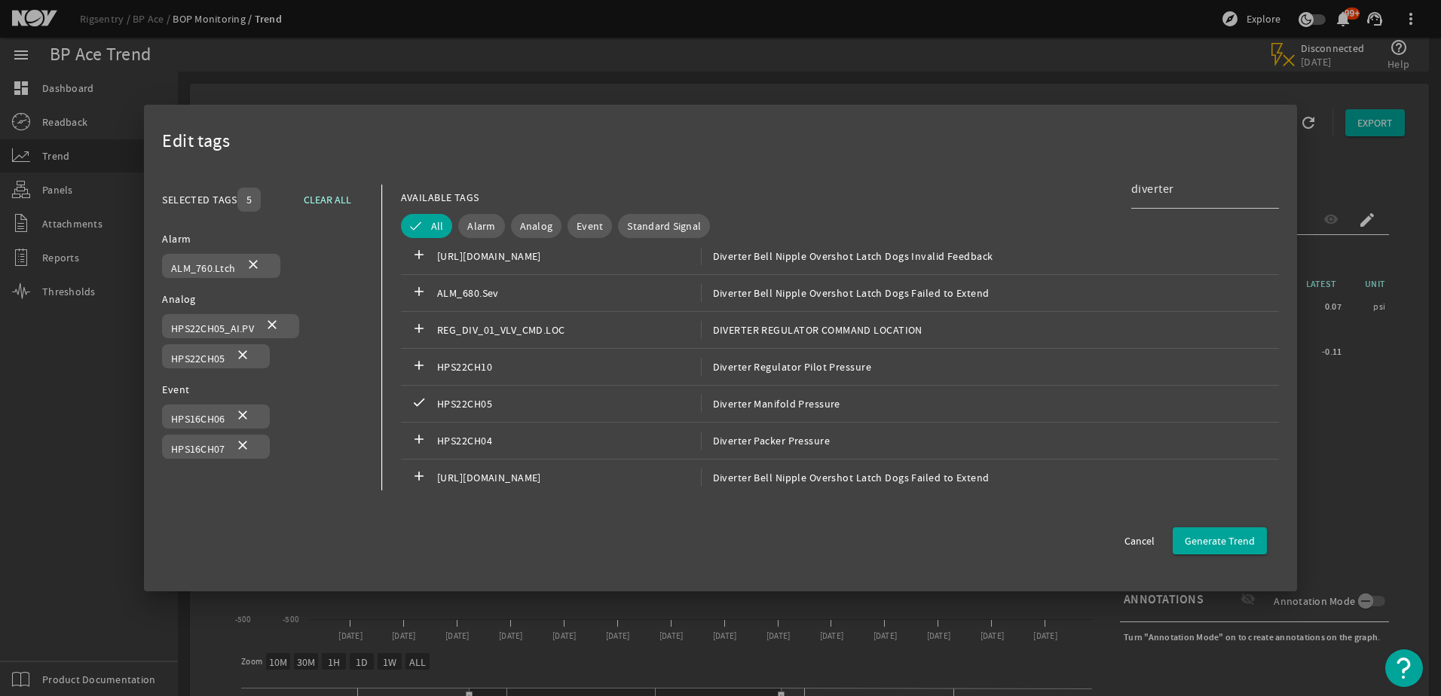
scroll to position [6846, 0]
click at [843, 361] on span "Diverter Regulator Pilot Pressure" at bounding box center [785, 366] width 170 height 18
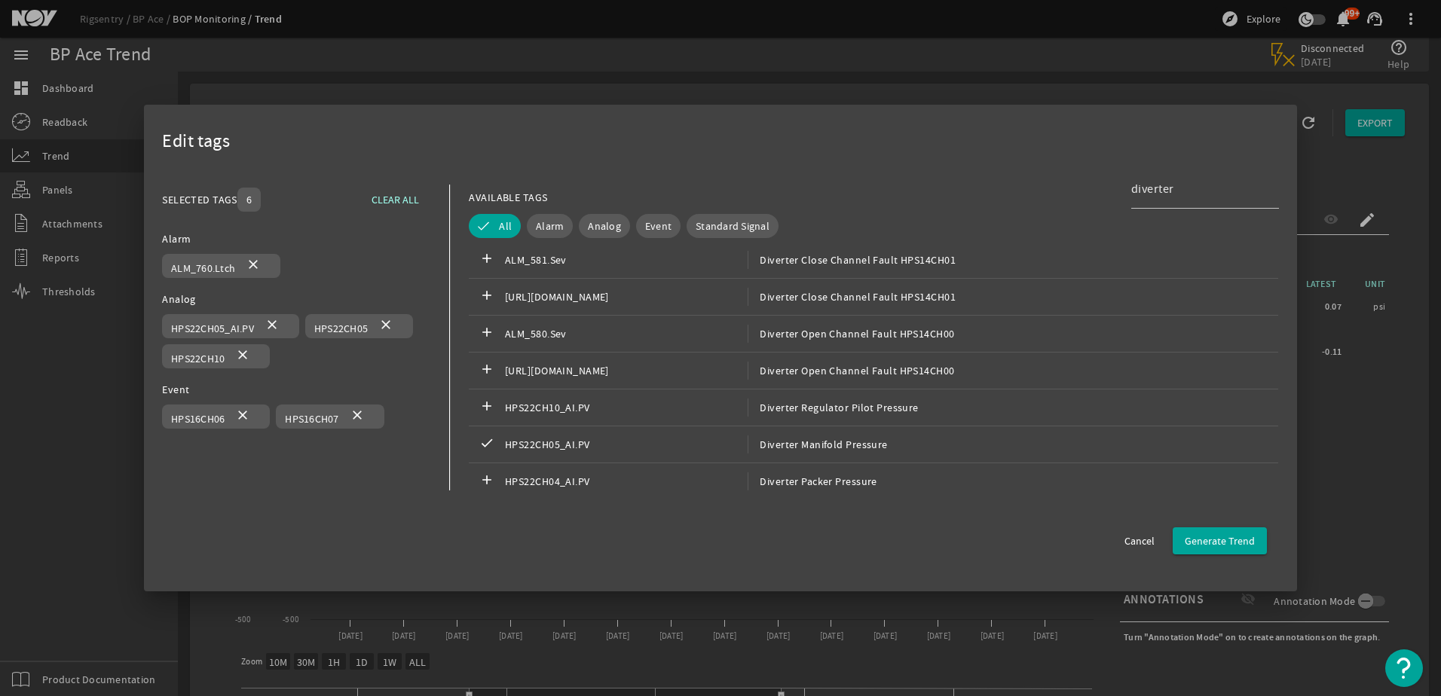
scroll to position [8541, 0]
click at [882, 408] on span "Diverter Regulator Pilot Pressure" at bounding box center [833, 407] width 170 height 18
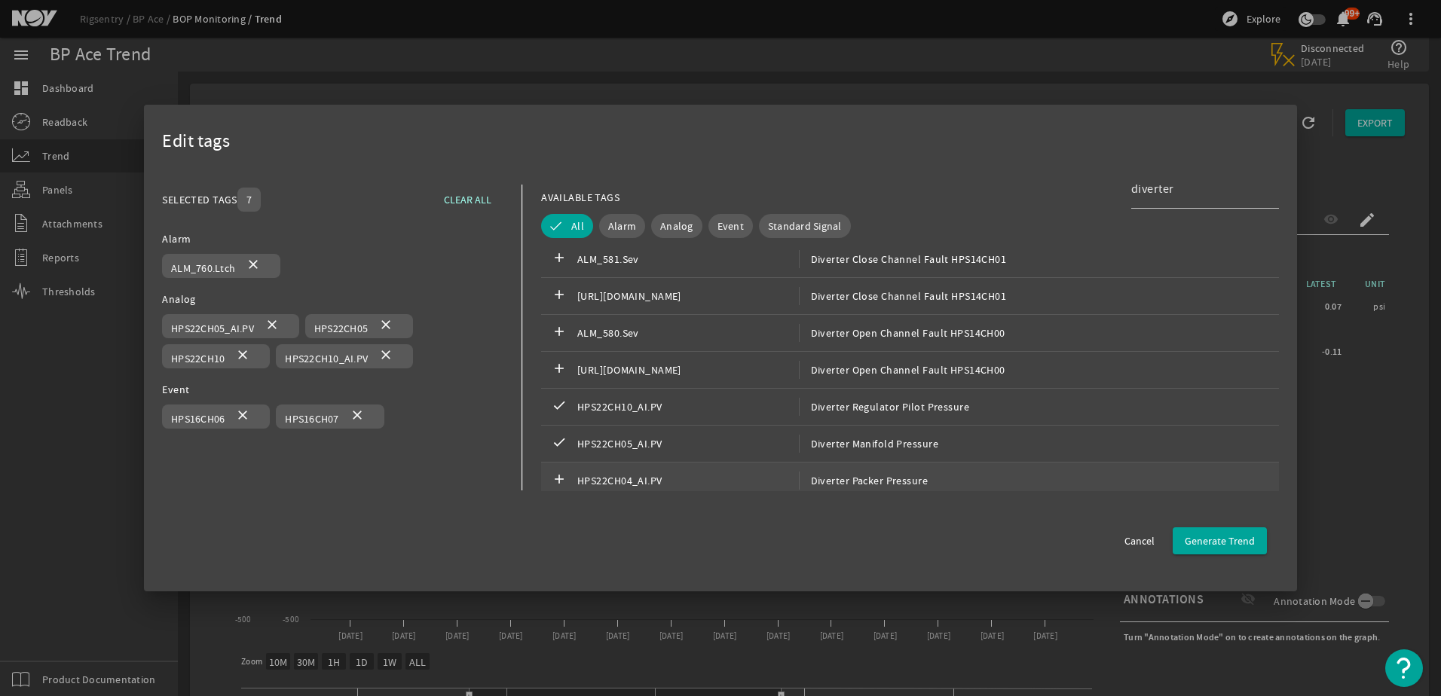
scroll to position [8549, 0]
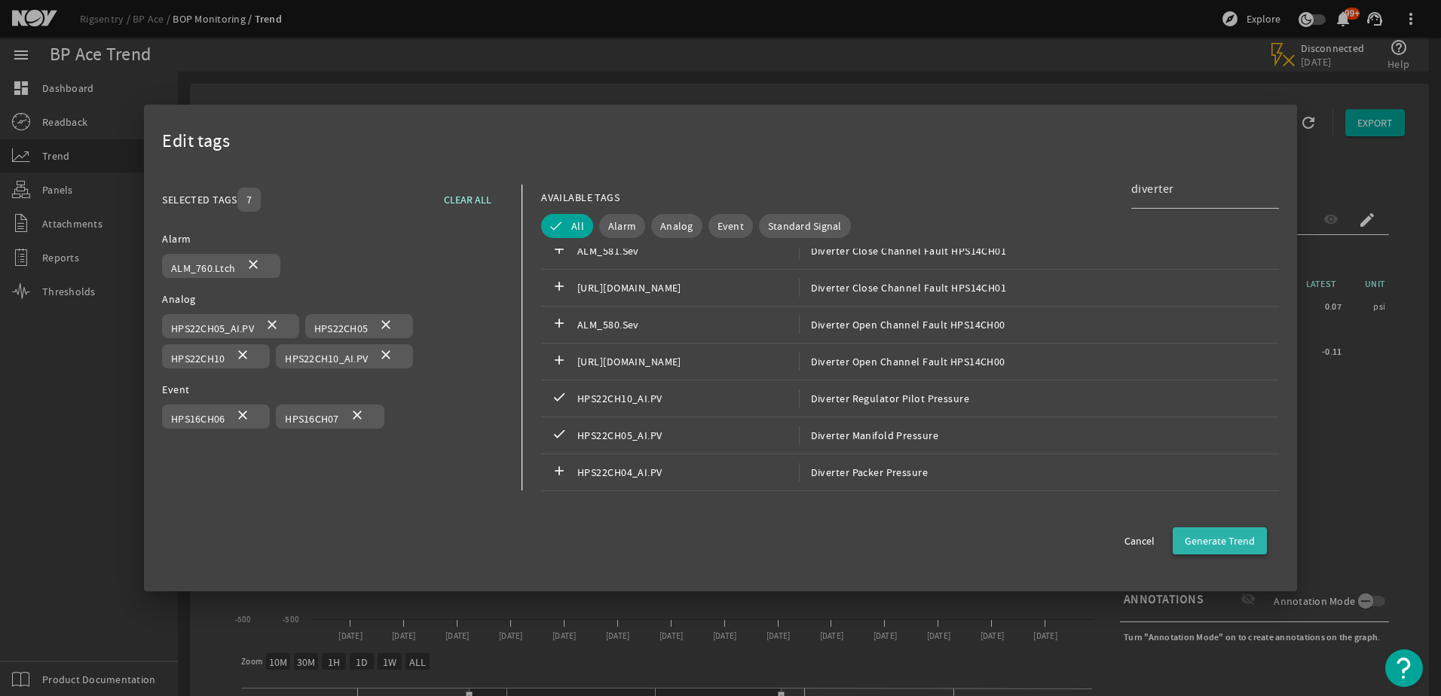
click at [1227, 544] on span "Generate Trend" at bounding box center [1220, 541] width 70 height 15
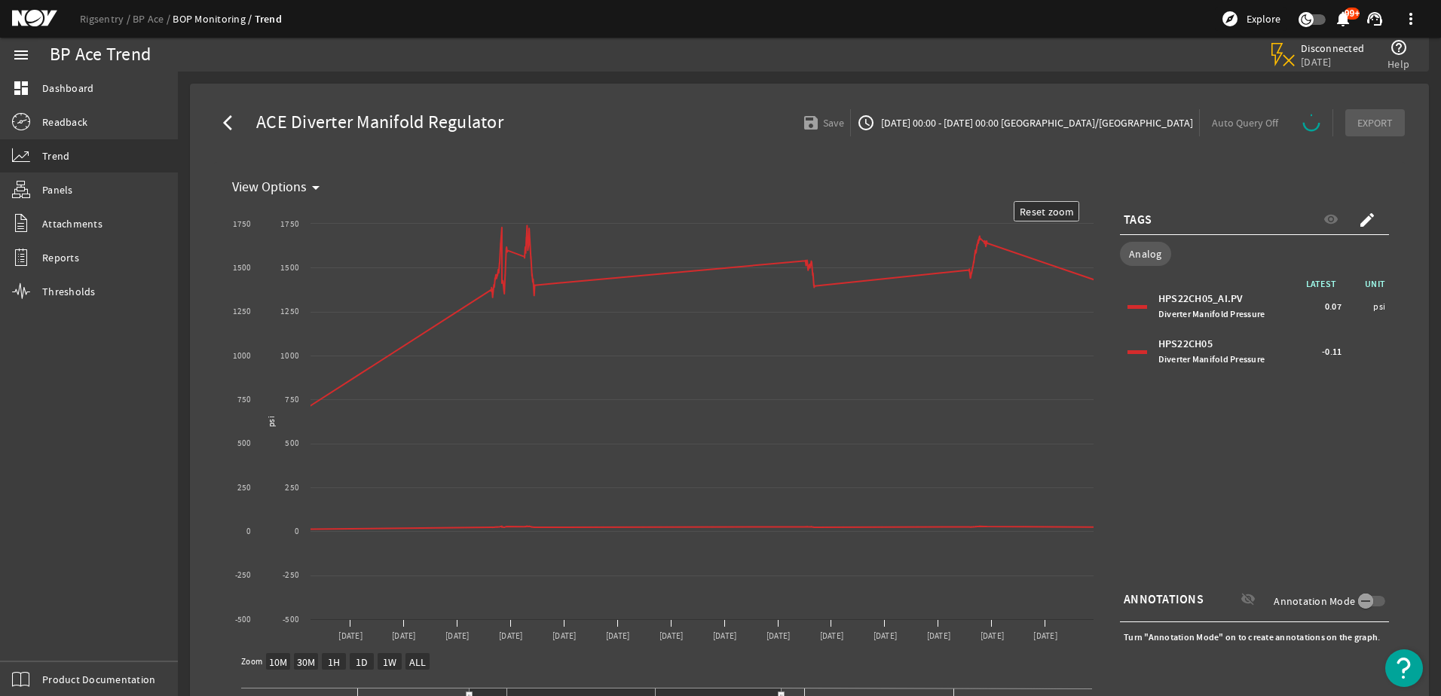
select select "ALL"
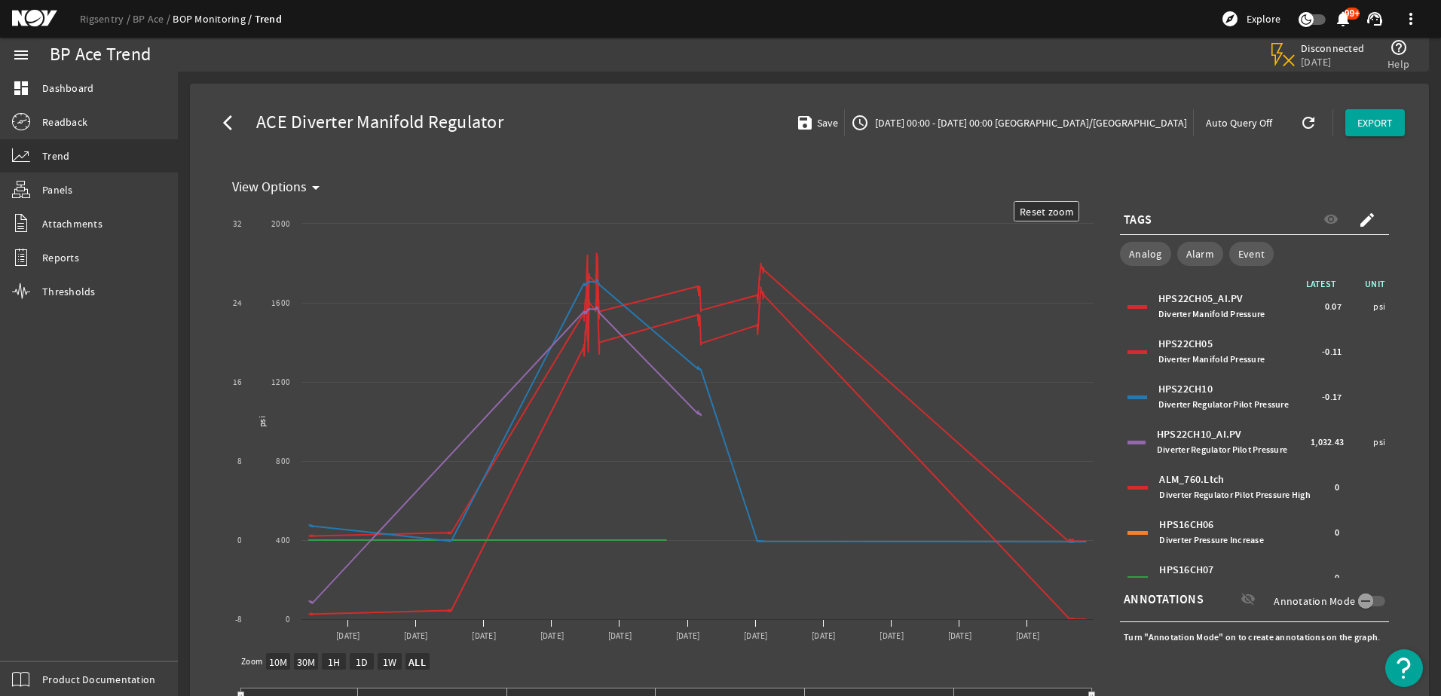
click at [1211, 315] on span "Diverter Manifold Pressure" at bounding box center [1212, 314] width 107 height 12
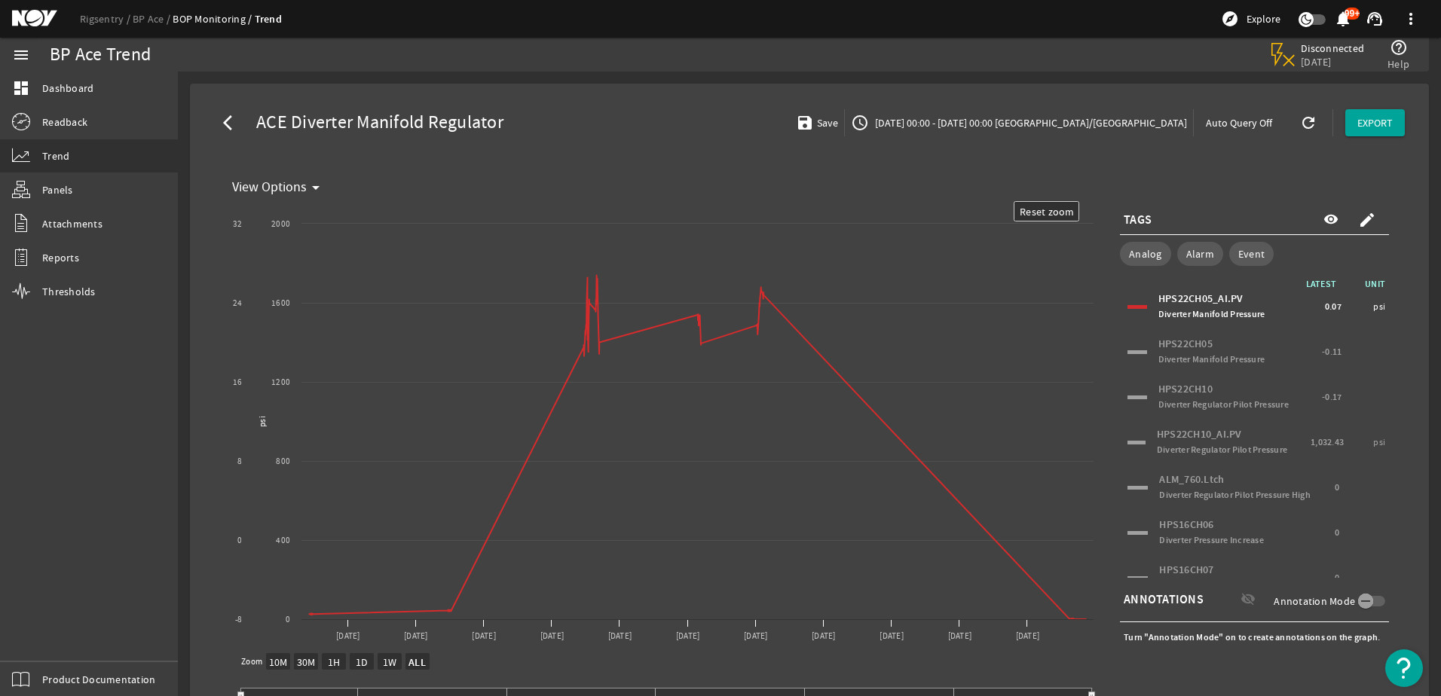
click at [1210, 339] on div "HPS22CH05 Diverter Manifold Pressure" at bounding box center [1239, 352] width 161 height 30
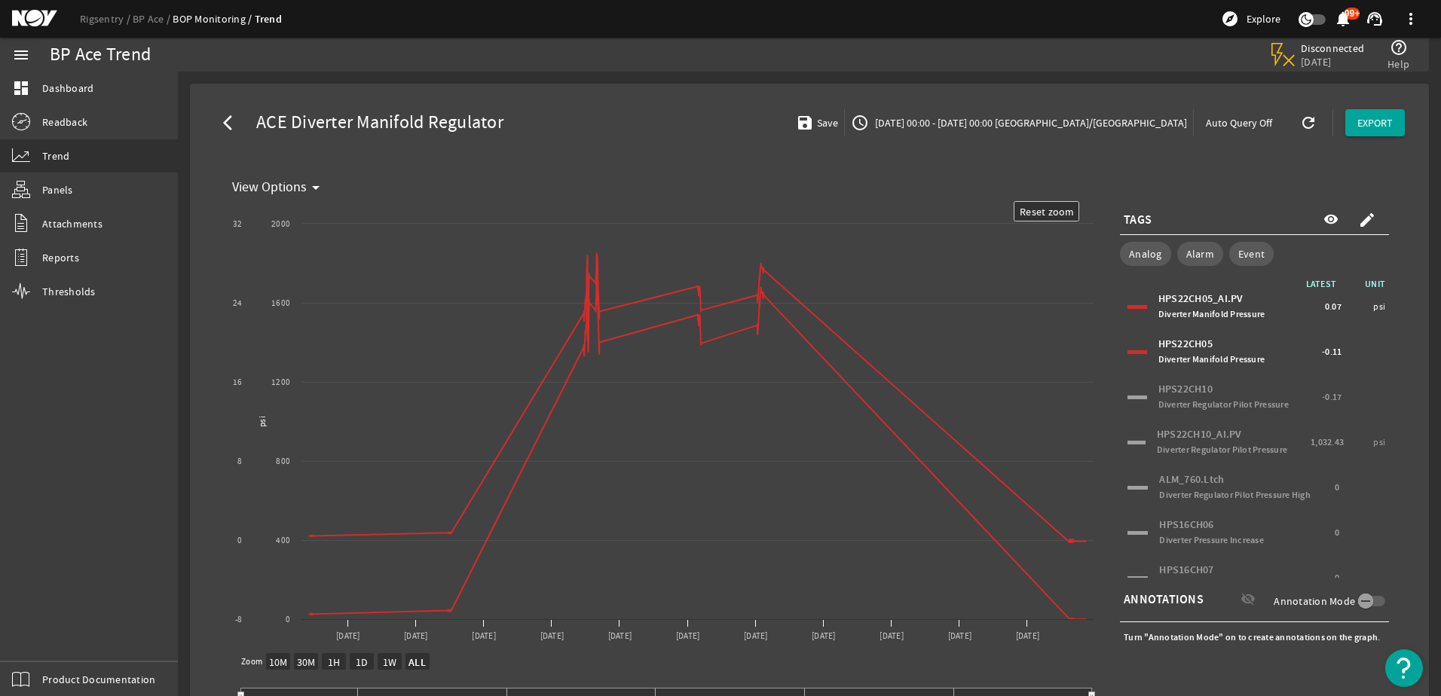
click at [1212, 305] on div "HPS22CH05_AI.PV Diverter Manifold Pressure" at bounding box center [1240, 307] width 163 height 30
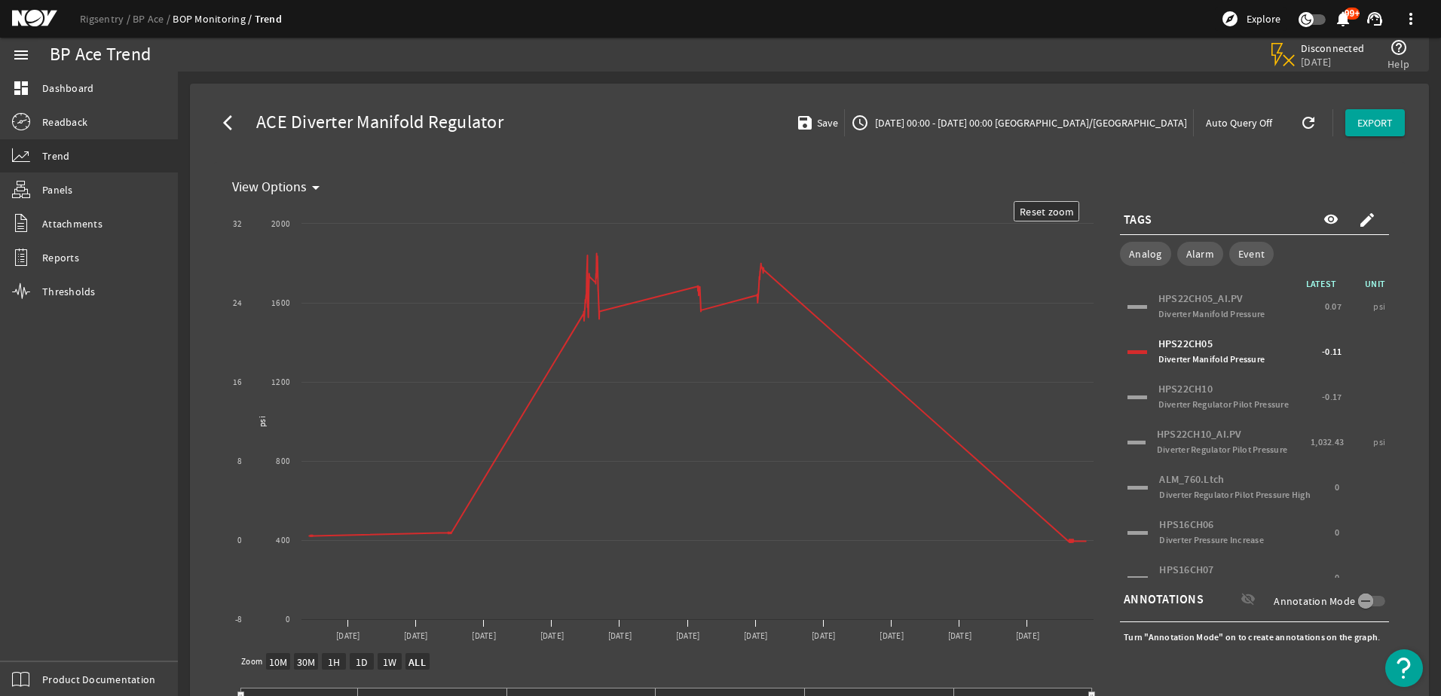
click at [1199, 402] on span "Diverter Regulator Pilot Pressure" at bounding box center [1224, 405] width 130 height 12
click at [1228, 445] on span "Diverter Regulator Pilot Pressure" at bounding box center [1222, 450] width 130 height 12
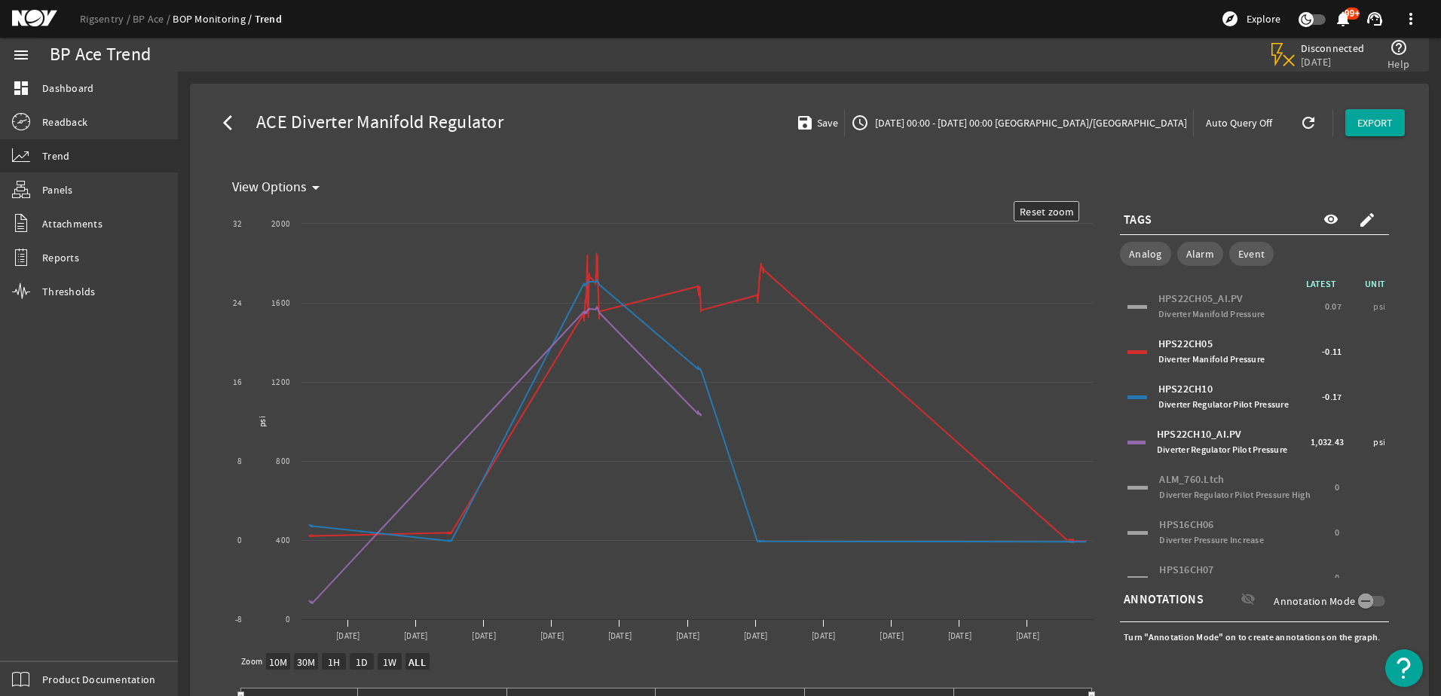
click at [1228, 445] on span "Diverter Regulator Pilot Pressure" at bounding box center [1222, 450] width 130 height 12
click at [1227, 486] on div "ALM_760.Ltch Diverter Regulator Pilot Pressure High" at bounding box center [1245, 488] width 172 height 30
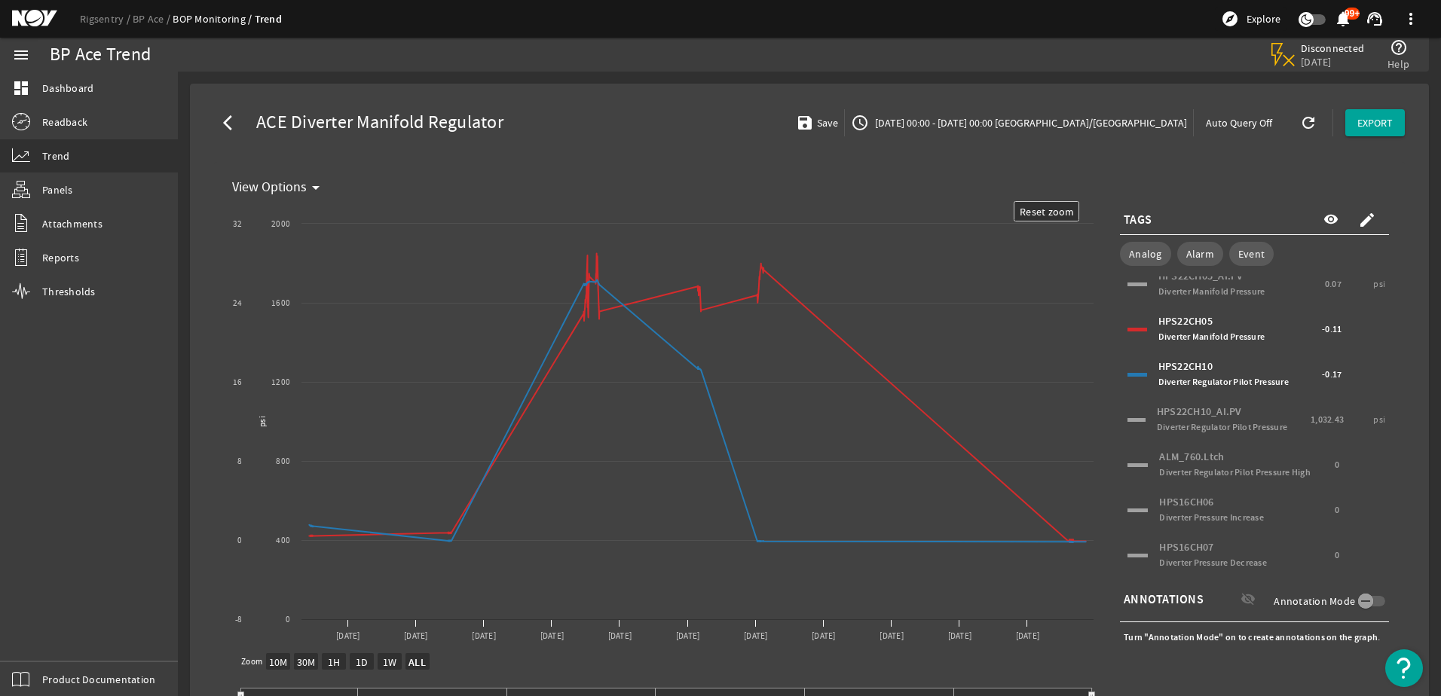
click at [1223, 502] on div "HPS16CH06 Diverter Pressure Increase" at bounding box center [1245, 510] width 172 height 30
click at [1216, 556] on div "HPS16CH07 Diverter Pressure Decrease" at bounding box center [1245, 555] width 172 height 30
click at [1208, 508] on div "HPS16CH06 Diverter Pressure Increase" at bounding box center [1245, 510] width 172 height 30
click at [838, 122] on span "Save" at bounding box center [826, 122] width 24 height 15
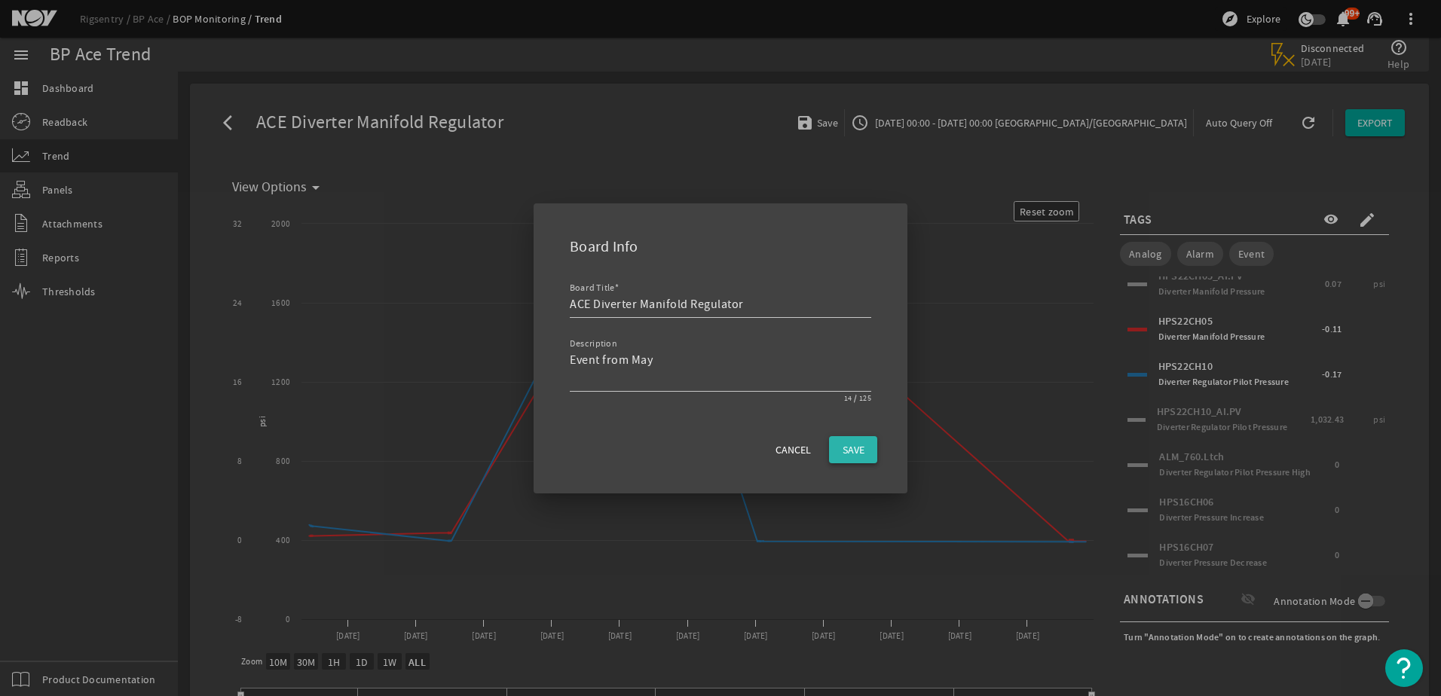
click at [847, 445] on span "SAVE" at bounding box center [854, 449] width 22 height 15
